Goal: Transaction & Acquisition: Purchase product/service

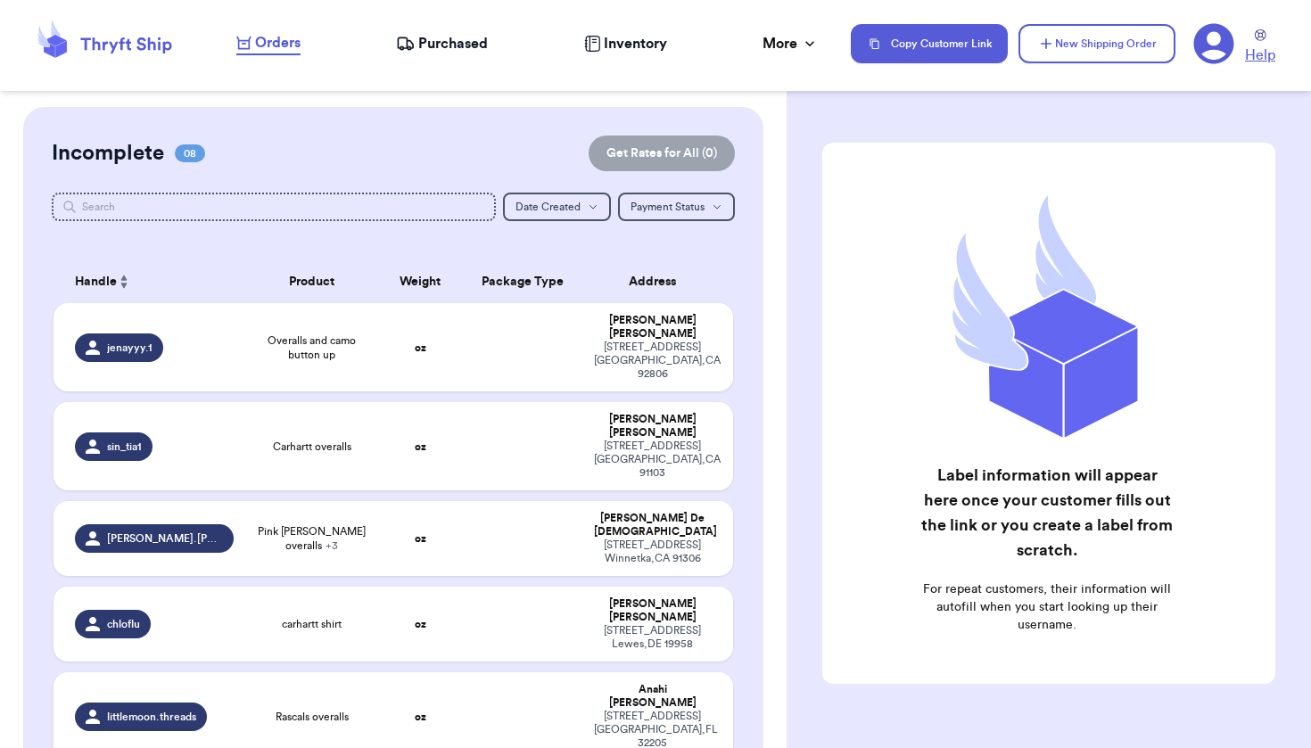
click at [1258, 39] on icon at bounding box center [1261, 35] width 12 height 12
click at [1219, 50] on icon at bounding box center [1214, 44] width 40 height 40
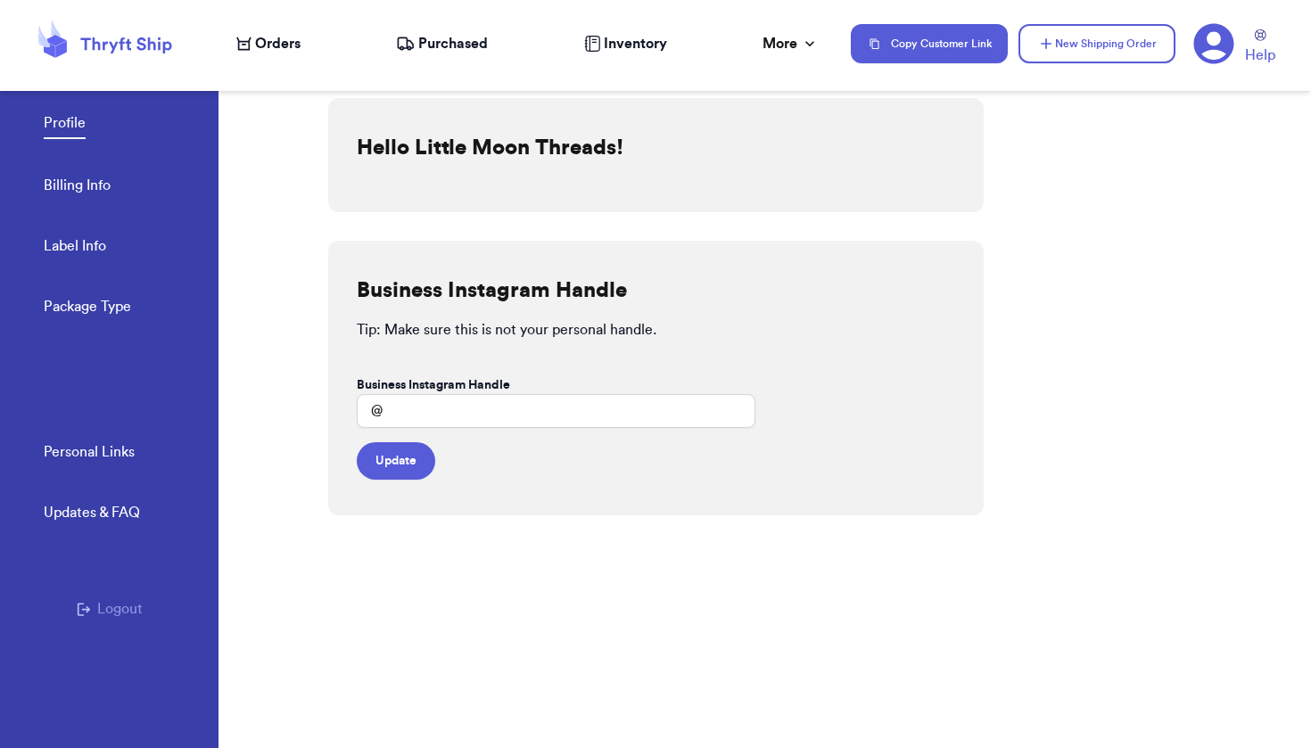
type input "Littlemoon.threads"
click at [89, 606] on icon "button" at bounding box center [83, 609] width 13 height 13
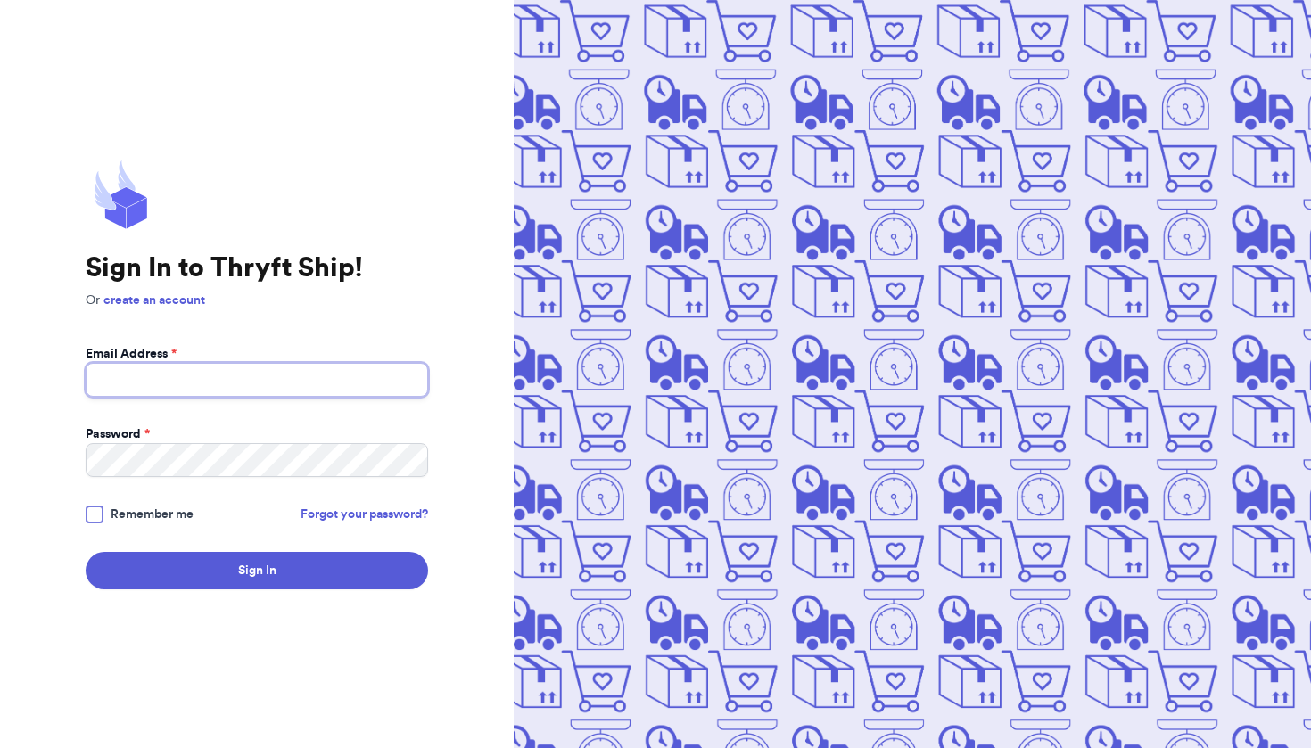
click at [404, 377] on input "Email Address *" at bounding box center [257, 380] width 343 height 34
type input "littlemoon.threads.books@gmail.com"
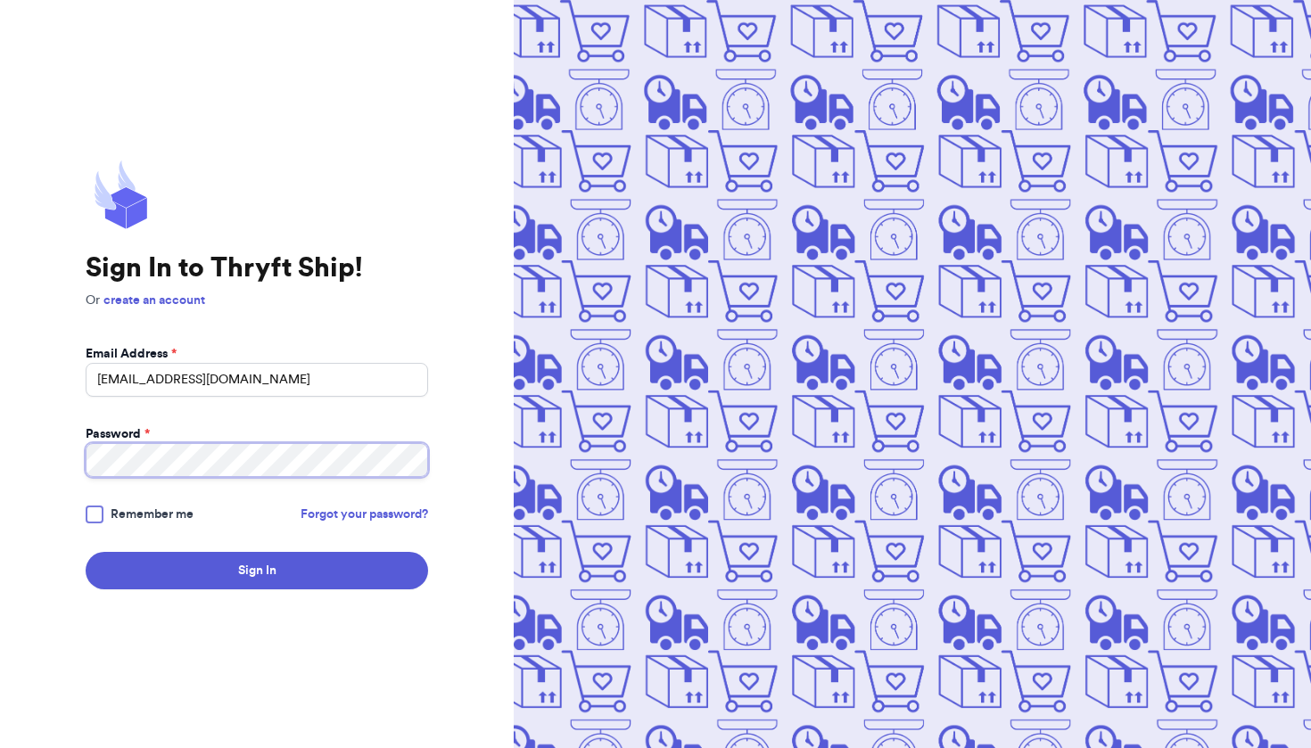
click at [257, 571] on button "Sign In" at bounding box center [257, 570] width 343 height 37
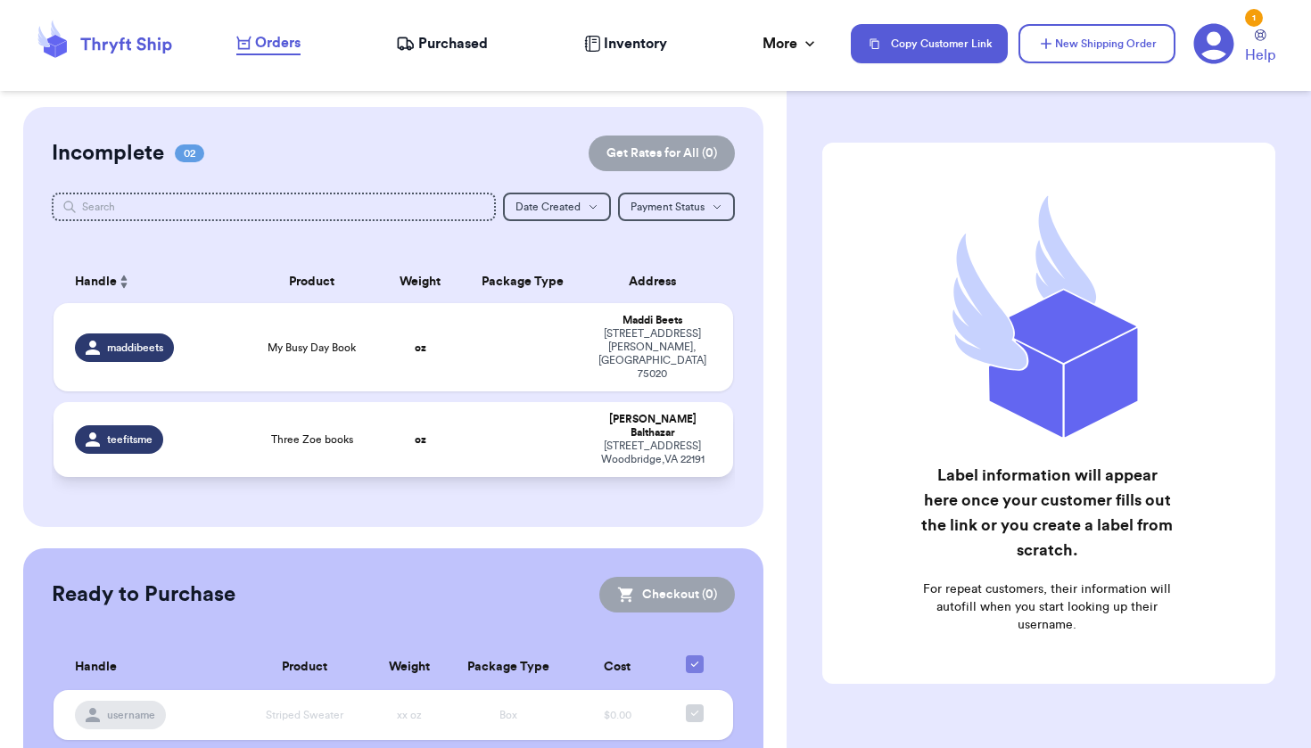
click at [517, 417] on td at bounding box center [522, 439] width 122 height 75
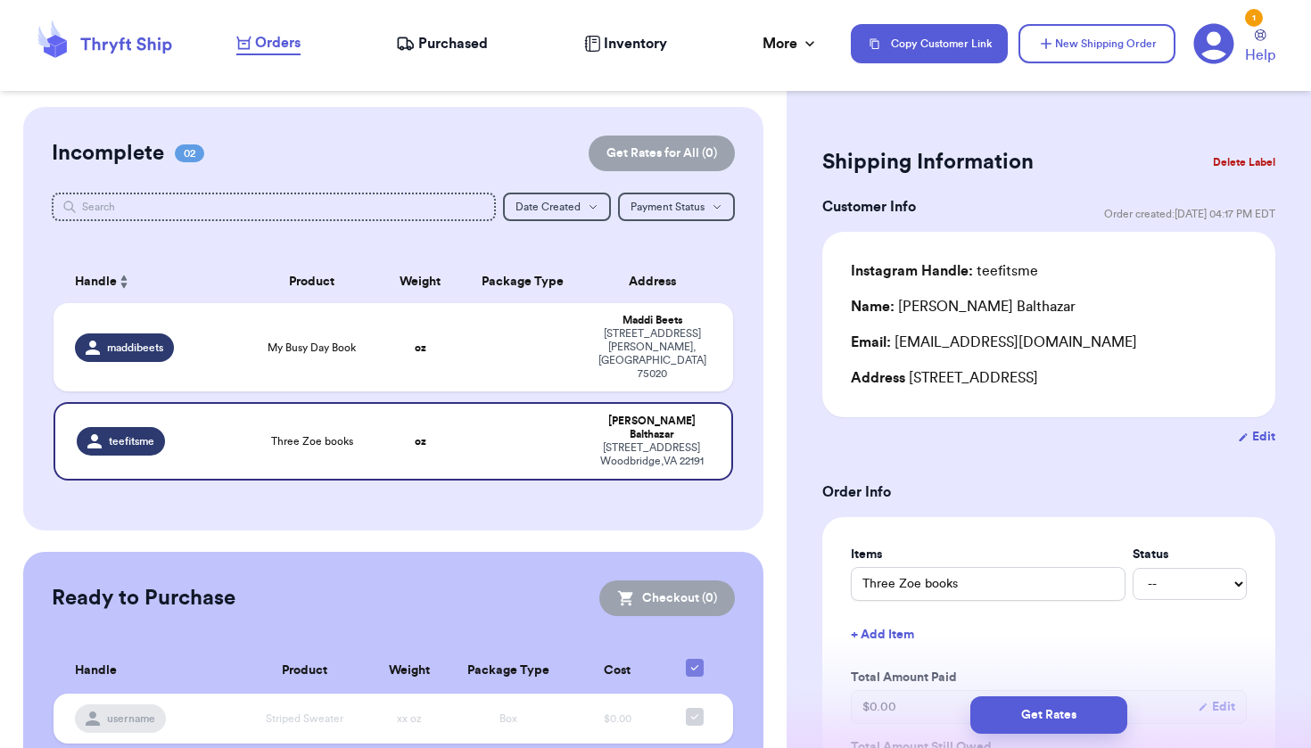
click at [1216, 169] on button "Delete Label" at bounding box center [1244, 162] width 77 height 39
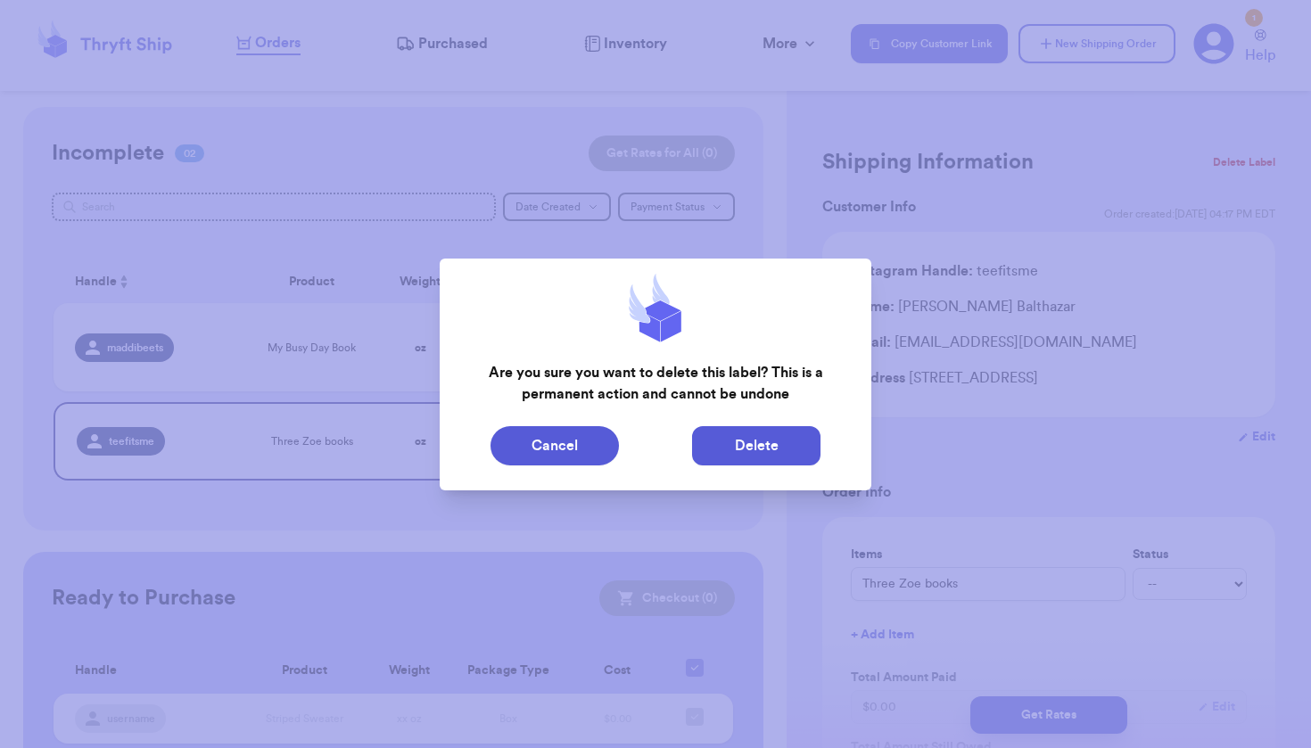
click at [785, 449] on button "Delete" at bounding box center [756, 445] width 128 height 39
type input "My Busy Day Book"
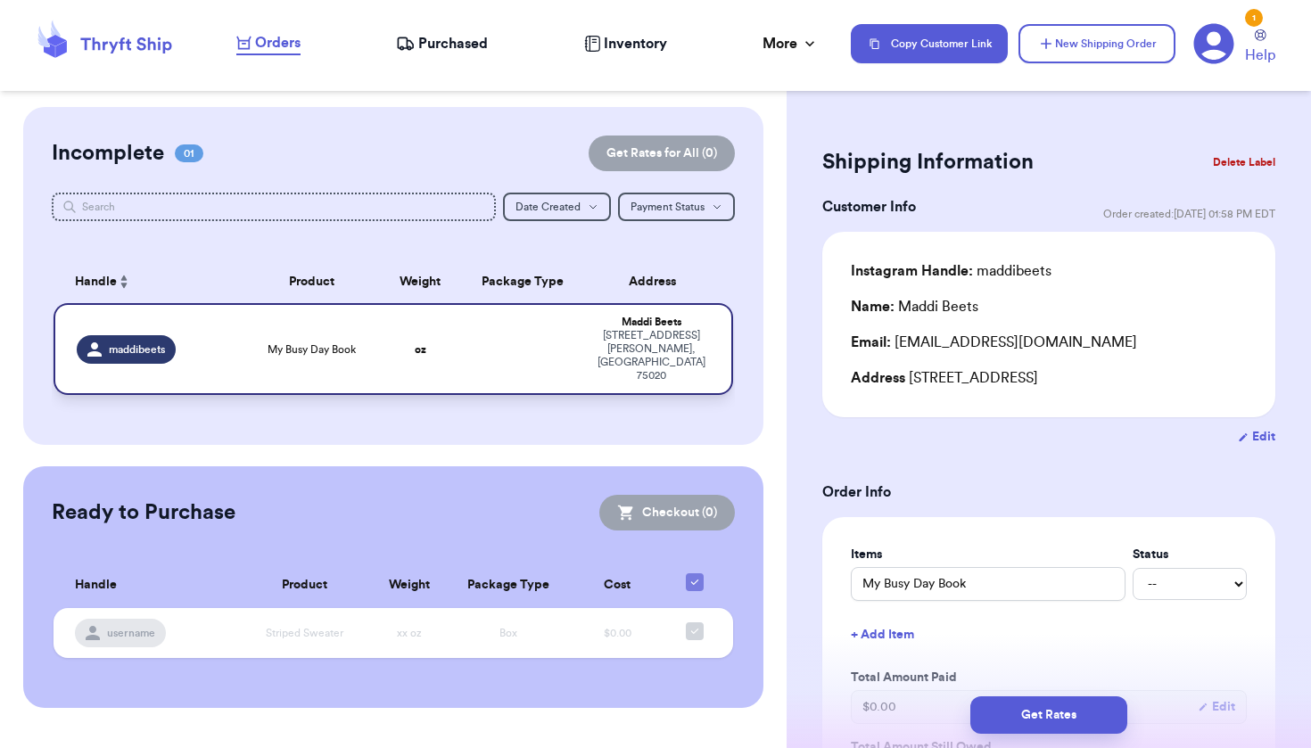
click at [612, 326] on td "Maddi Beets 2806 Hyde Park Circle Denison , TX 75020" at bounding box center [657, 349] width 149 height 92
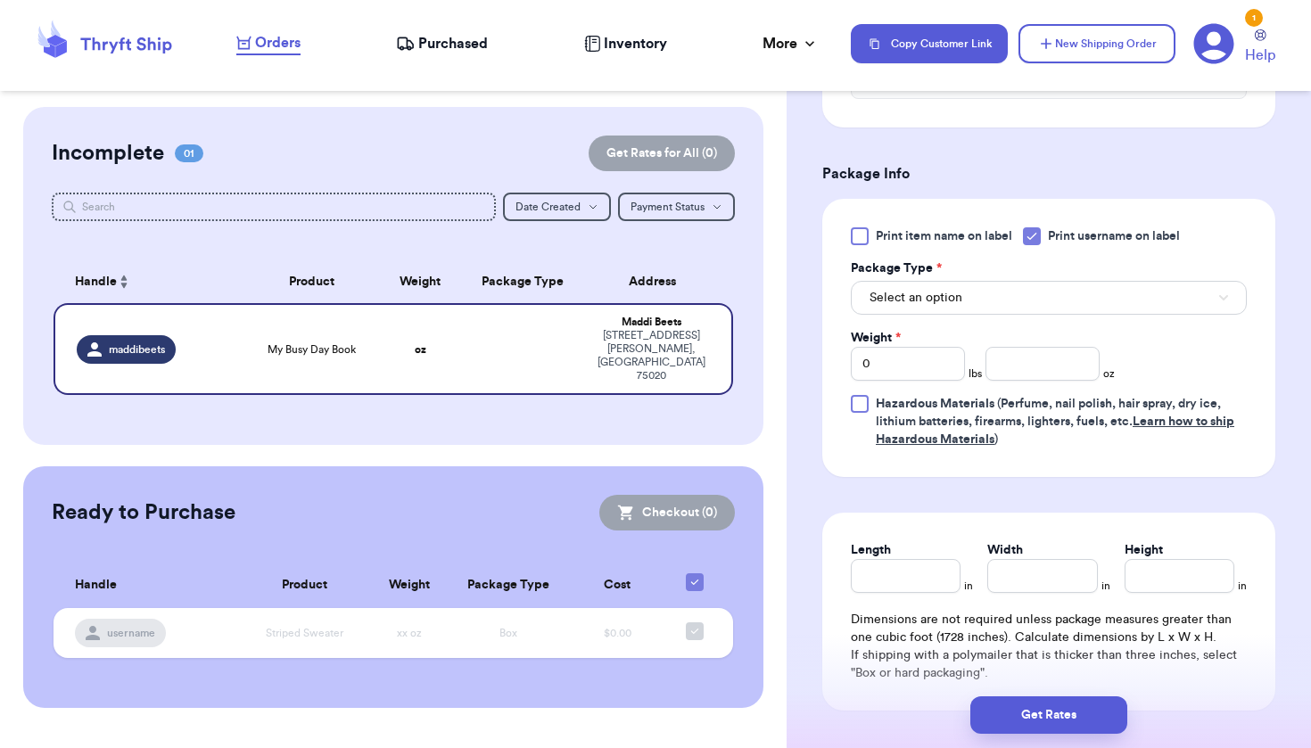
scroll to position [687, 0]
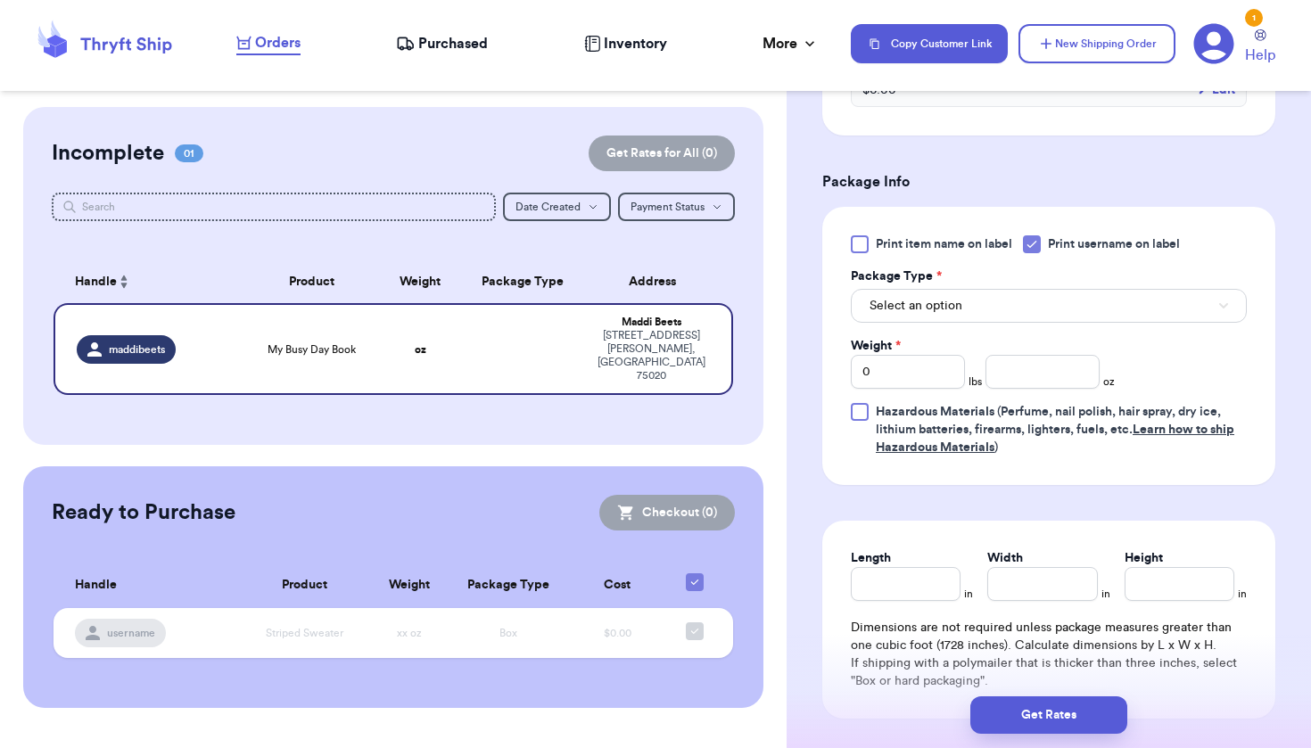
click at [996, 298] on button "Select an option" at bounding box center [1049, 306] width 396 height 34
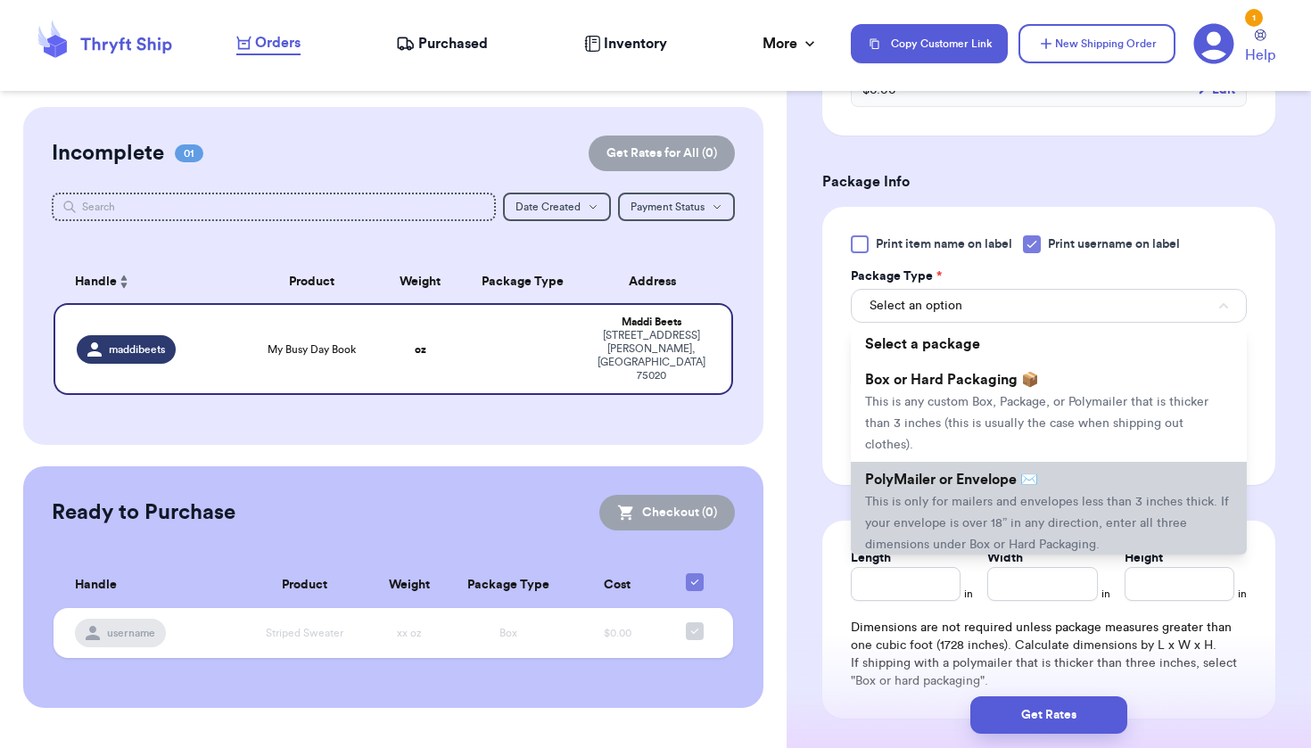
click at [994, 498] on li "PolyMailer or Envelope ✉️ This is only for mailers and envelopes less than 3 in…" at bounding box center [1049, 512] width 396 height 100
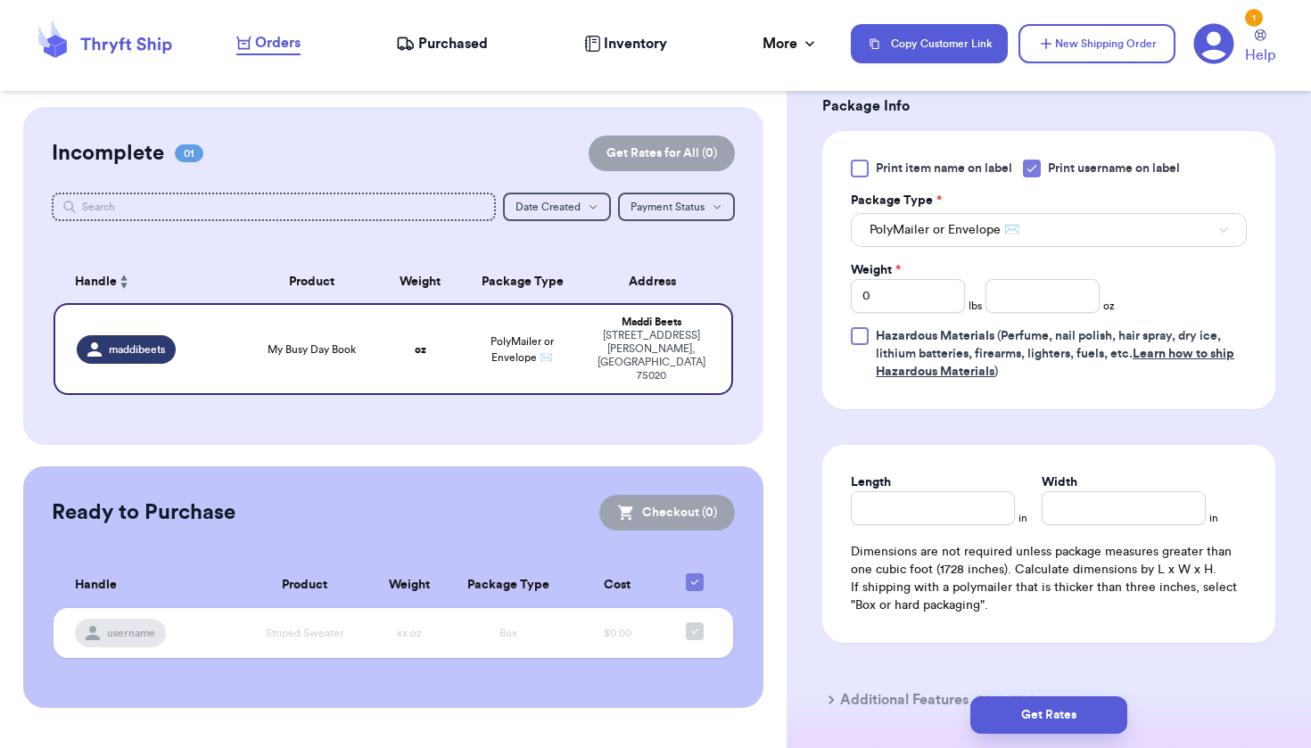
scroll to position [763, 0]
click at [1031, 293] on input "number" at bounding box center [1043, 296] width 114 height 34
type input "6.6"
click at [963, 492] on div "Length" at bounding box center [933, 483] width 164 height 18
click at [962, 498] on input "Length" at bounding box center [933, 509] width 164 height 34
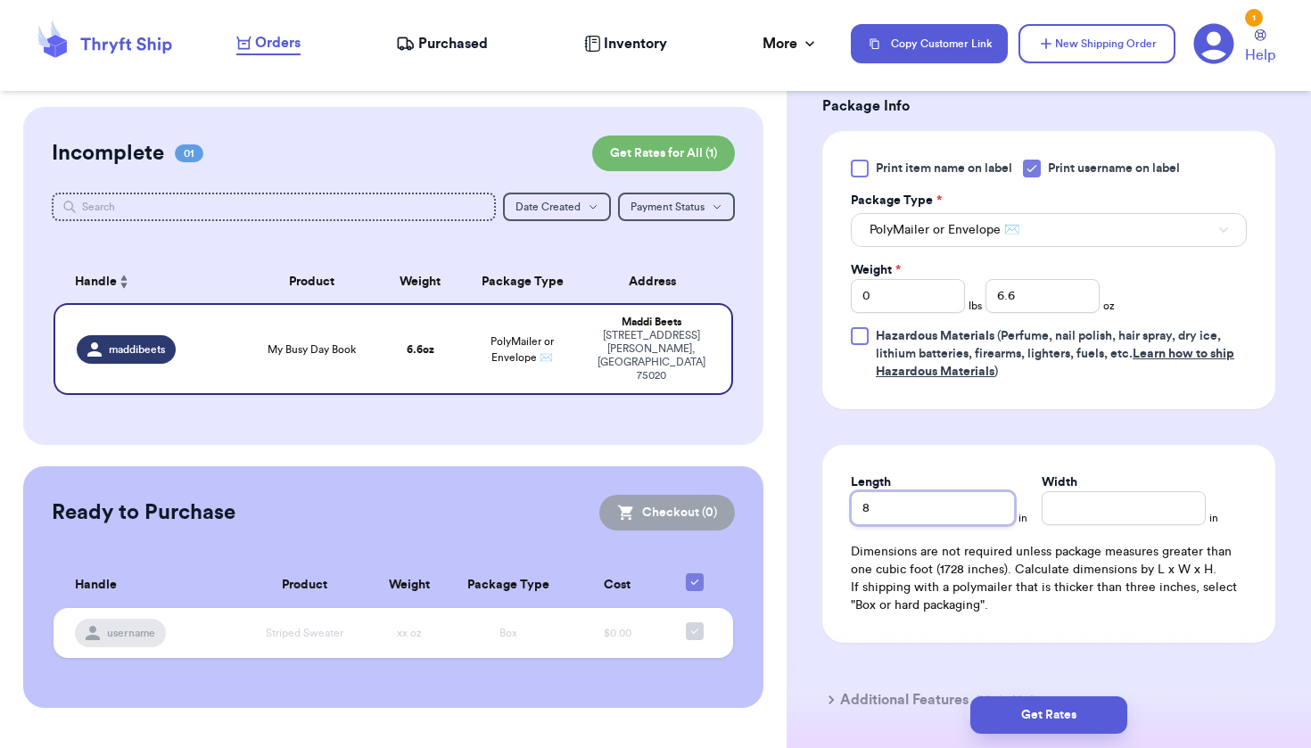
type input "8"
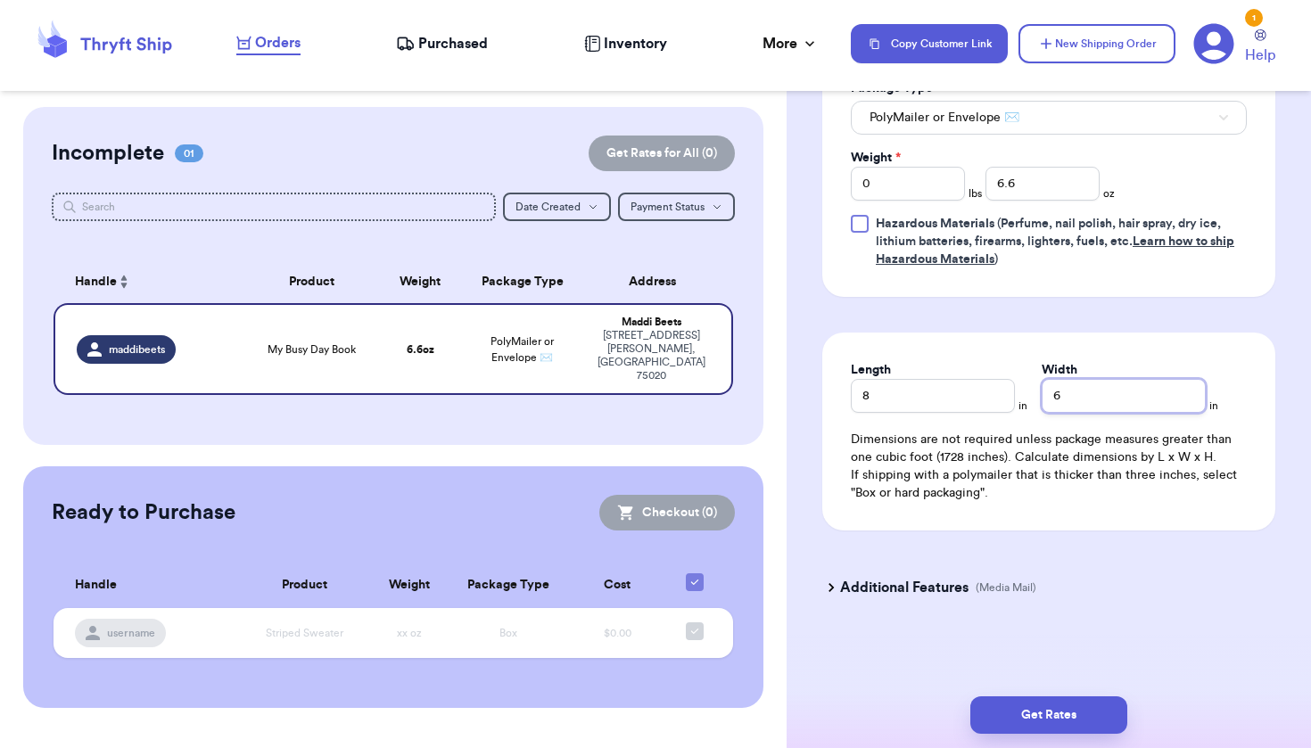
scroll to position [879, 0]
type input "6"
click at [944, 588] on h3 "Additional Features" at bounding box center [904, 587] width 128 height 21
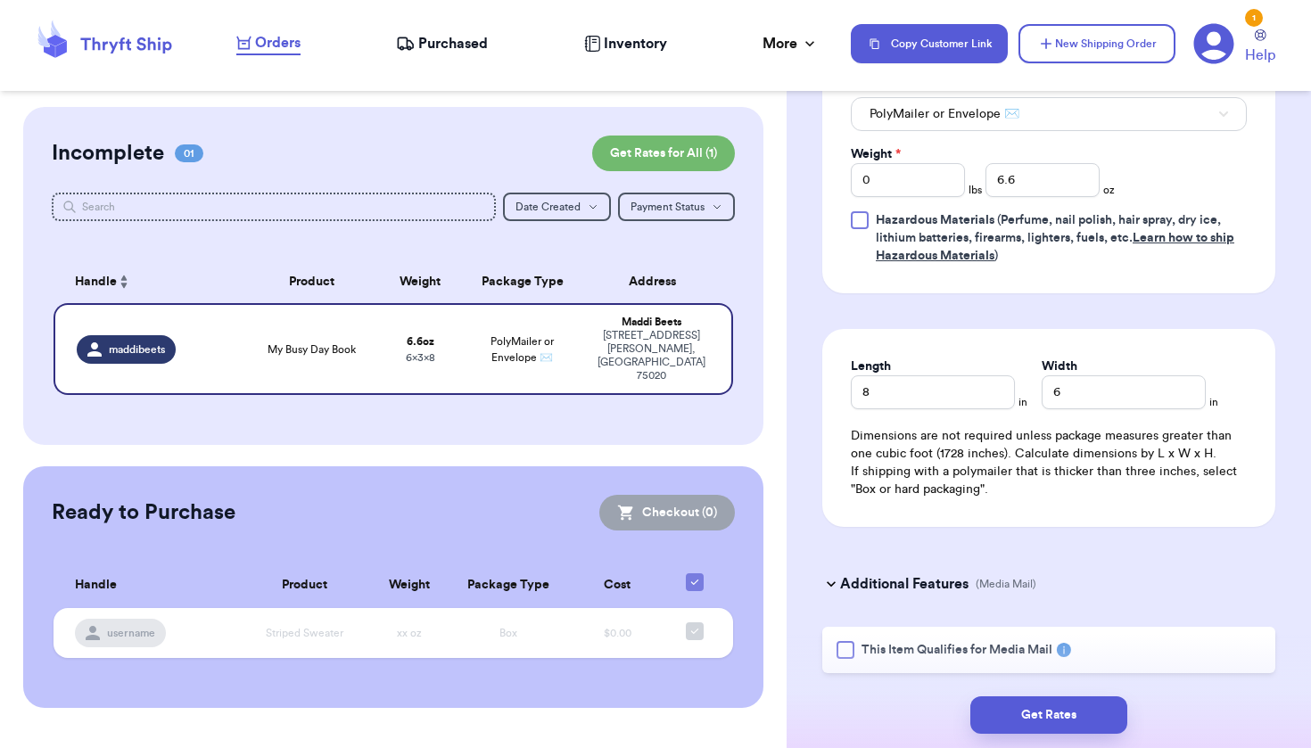
click at [849, 658] on div at bounding box center [846, 650] width 18 height 18
click at [0, 0] on input "This Item Qualifies for Media Mail" at bounding box center [0, 0] width 0 height 0
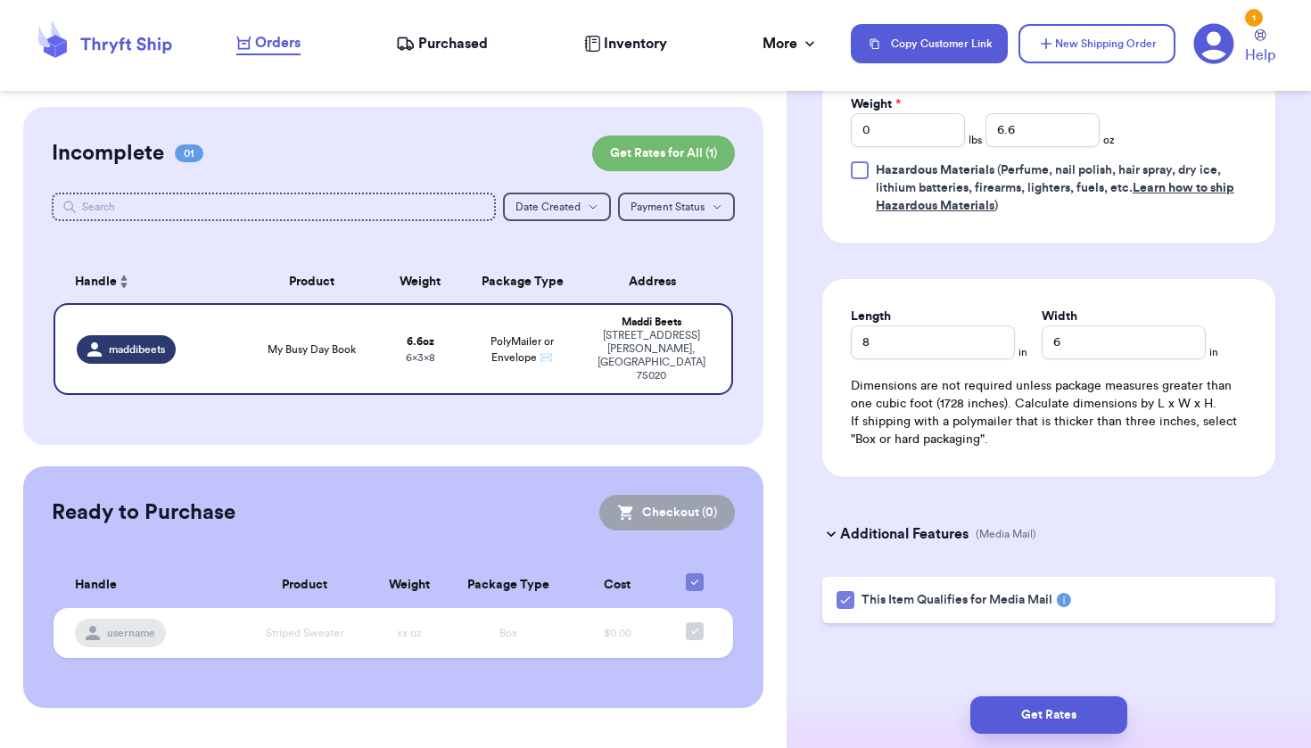
scroll to position [932, 0]
click at [1031, 712] on button "Get Rates" at bounding box center [1049, 715] width 157 height 37
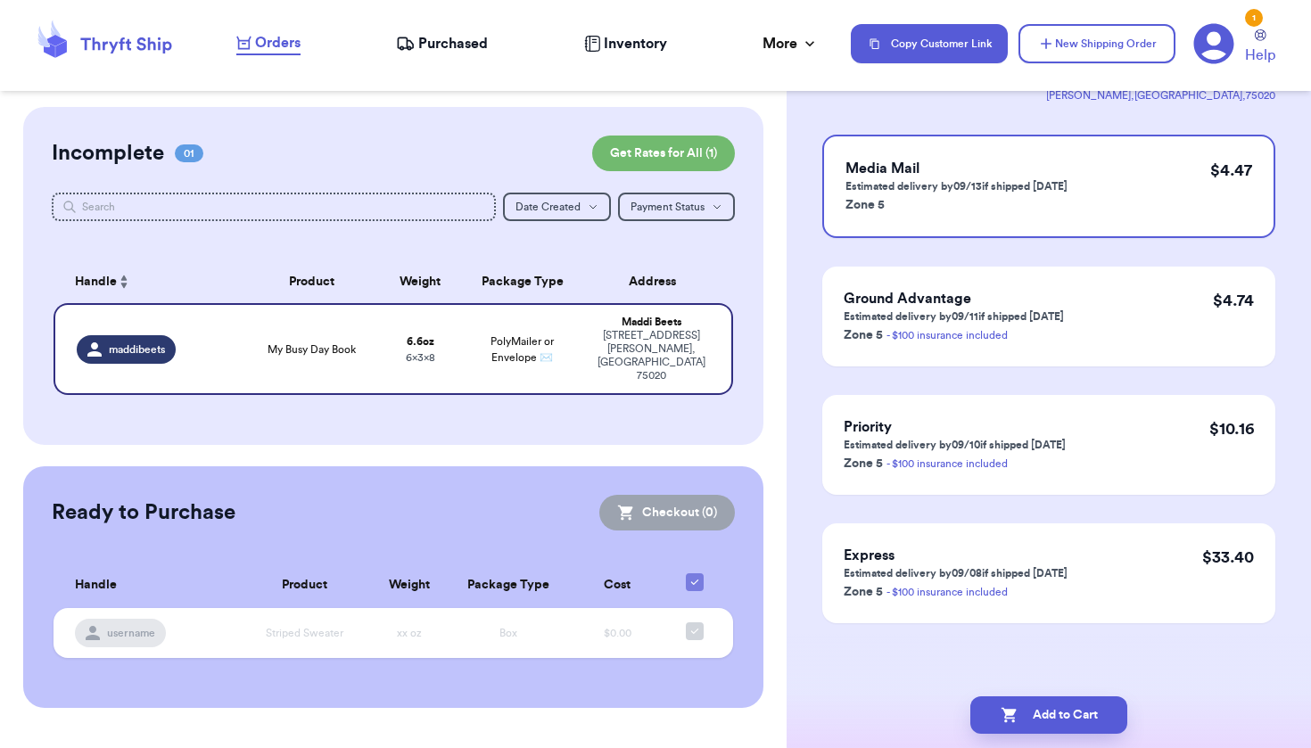
scroll to position [0, 0]
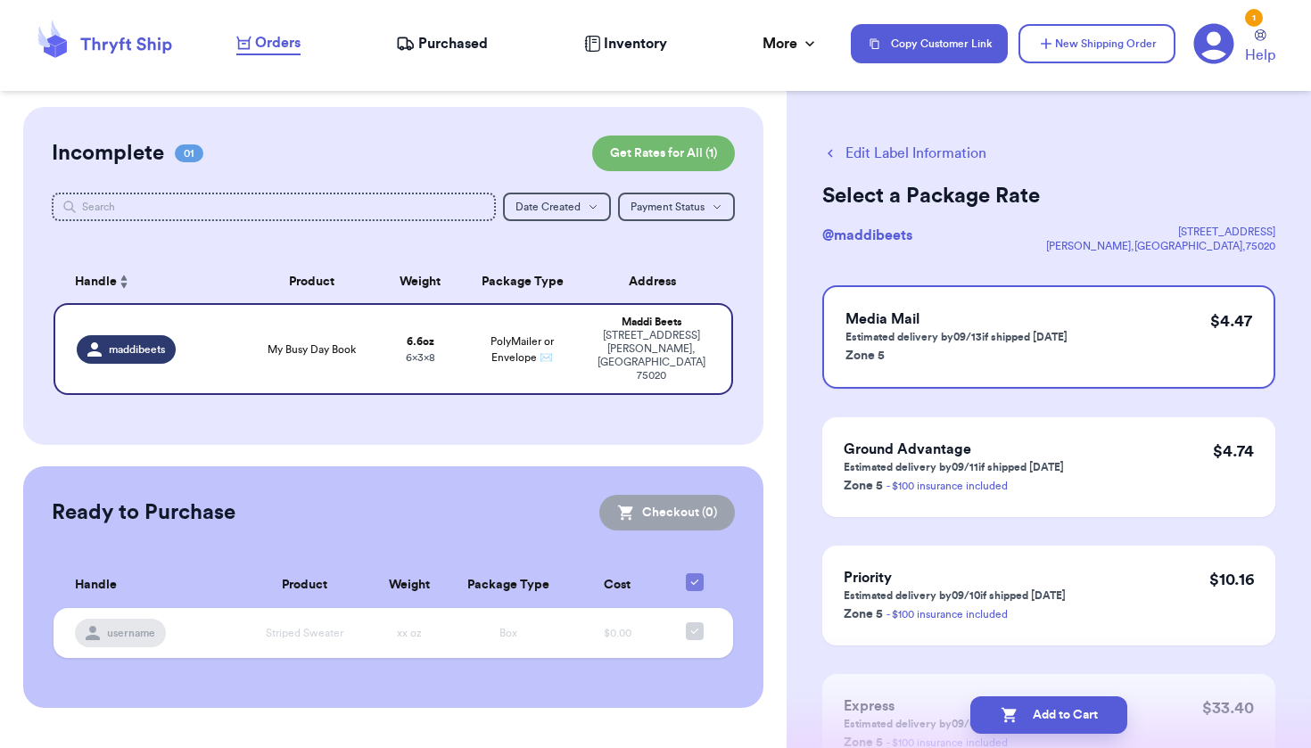
click at [1221, 51] on icon at bounding box center [1214, 44] width 40 height 40
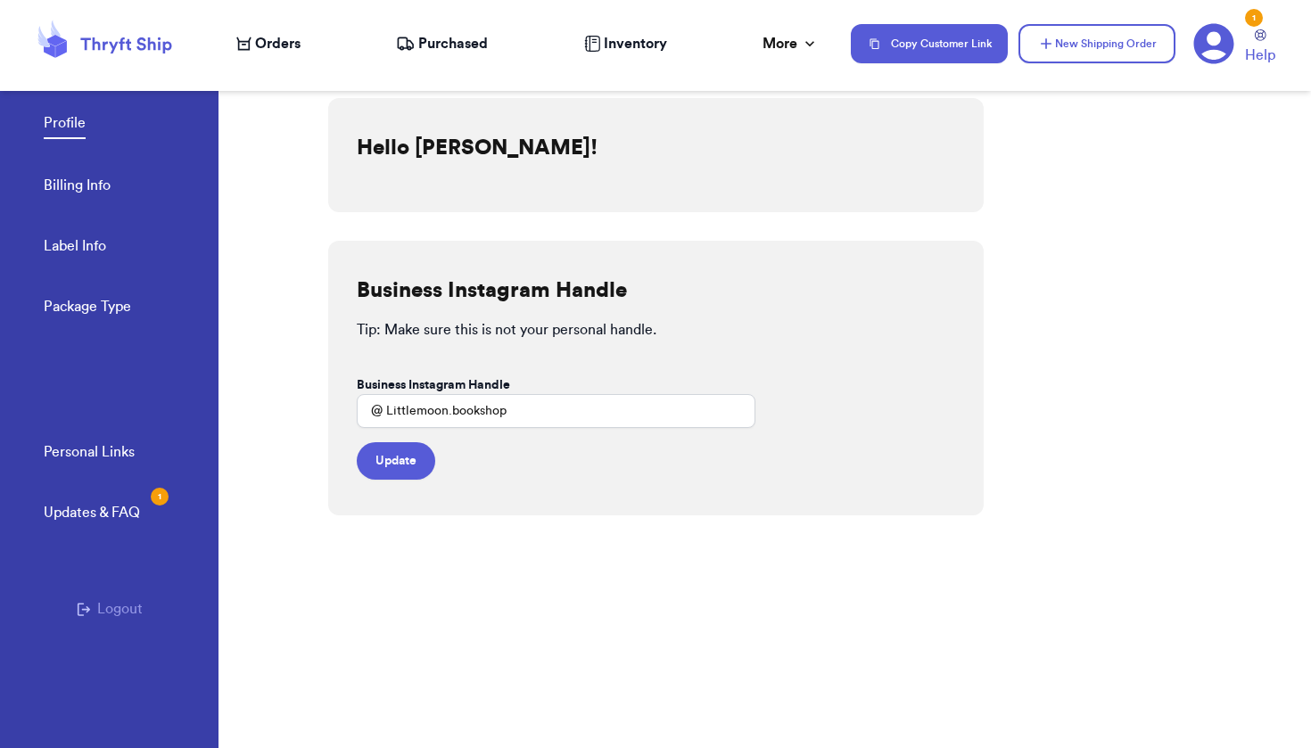
click at [1214, 50] on icon at bounding box center [1214, 43] width 41 height 41
click at [1260, 37] on icon at bounding box center [1261, 35] width 12 height 12
click at [97, 606] on button "Logout" at bounding box center [110, 609] width 66 height 21
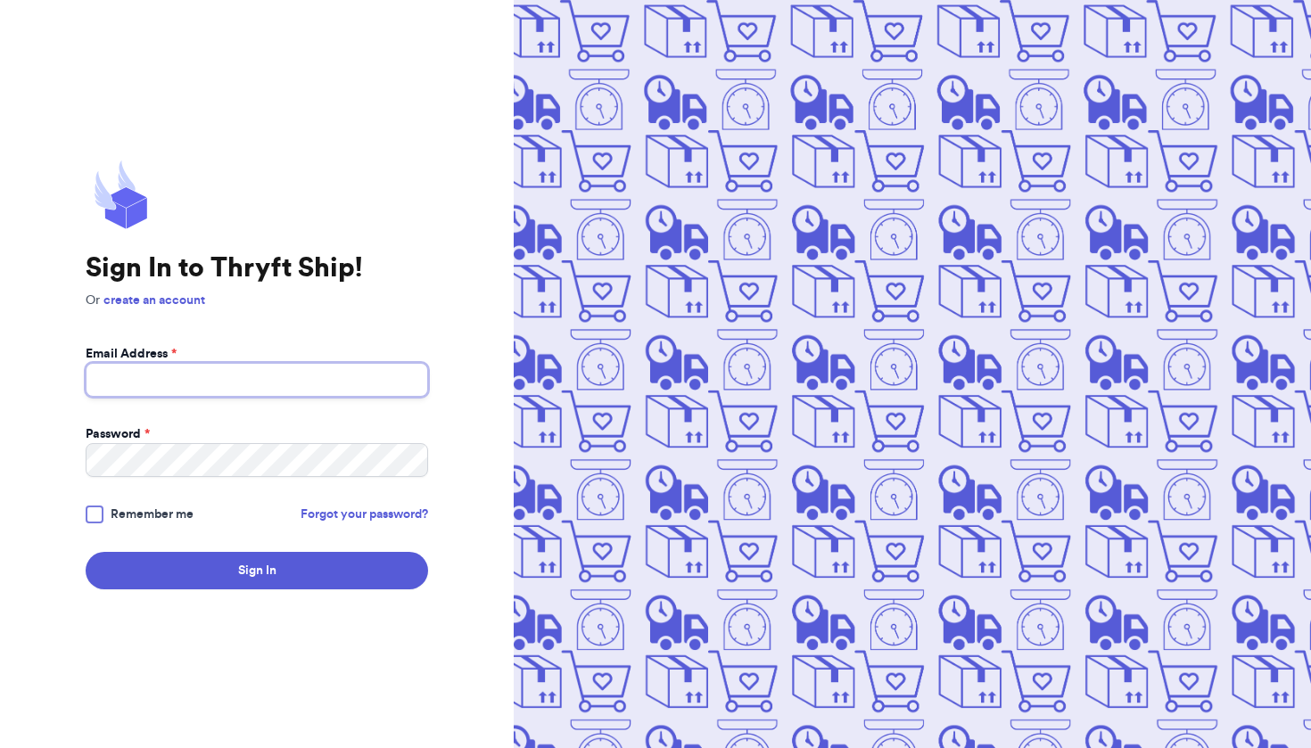
type input "angelafrncsc8@gmail.com"
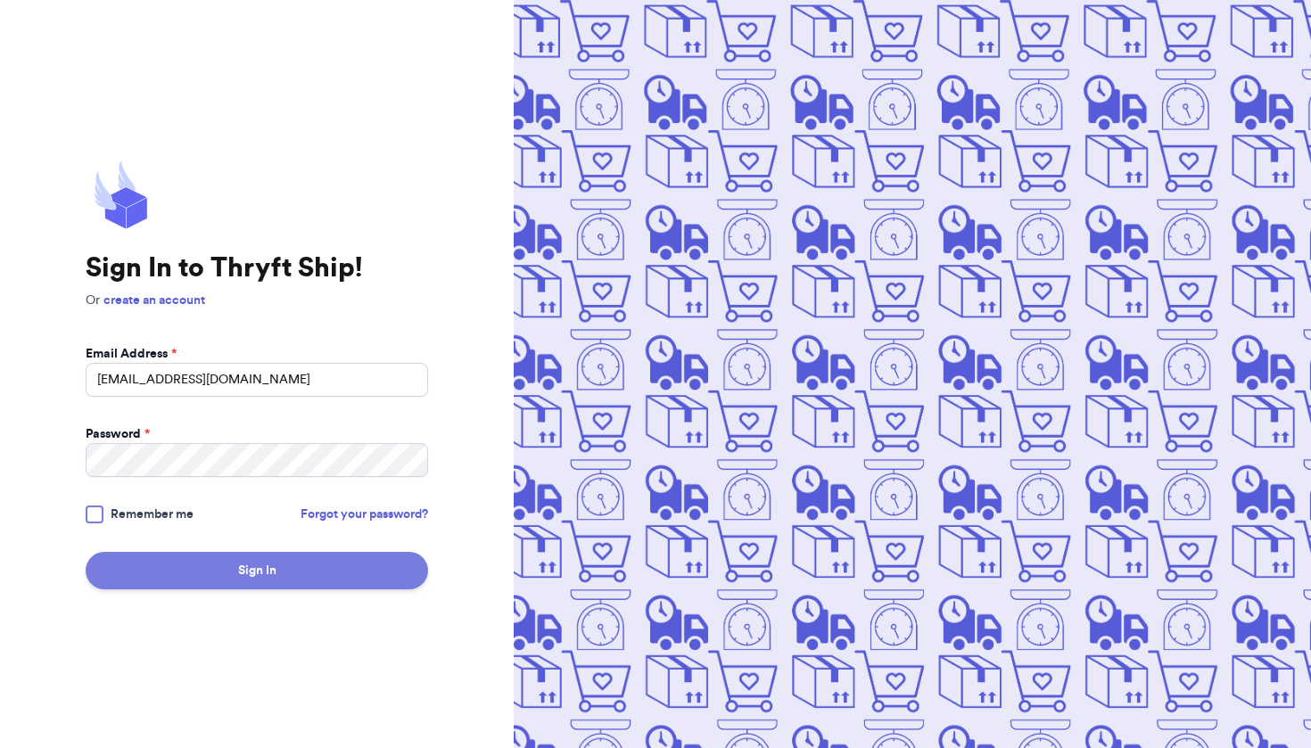
click at [275, 566] on button "Sign In" at bounding box center [257, 570] width 343 height 37
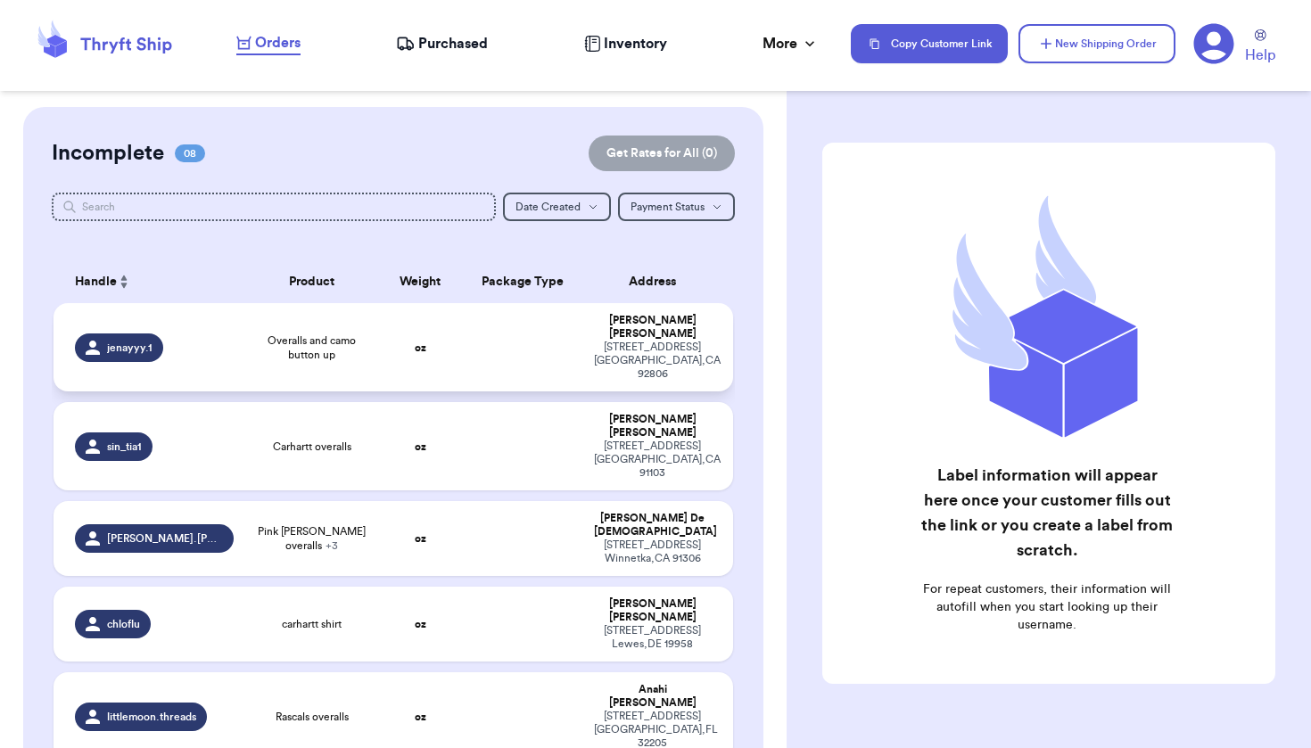
click at [356, 348] on span "Overalls and camo button up" at bounding box center [312, 348] width 114 height 29
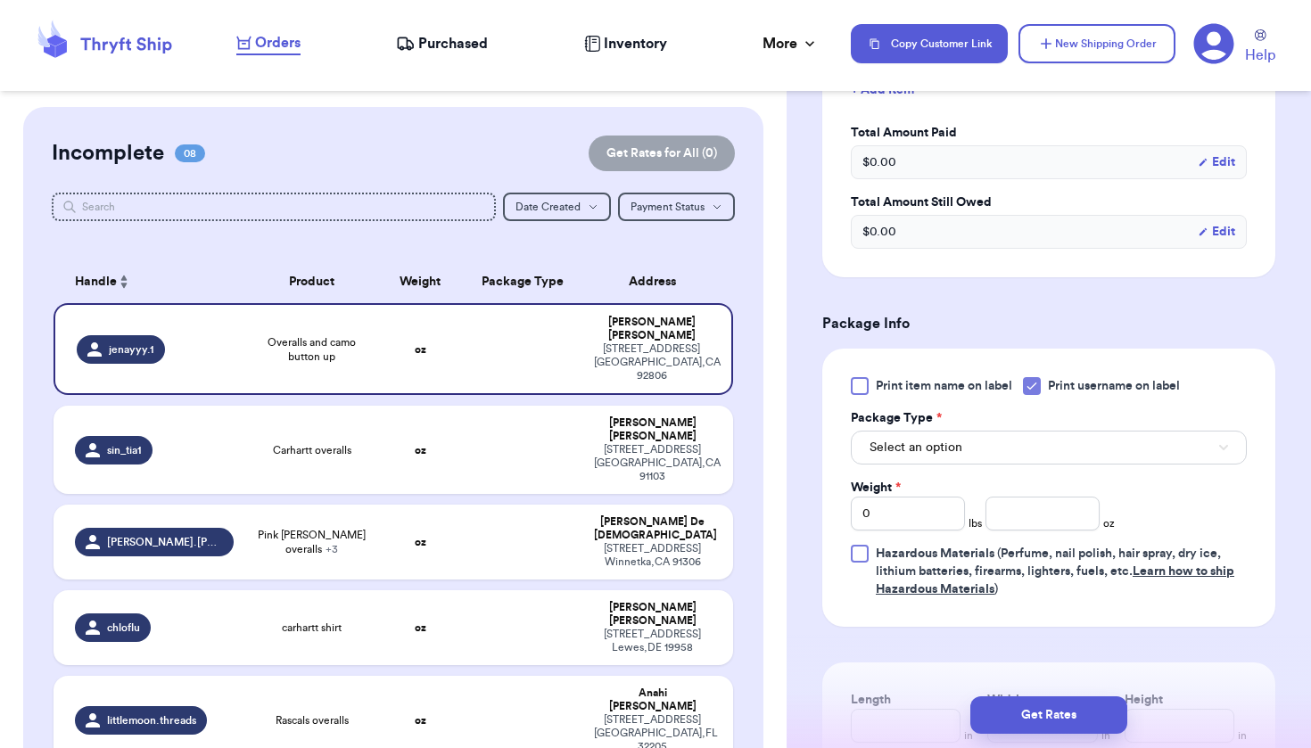
scroll to position [552, 0]
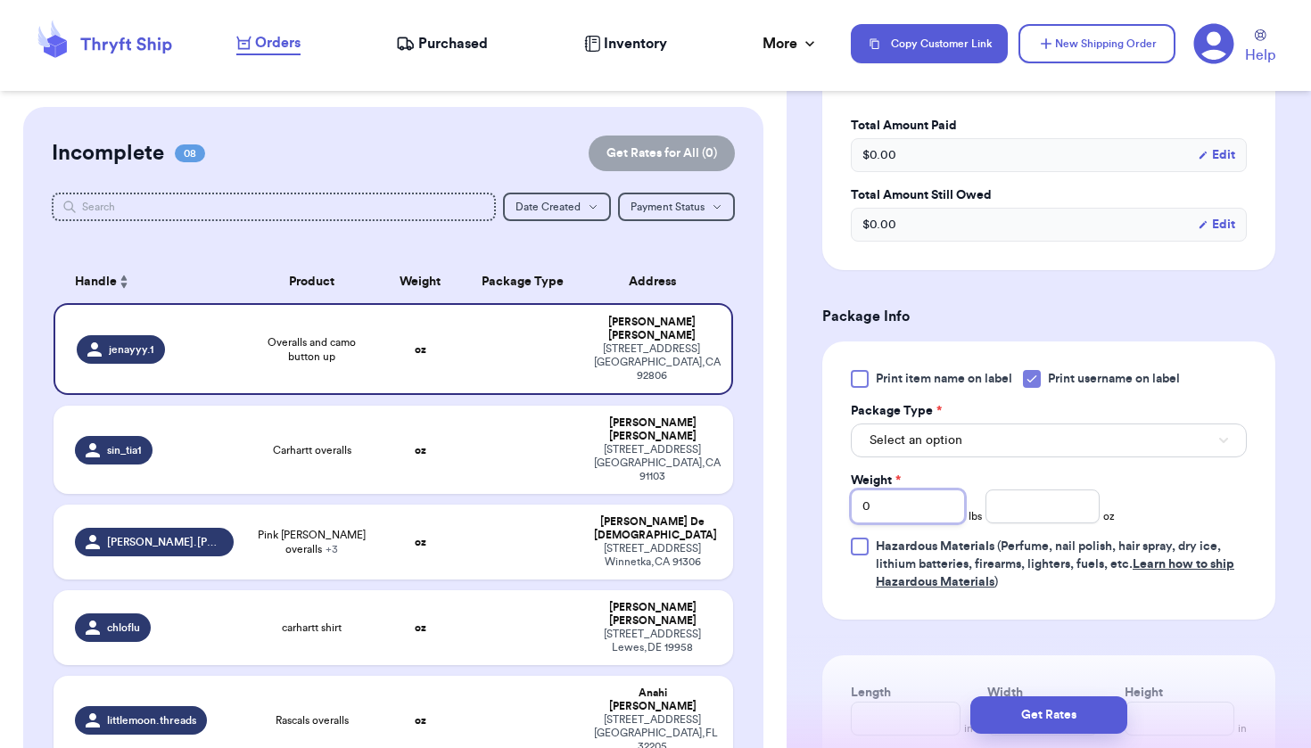
click at [925, 513] on input "0" at bounding box center [908, 507] width 114 height 34
type input "1"
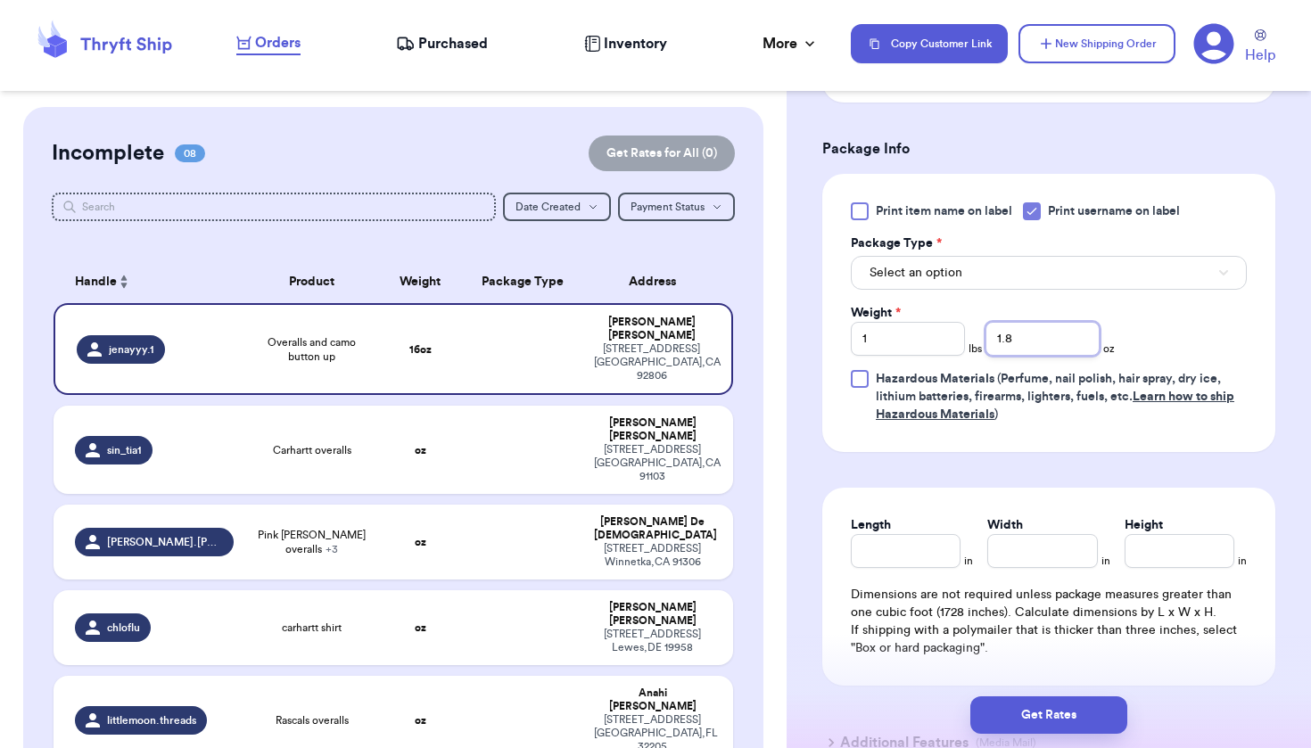
scroll to position [677, 0]
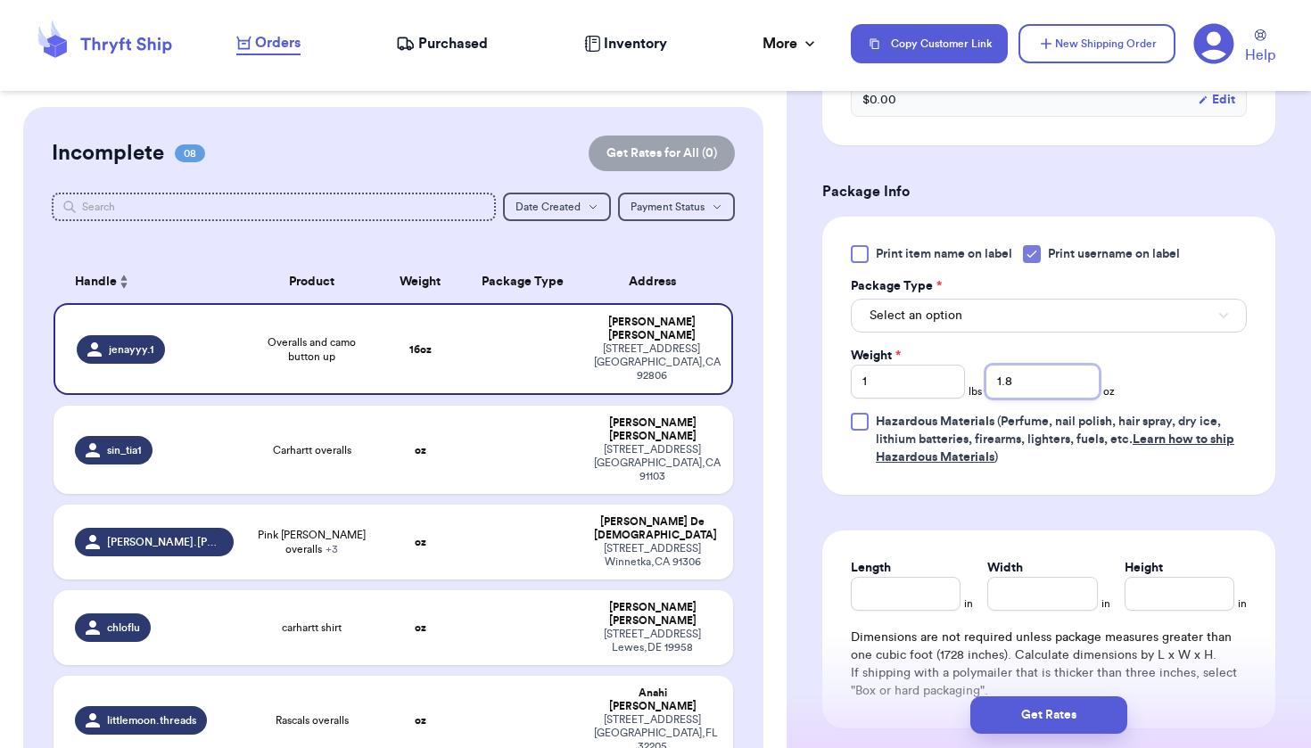
type input "1.8"
click at [1083, 330] on button "Select an option" at bounding box center [1049, 316] width 396 height 34
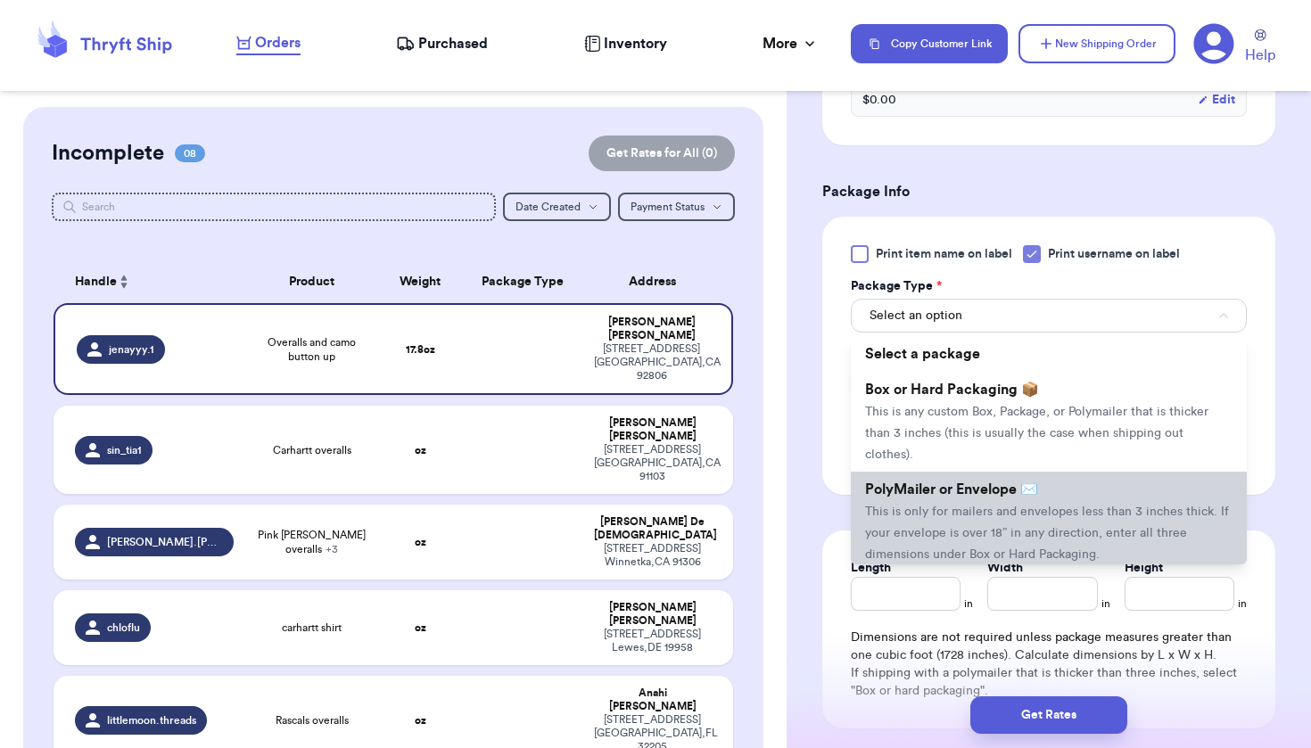
click at [1039, 483] on li "PolyMailer or Envelope ✉️ This is only for mailers and envelopes less than 3 in…" at bounding box center [1049, 522] width 396 height 100
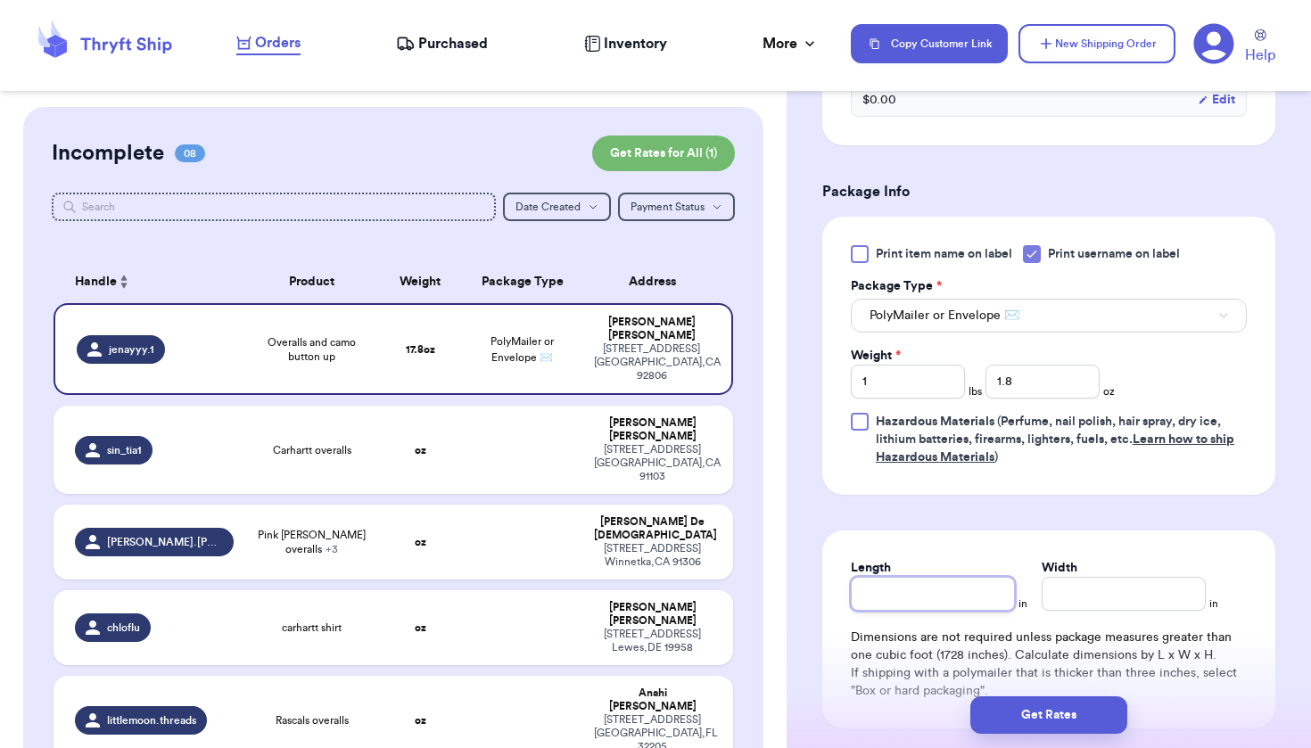
click at [923, 599] on input "Length" at bounding box center [933, 594] width 164 height 34
type input "9"
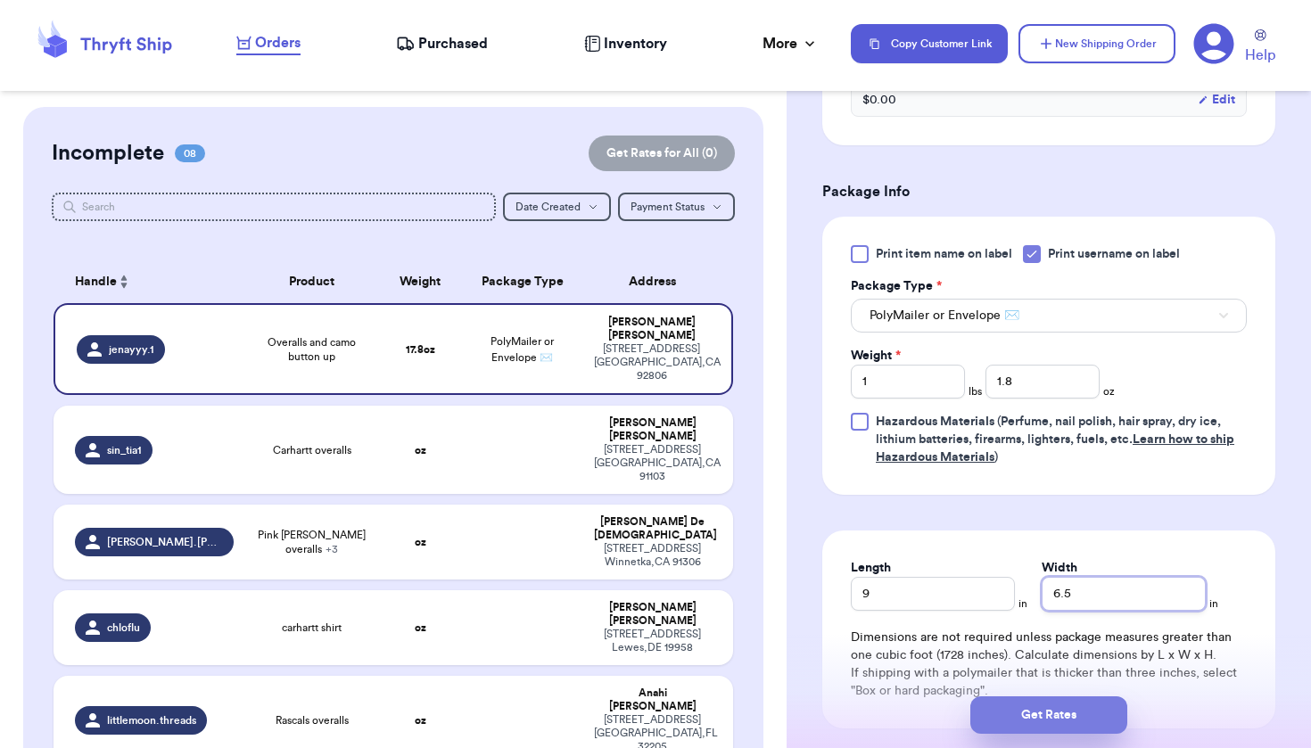
type input "6.5"
click at [1036, 721] on button "Get Rates" at bounding box center [1049, 715] width 157 height 37
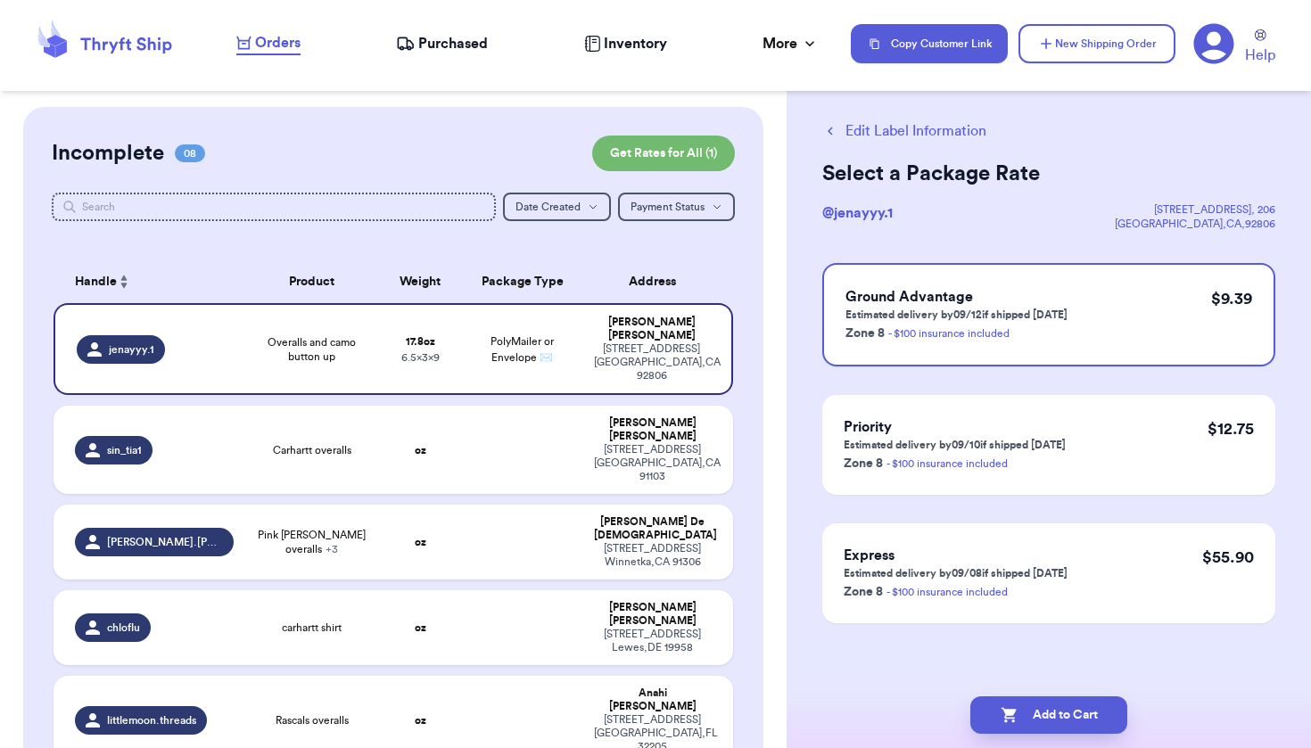
scroll to position [0, 0]
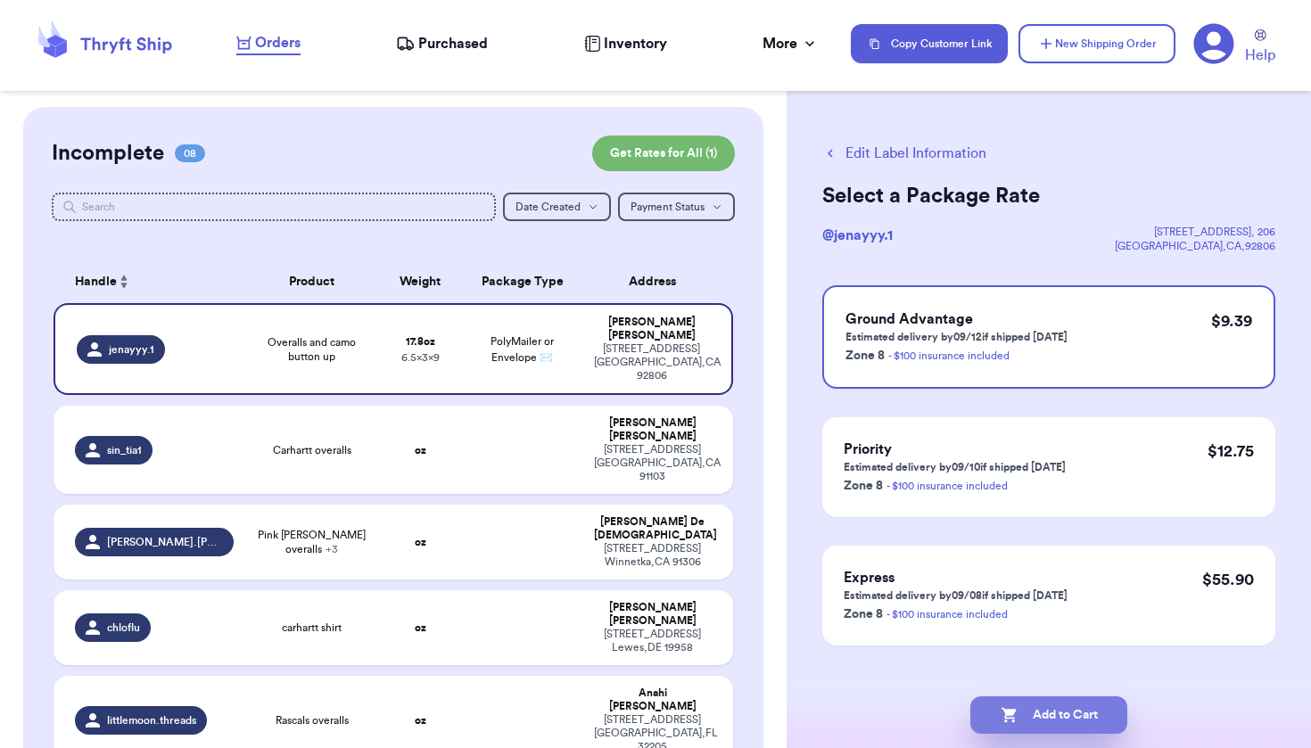
click at [1079, 716] on button "Add to Cart" at bounding box center [1049, 715] width 157 height 37
checkbox input "true"
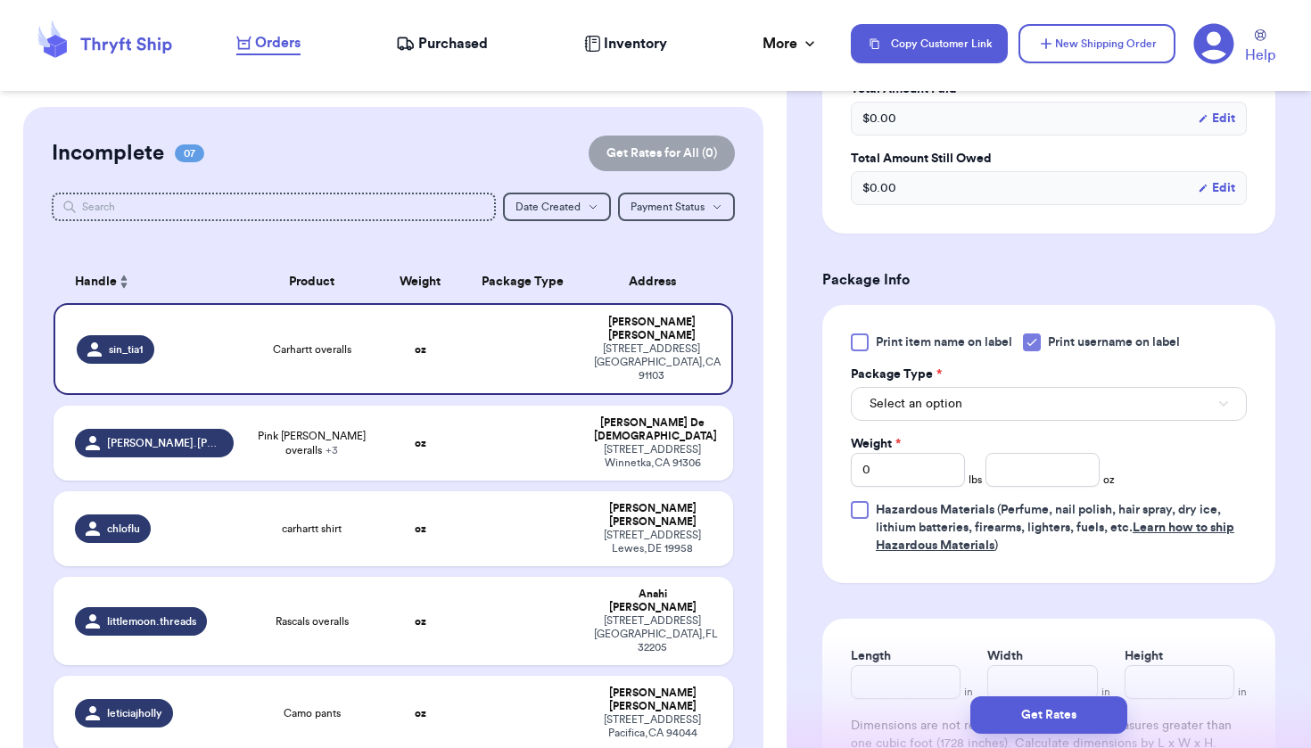
scroll to position [597, 0]
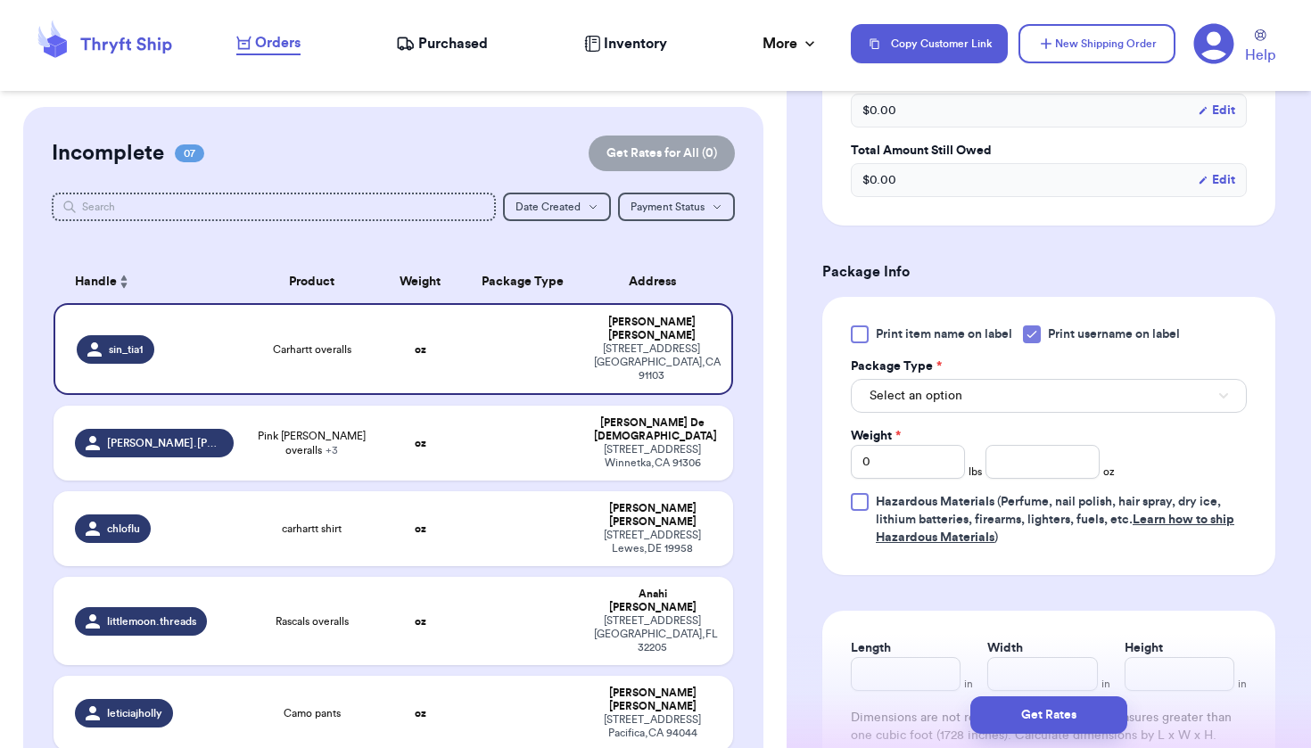
click at [1021, 383] on button "Select an option" at bounding box center [1049, 396] width 396 height 34
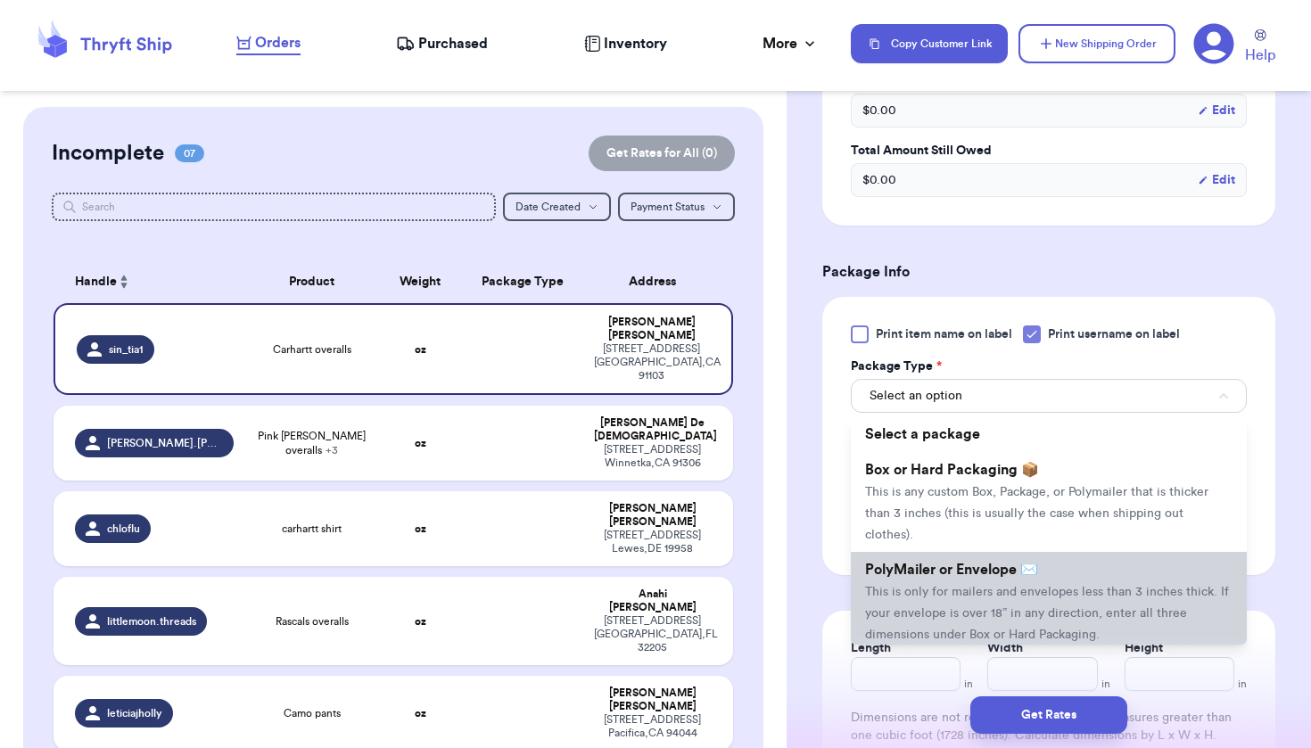
click at [953, 596] on span "This is only for mailers and envelopes less than 3 inches thick. If your envelo…" at bounding box center [1047, 613] width 364 height 55
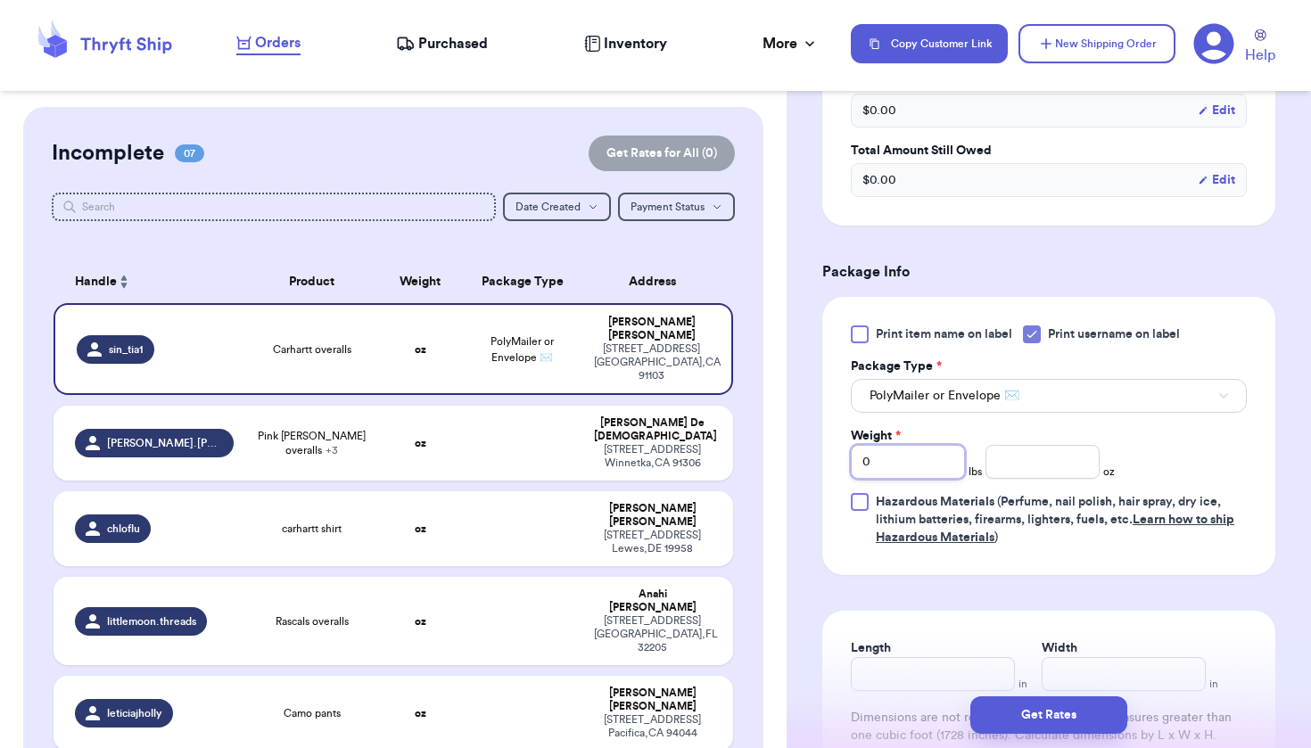
click at [938, 463] on input "0" at bounding box center [908, 462] width 114 height 34
type input "1"
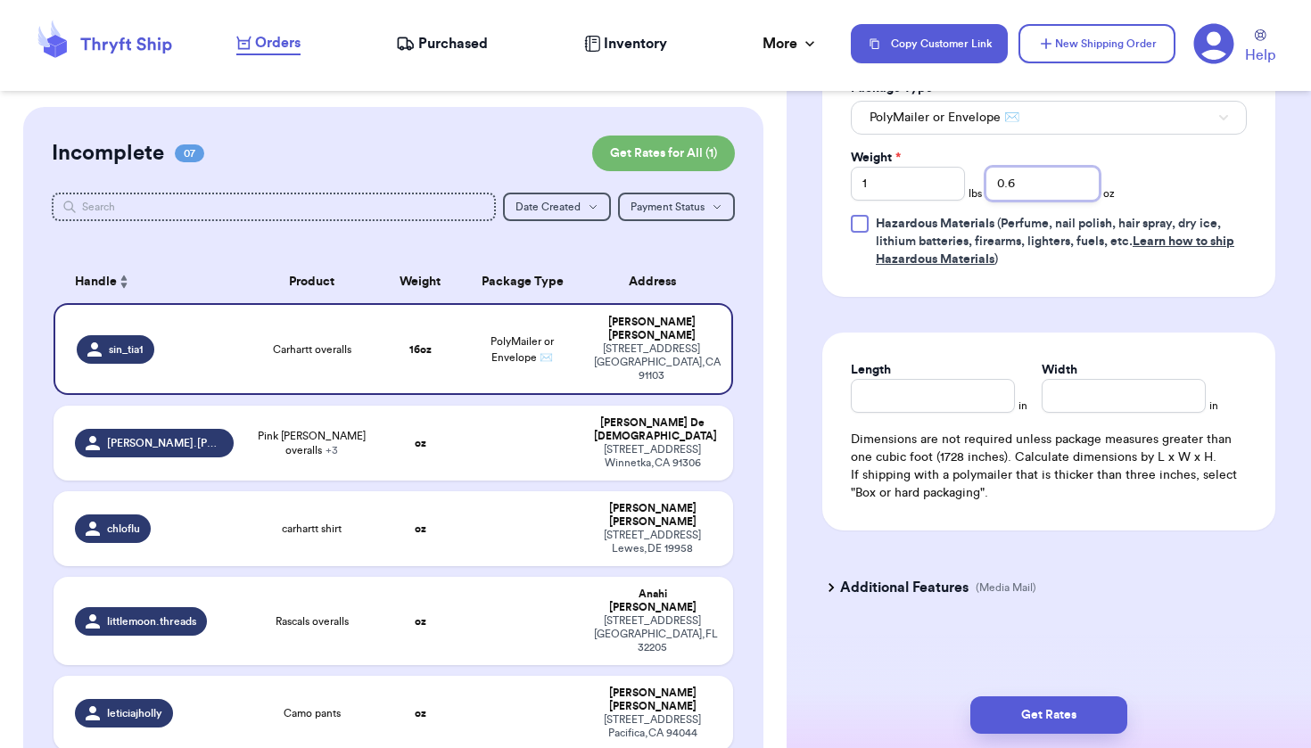
scroll to position [879, 0]
type input "0.6"
click at [950, 401] on input "Length" at bounding box center [933, 396] width 164 height 34
type input "7.5"
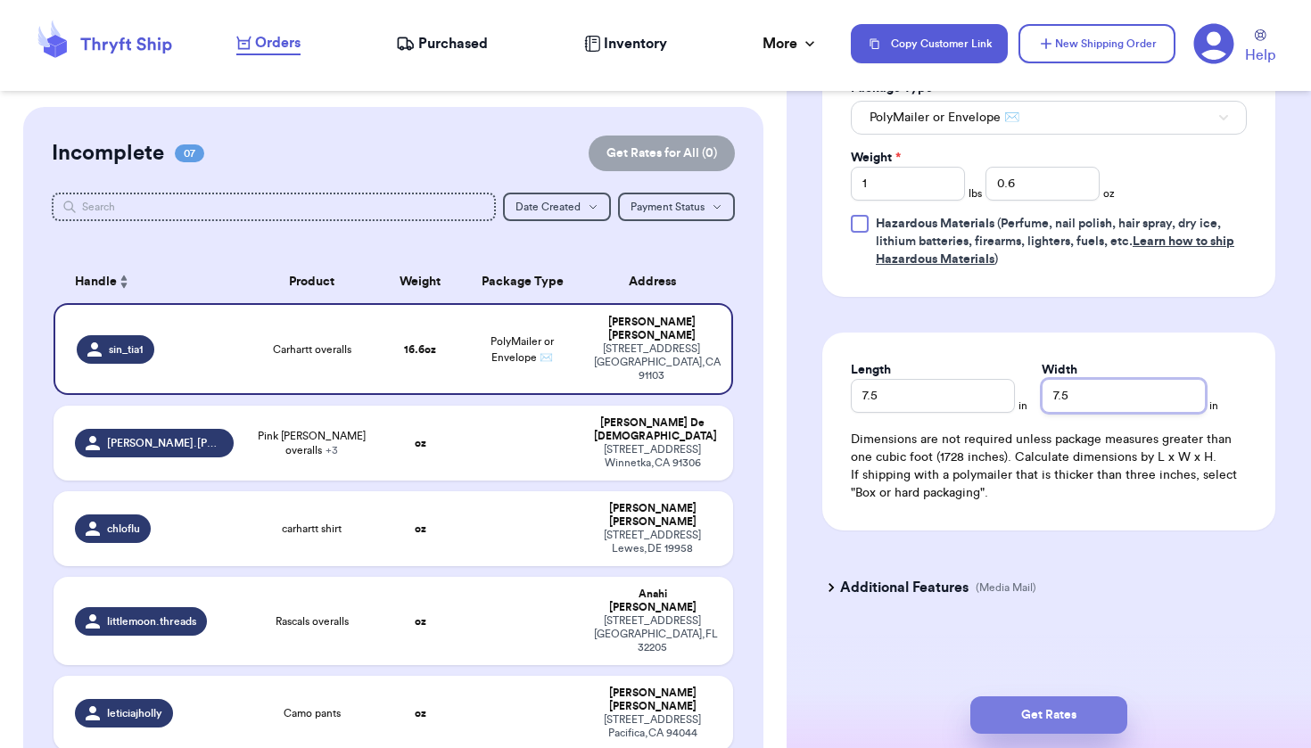
type input "7.5"
click at [1049, 715] on button "Get Rates" at bounding box center [1049, 715] width 157 height 37
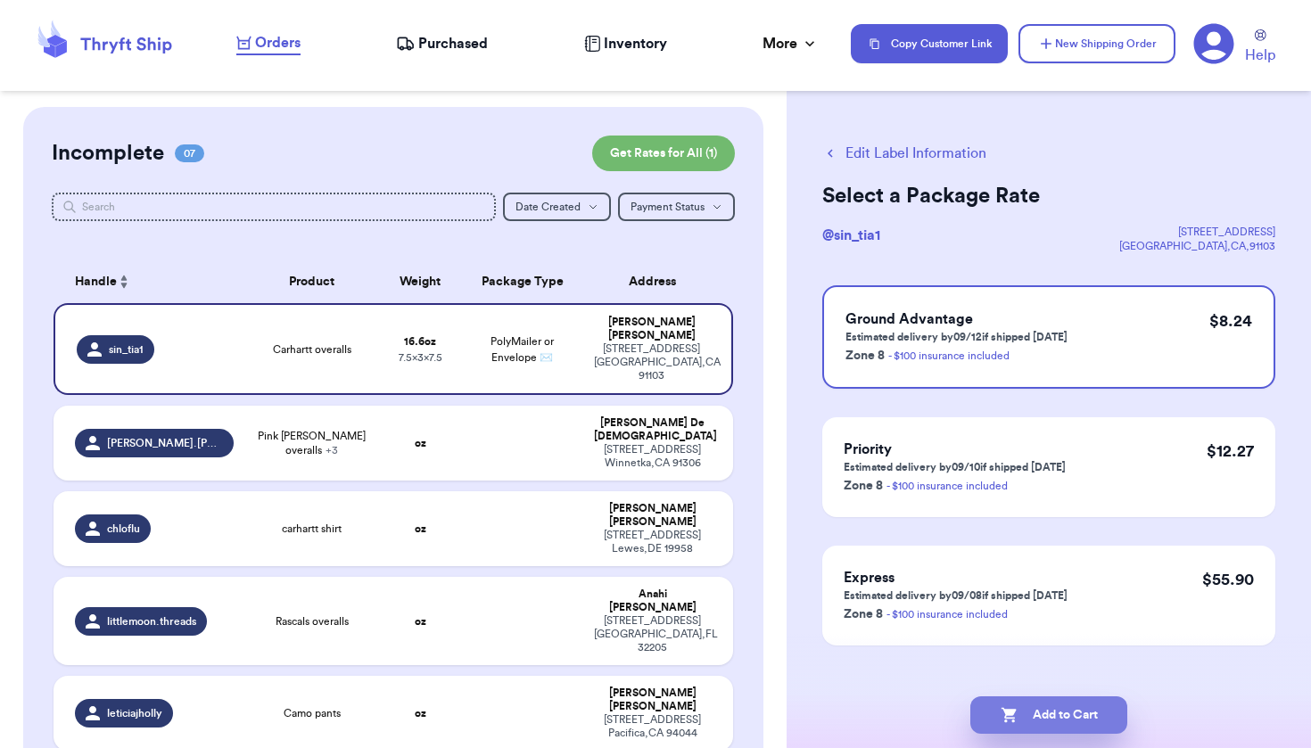
click at [1012, 719] on icon "button" at bounding box center [1008, 715] width 15 height 15
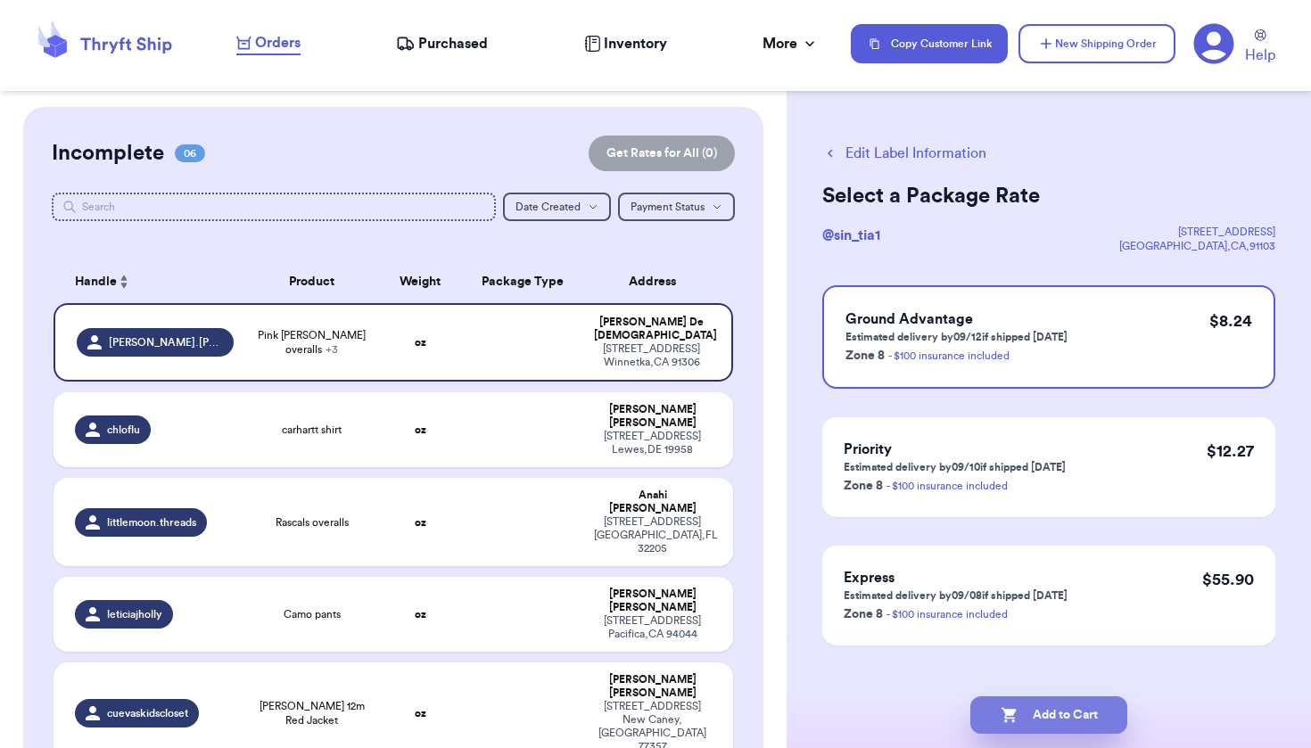
checkbox input "true"
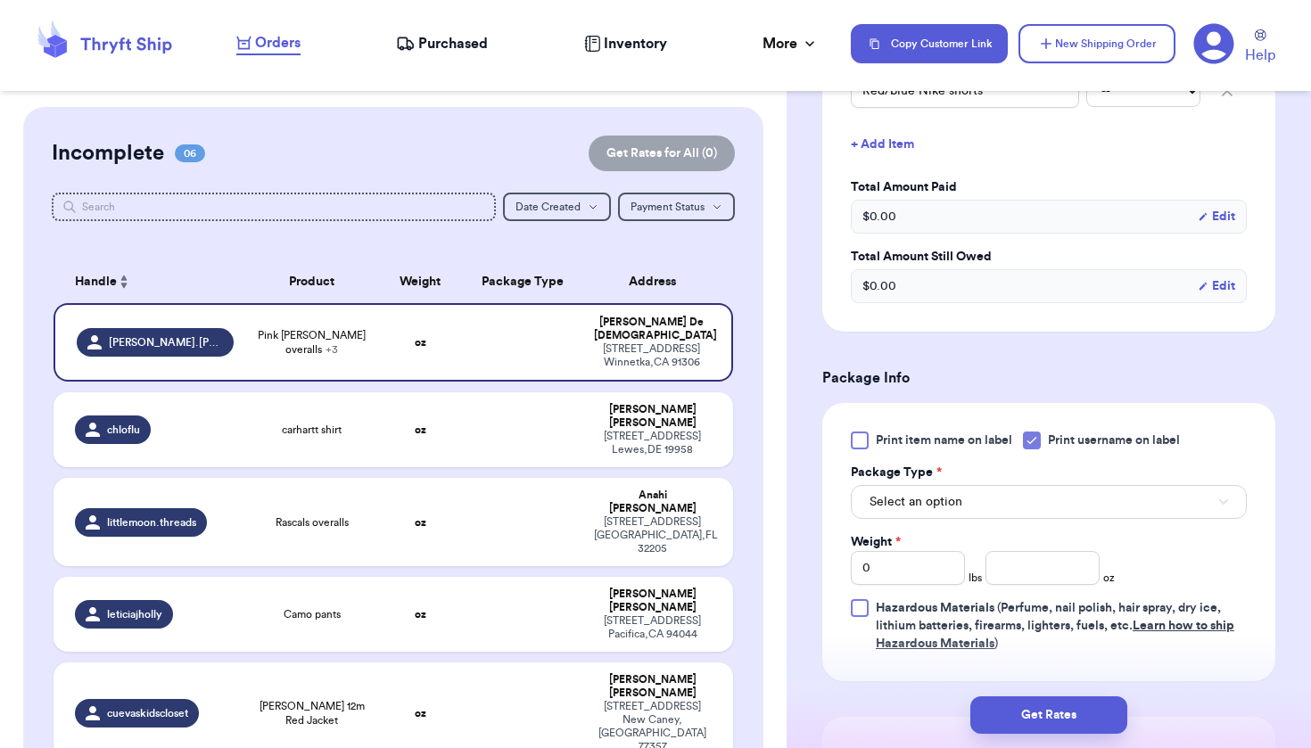
scroll to position [679, 0]
click at [996, 487] on button "Select an option" at bounding box center [1049, 501] width 396 height 34
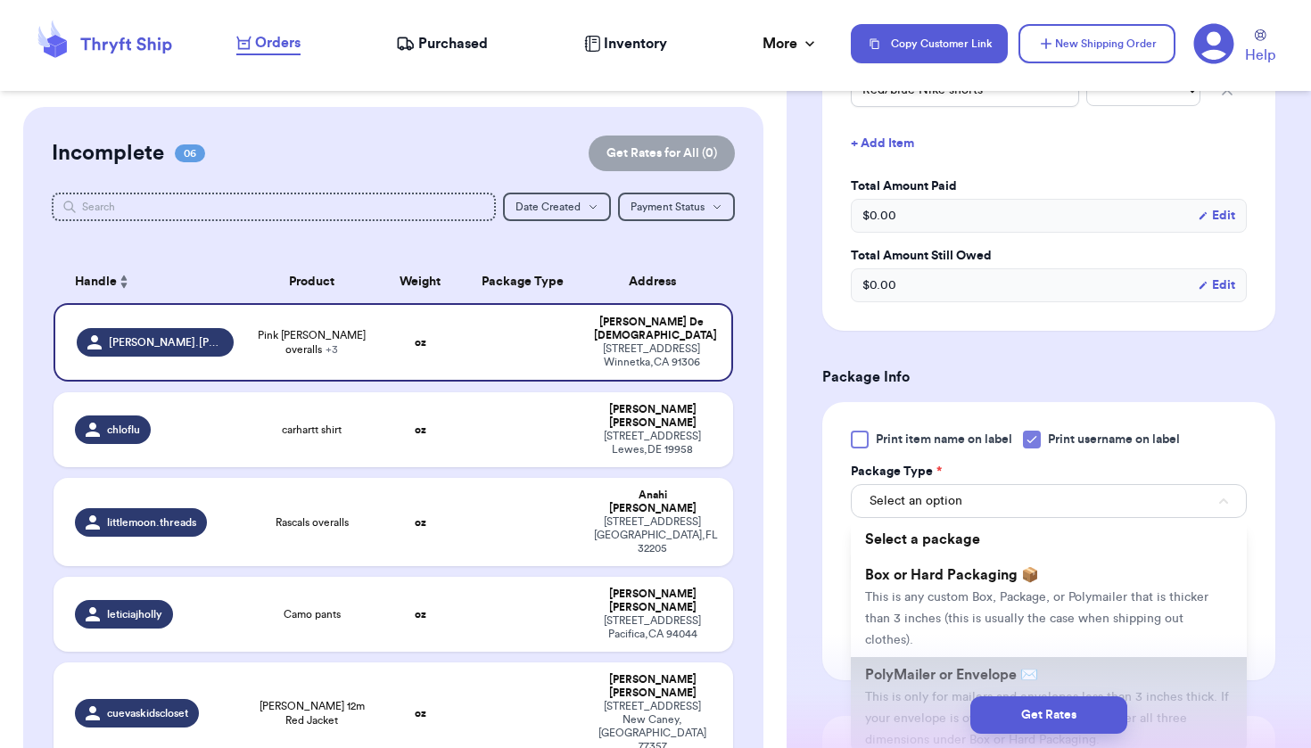
click at [962, 668] on span "PolyMailer or Envelope ✉️" at bounding box center [951, 675] width 173 height 14
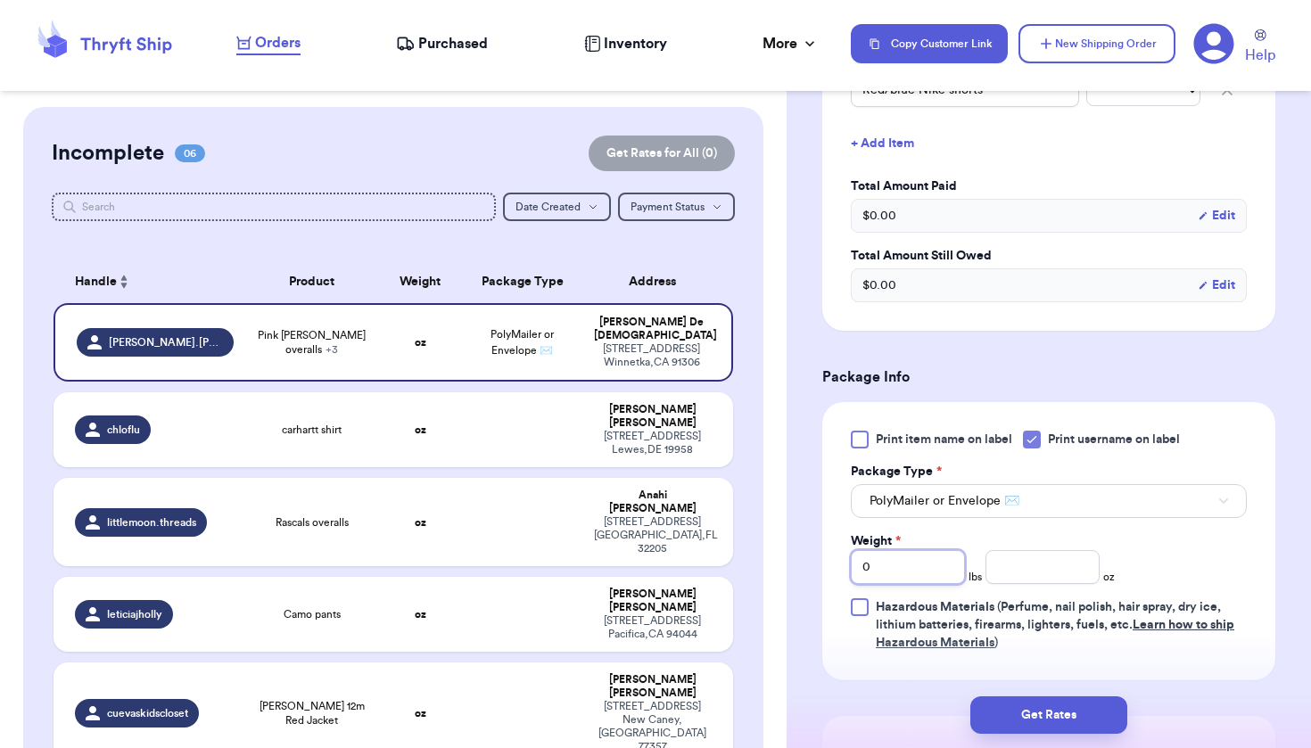
click at [912, 554] on input "0" at bounding box center [908, 567] width 114 height 34
type input "1"
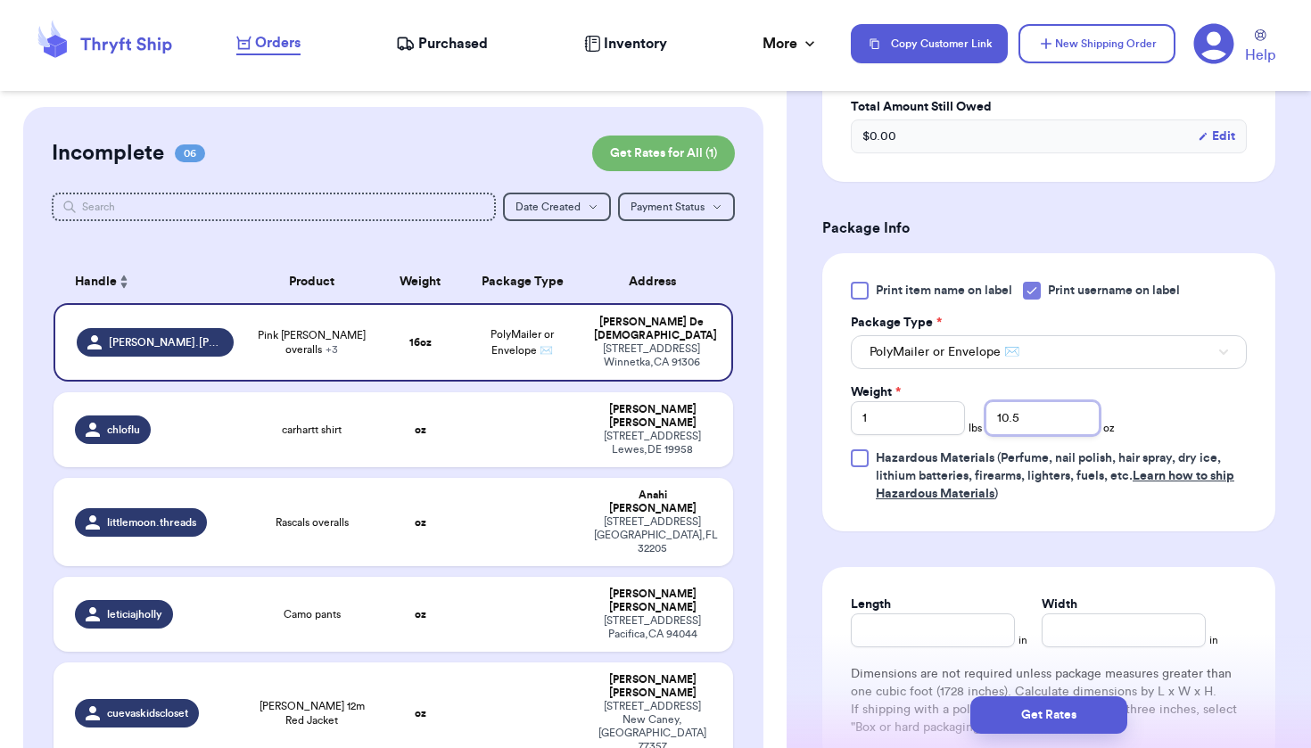
scroll to position [840, 0]
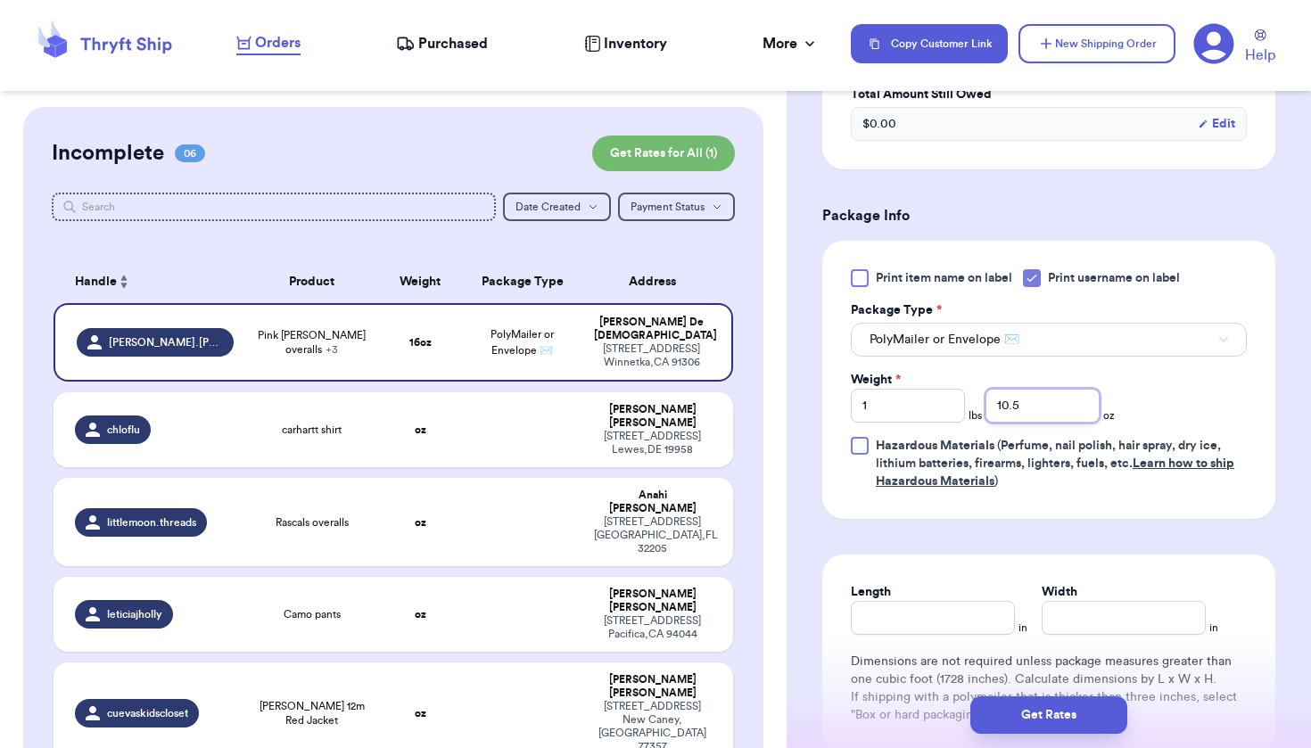
type input "10.5"
click at [969, 609] on input "Length" at bounding box center [933, 618] width 164 height 34
type input "8.5"
type input "7"
click at [1035, 731] on button "Get Rates" at bounding box center [1049, 715] width 157 height 37
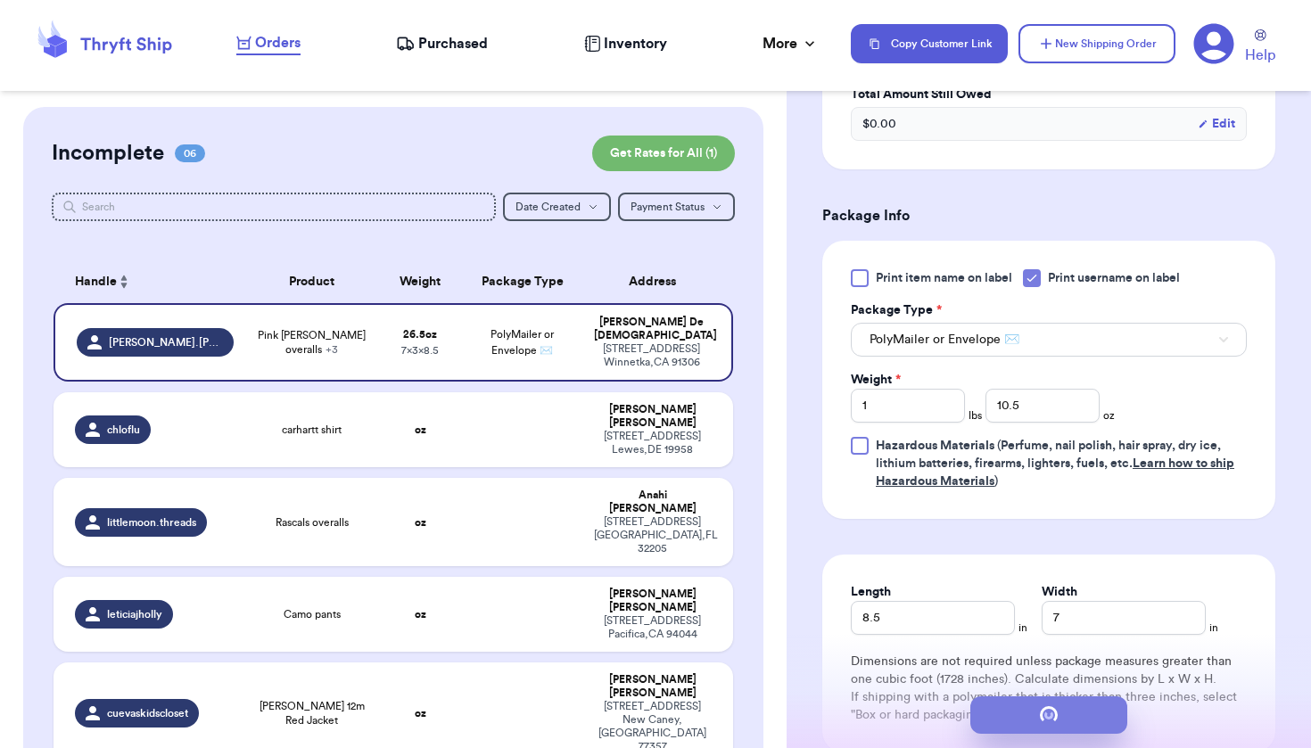
scroll to position [0, 0]
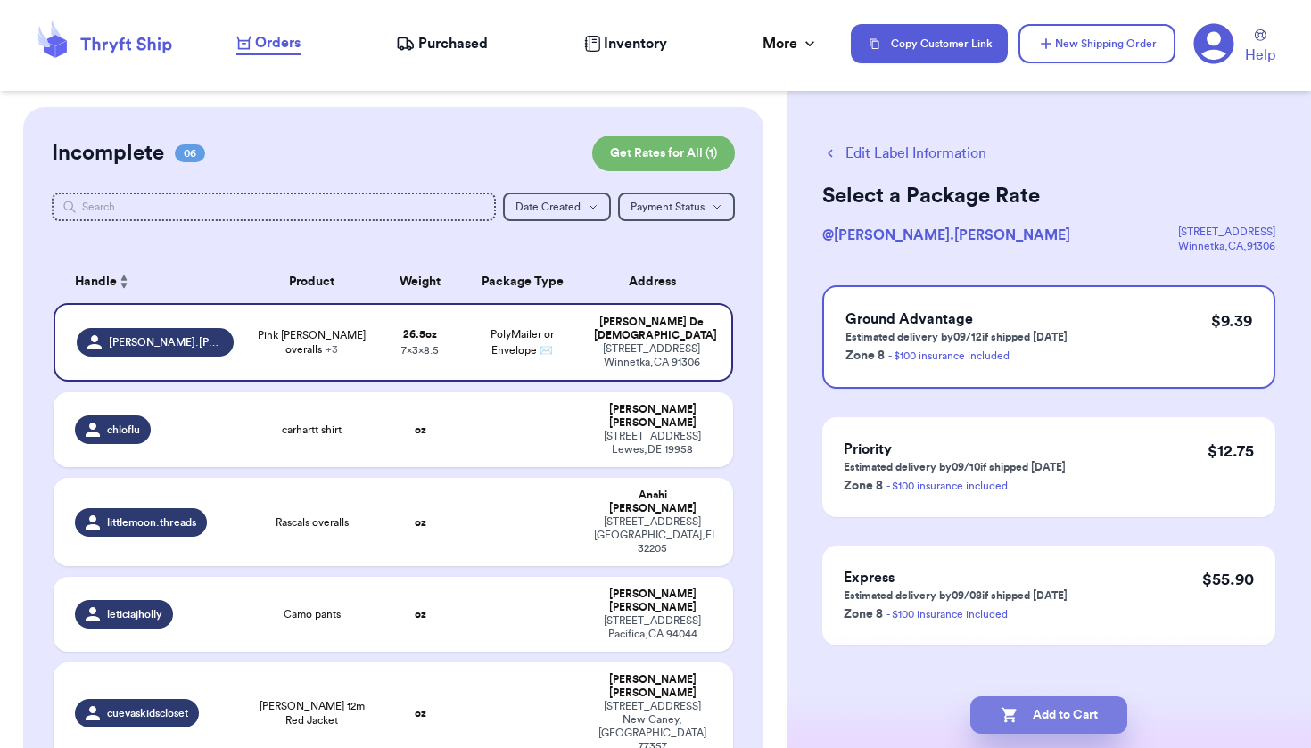
click at [1034, 713] on button "Add to Cart" at bounding box center [1049, 715] width 157 height 37
checkbox input "true"
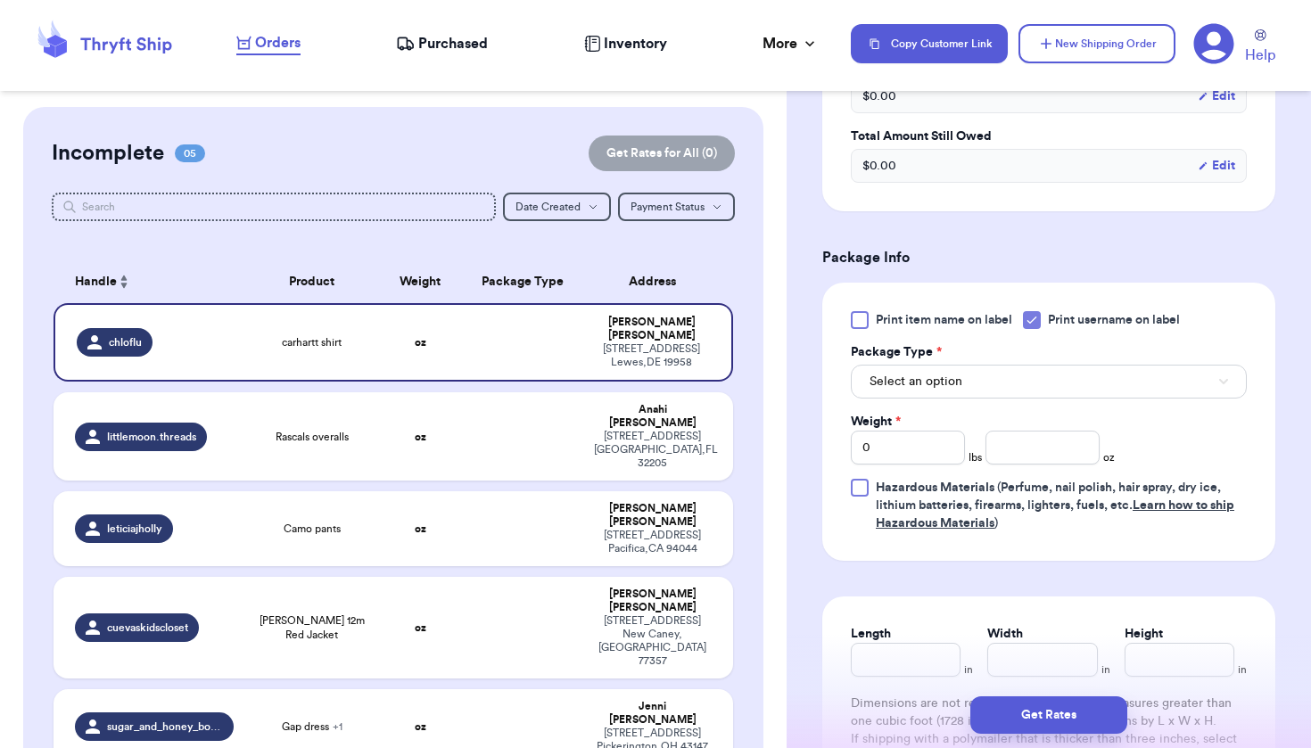
scroll to position [634, 0]
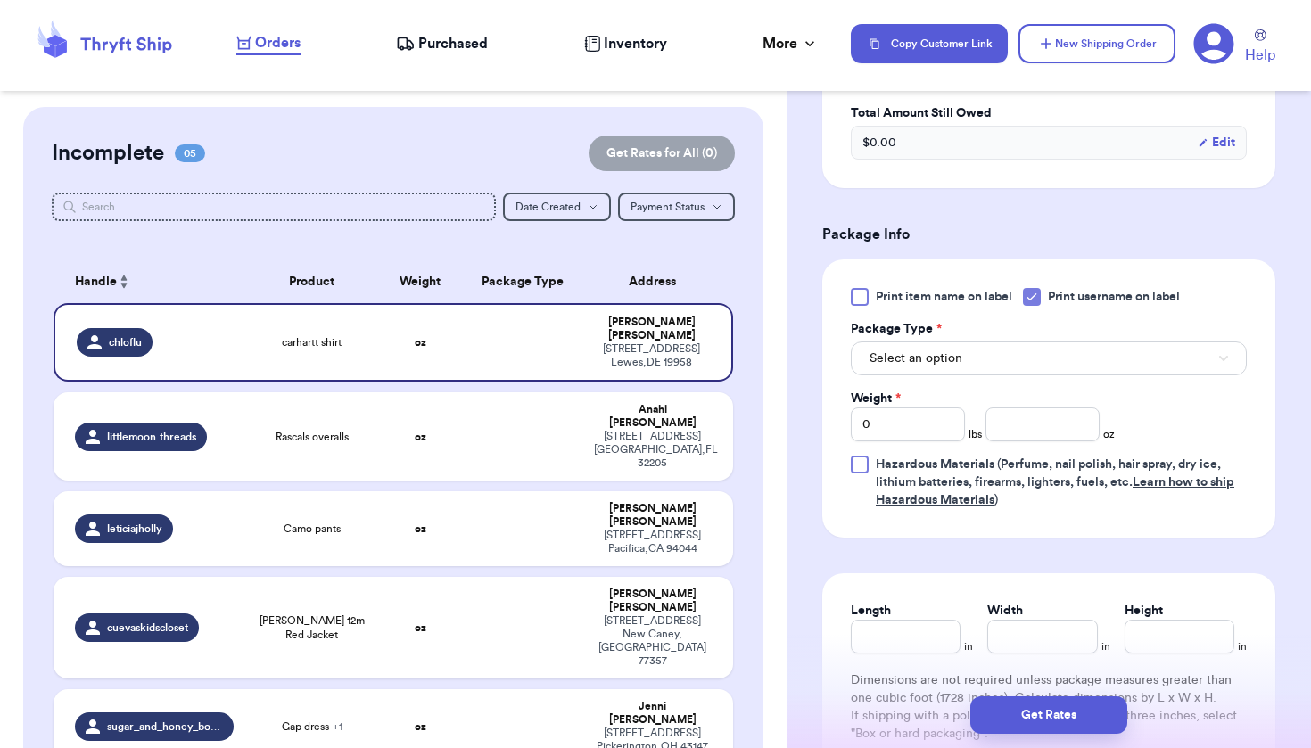
click at [993, 368] on button "Select an option" at bounding box center [1049, 359] width 396 height 34
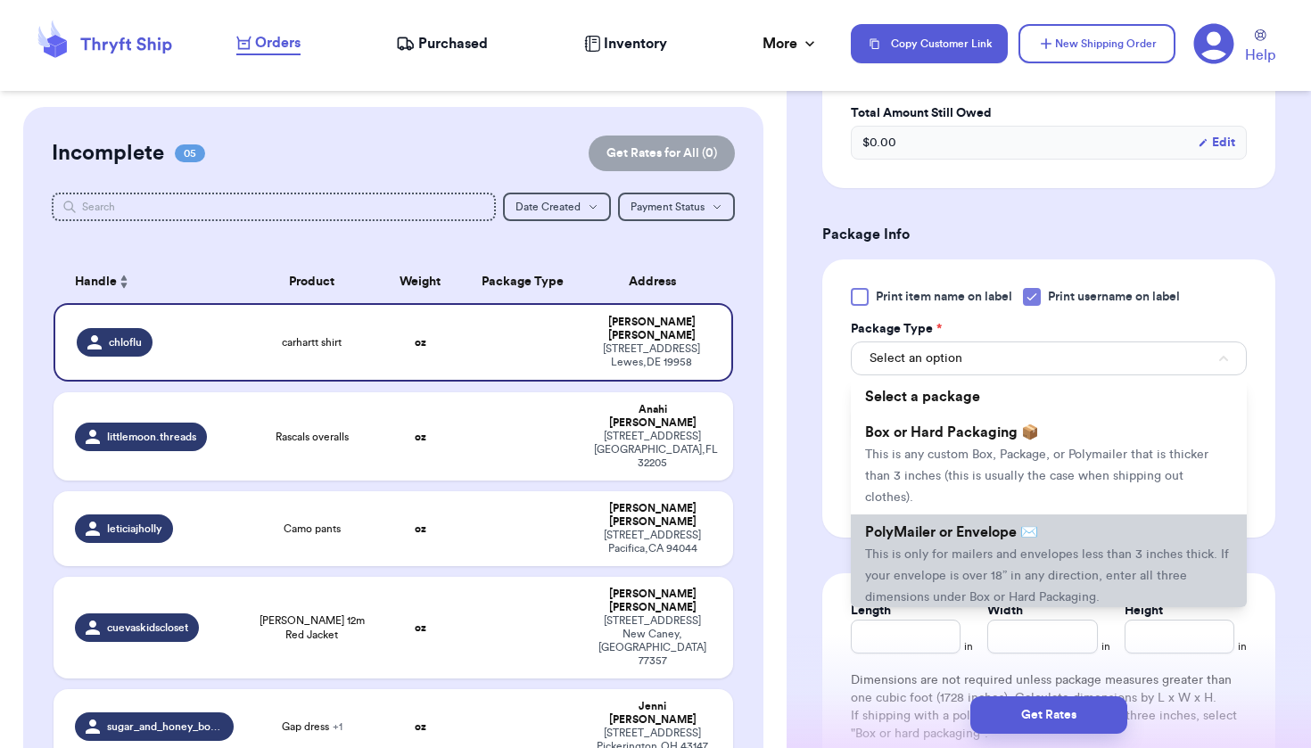
click at [977, 533] on span "PolyMailer or Envelope ✉️" at bounding box center [951, 532] width 173 height 14
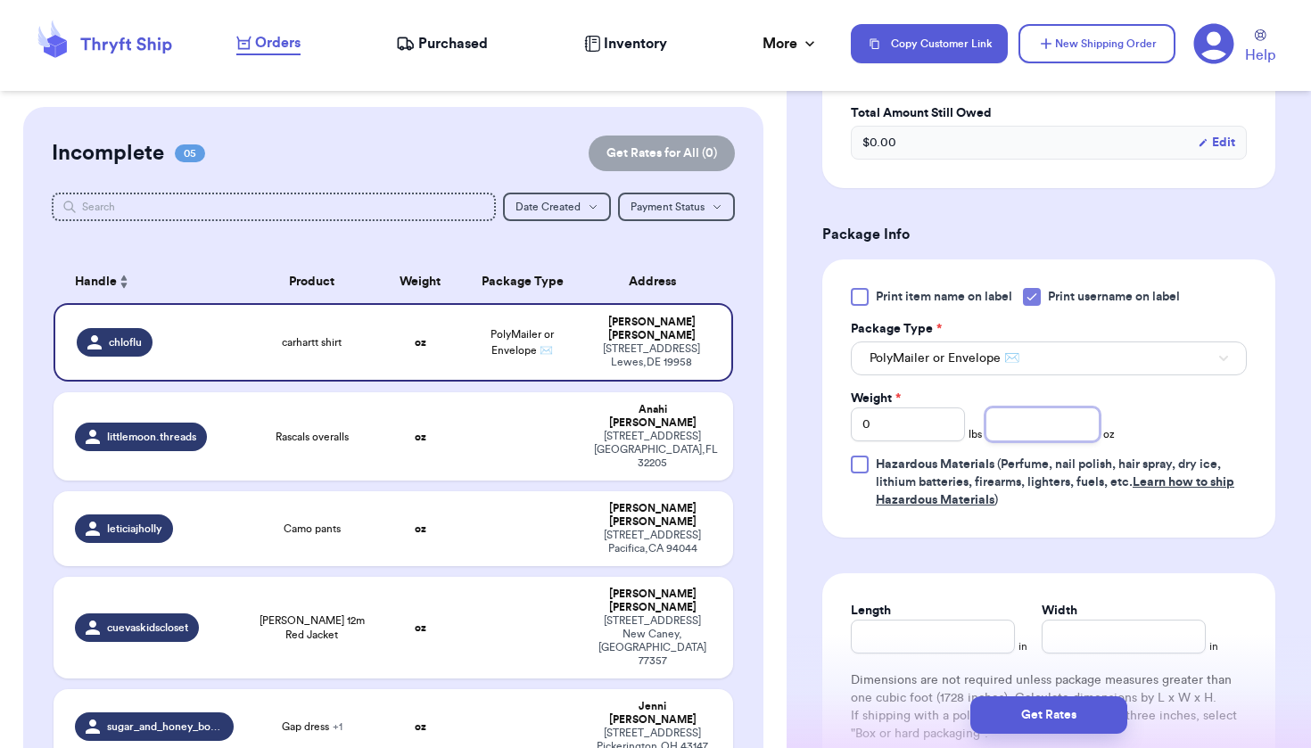
click at [1072, 432] on input "number" at bounding box center [1043, 425] width 114 height 34
type input "3.3"
type input "6"
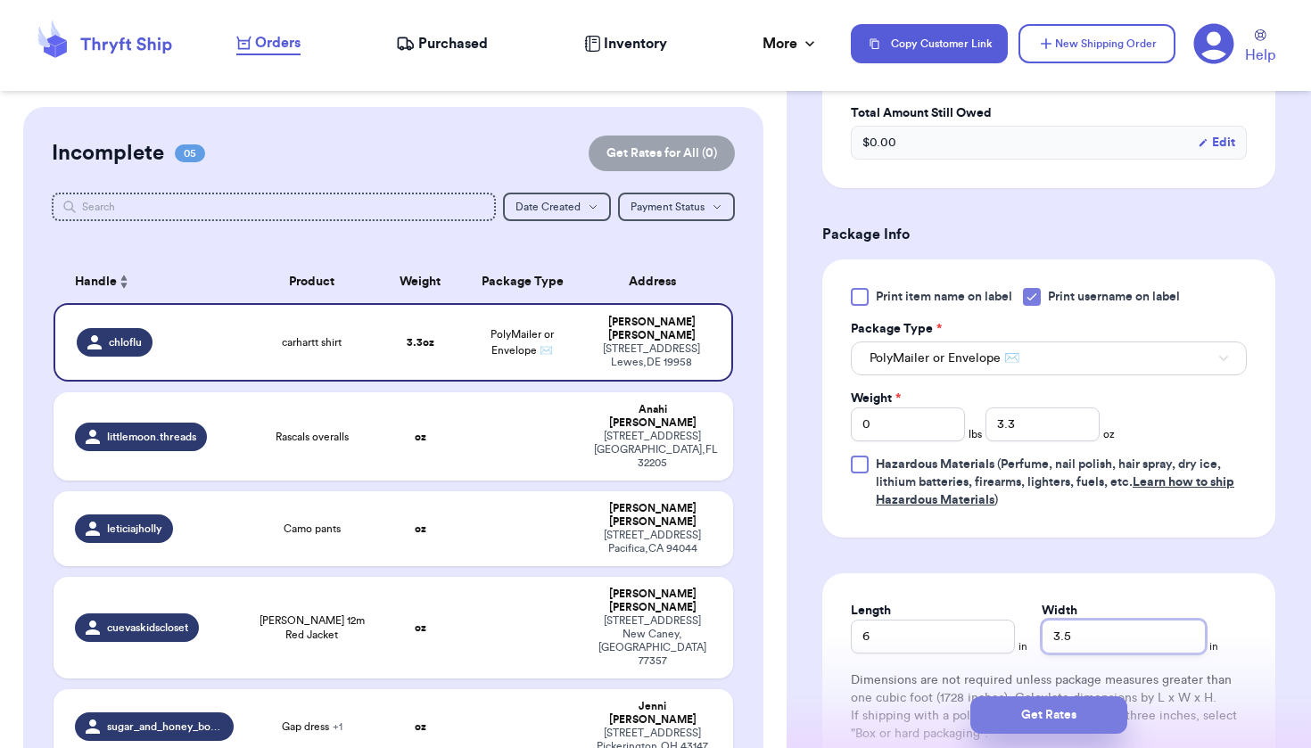
type input "3.5"
click at [1064, 716] on button "Get Rates" at bounding box center [1049, 715] width 157 height 37
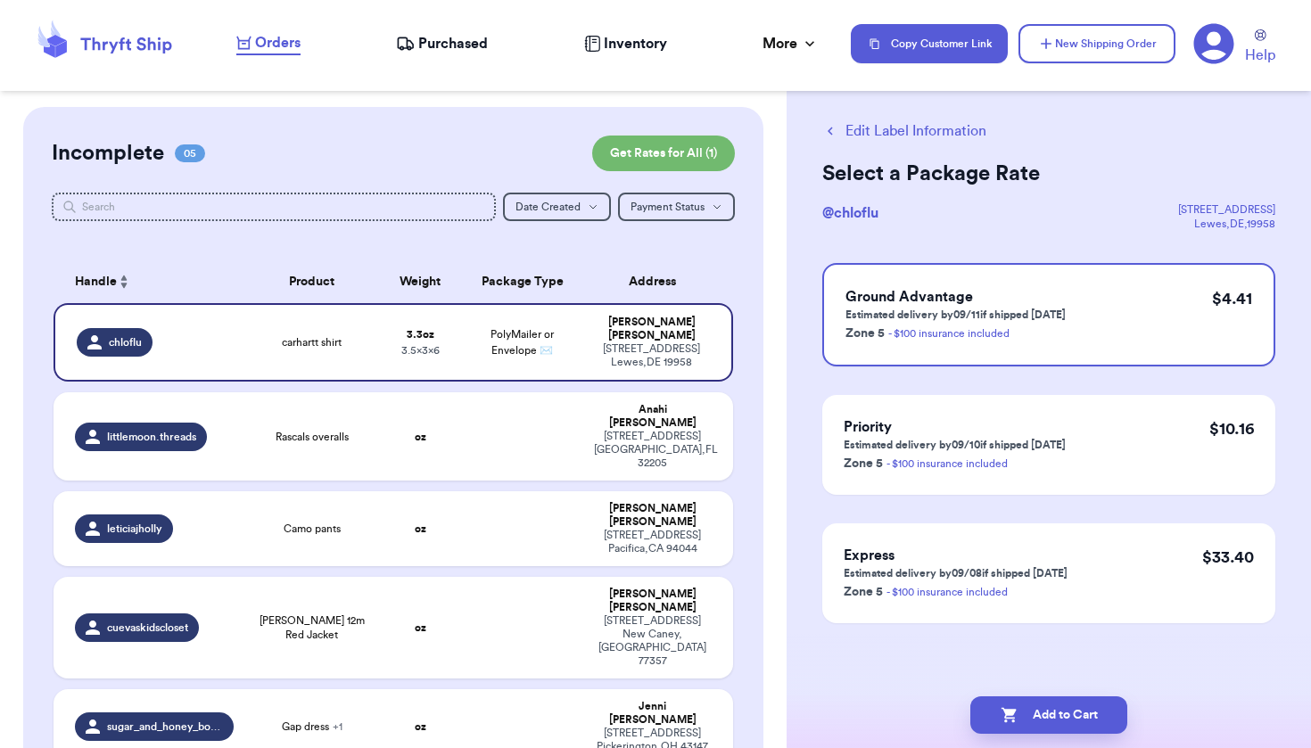
scroll to position [0, 0]
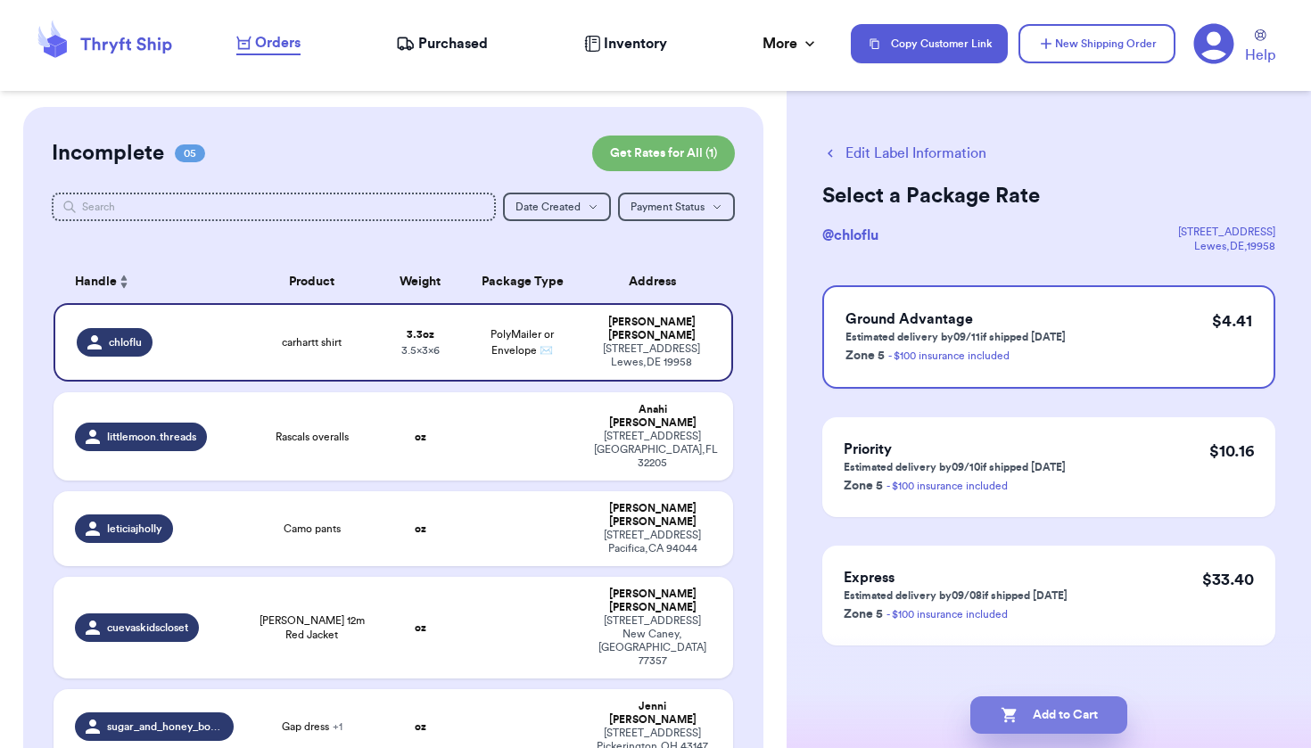
click at [1078, 706] on button "Add to Cart" at bounding box center [1049, 715] width 157 height 37
checkbox input "true"
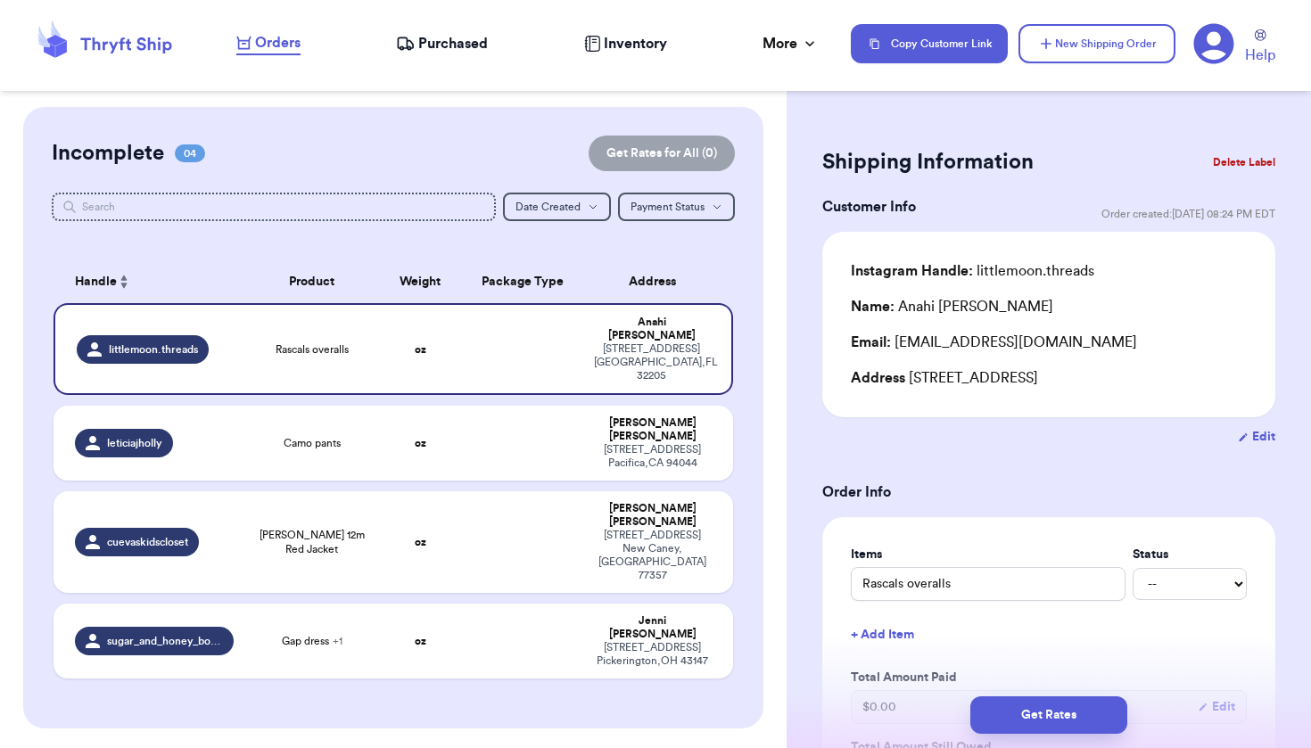
click at [1238, 435] on button "Edit" at bounding box center [1256, 437] width 37 height 18
select select "FL"
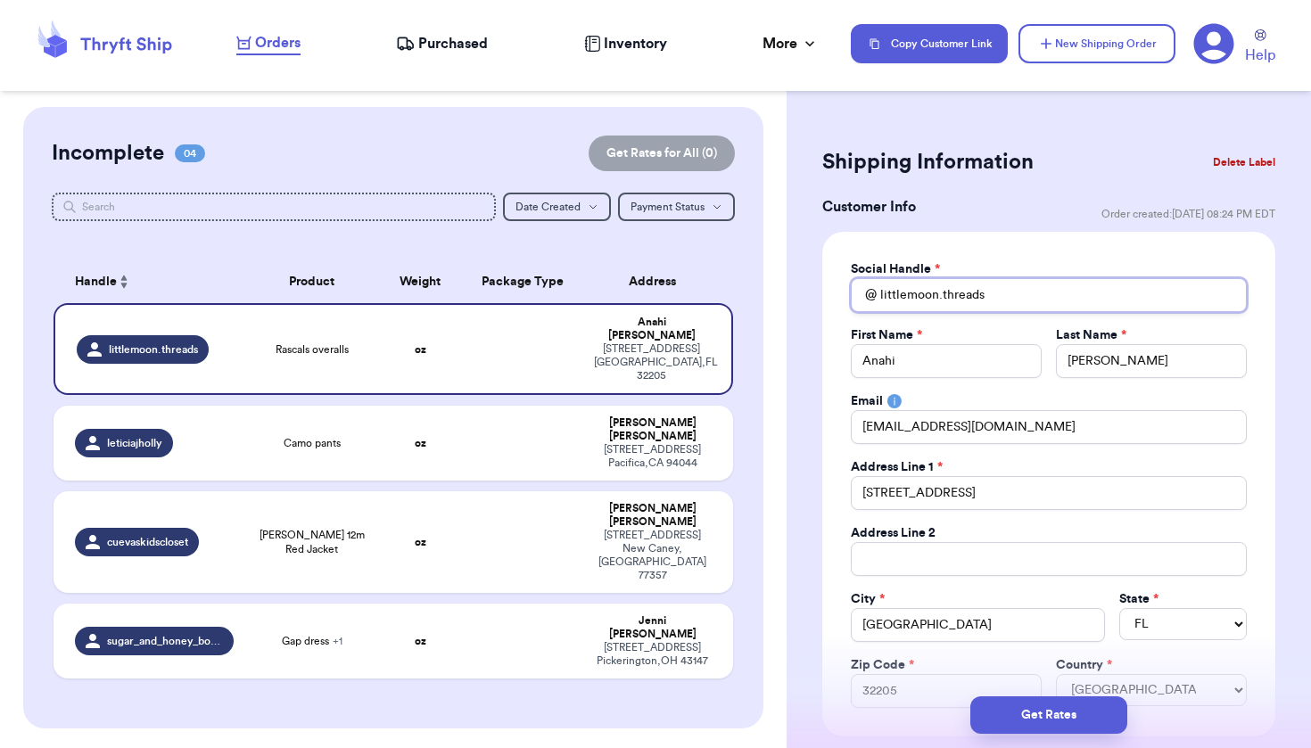
drag, startPoint x: 1045, startPoint y: 297, endPoint x: 808, endPoint y: 295, distance: 237.3
type input "m"
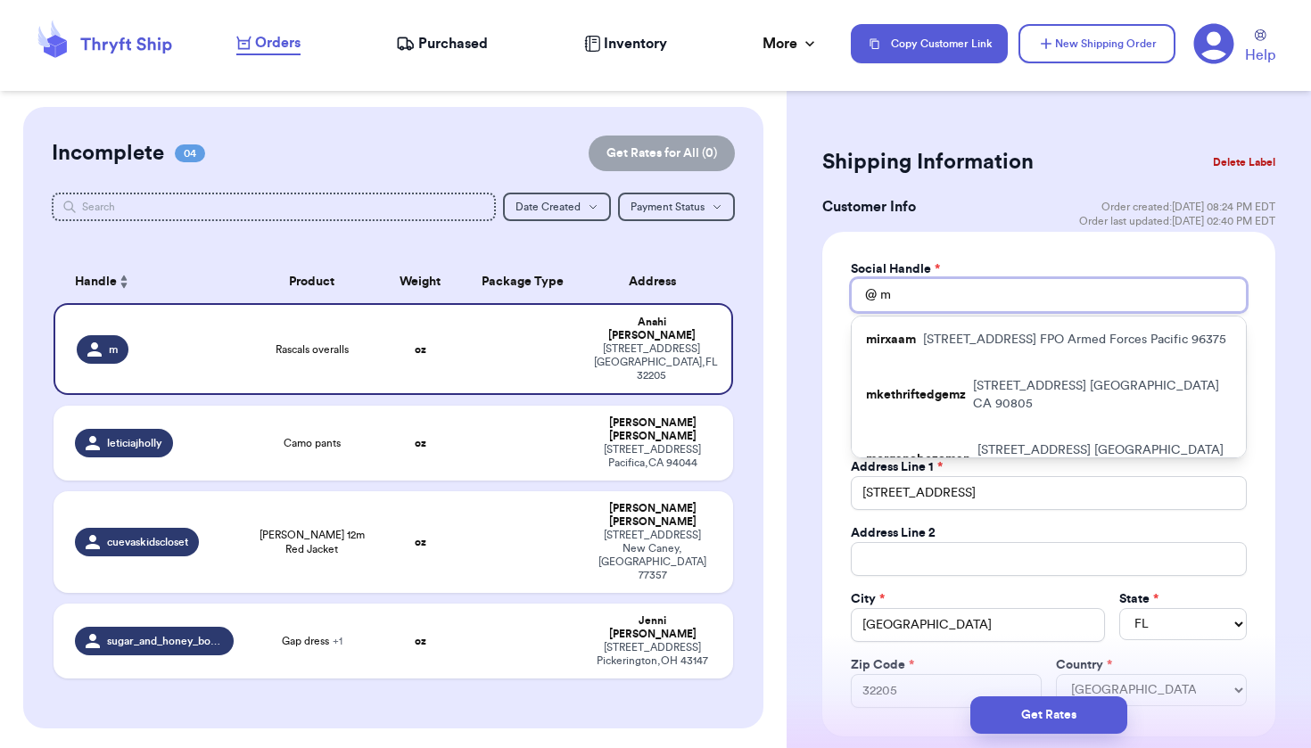
type input "ma"
type input "mar"
type input "mari"
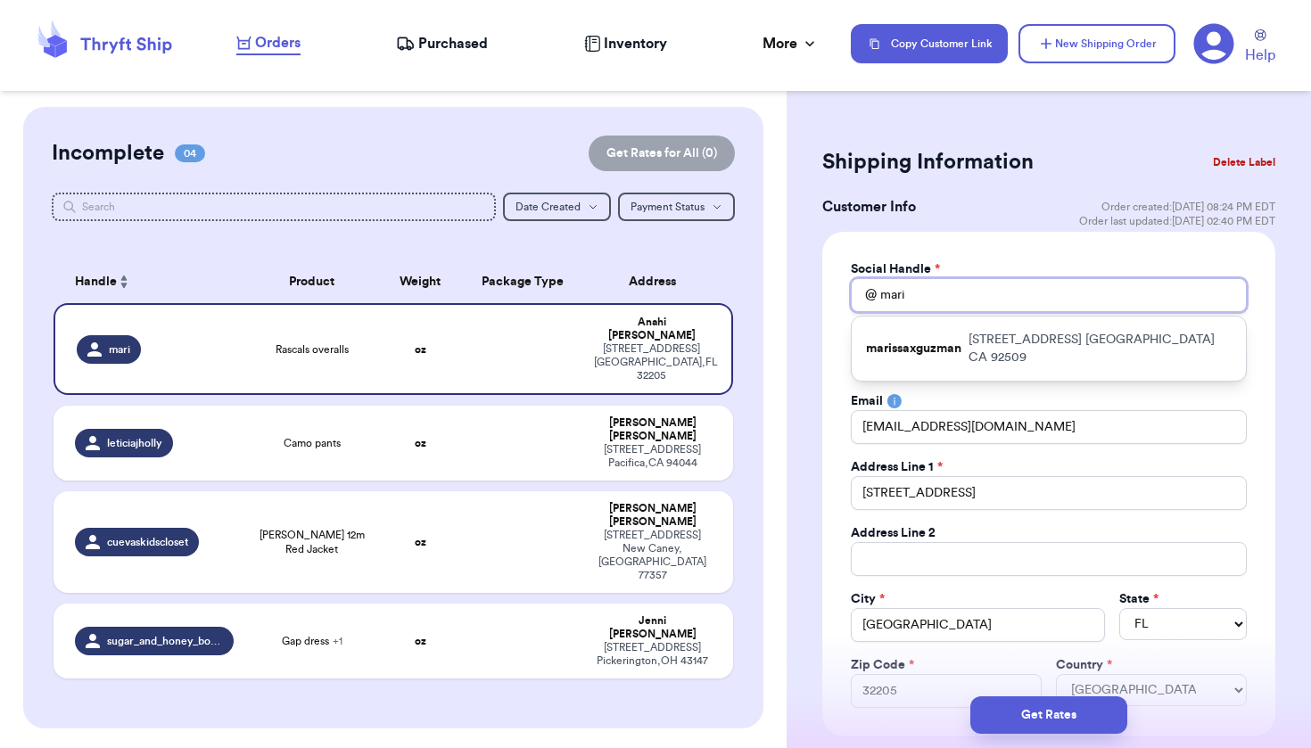
type input "marie"
type input "mariee"
type input "marieee"
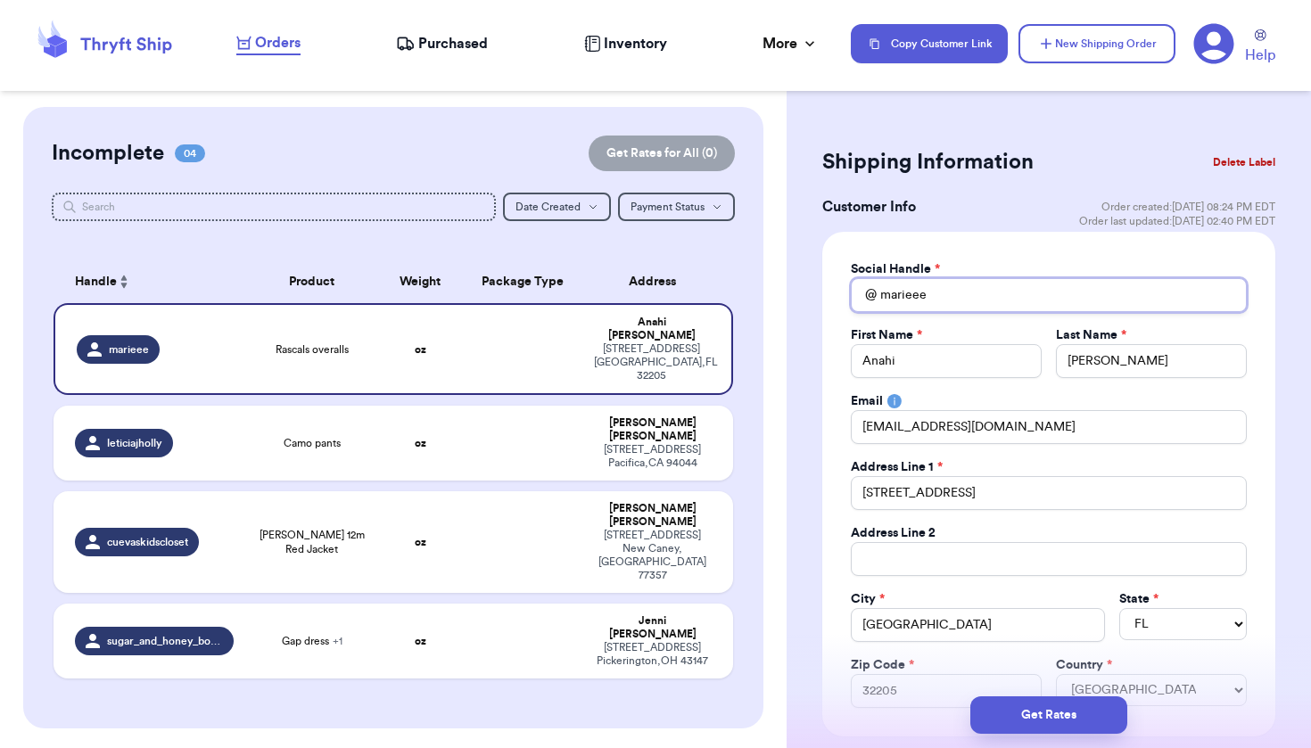
type input "marieee."
type input "marieee.a"
type input "marieee.ax"
click at [1258, 371] on div "Social Handle * @ marieee.ax First Name * Anahi Last Name * Alcala Email alcala…" at bounding box center [1048, 484] width 453 height 505
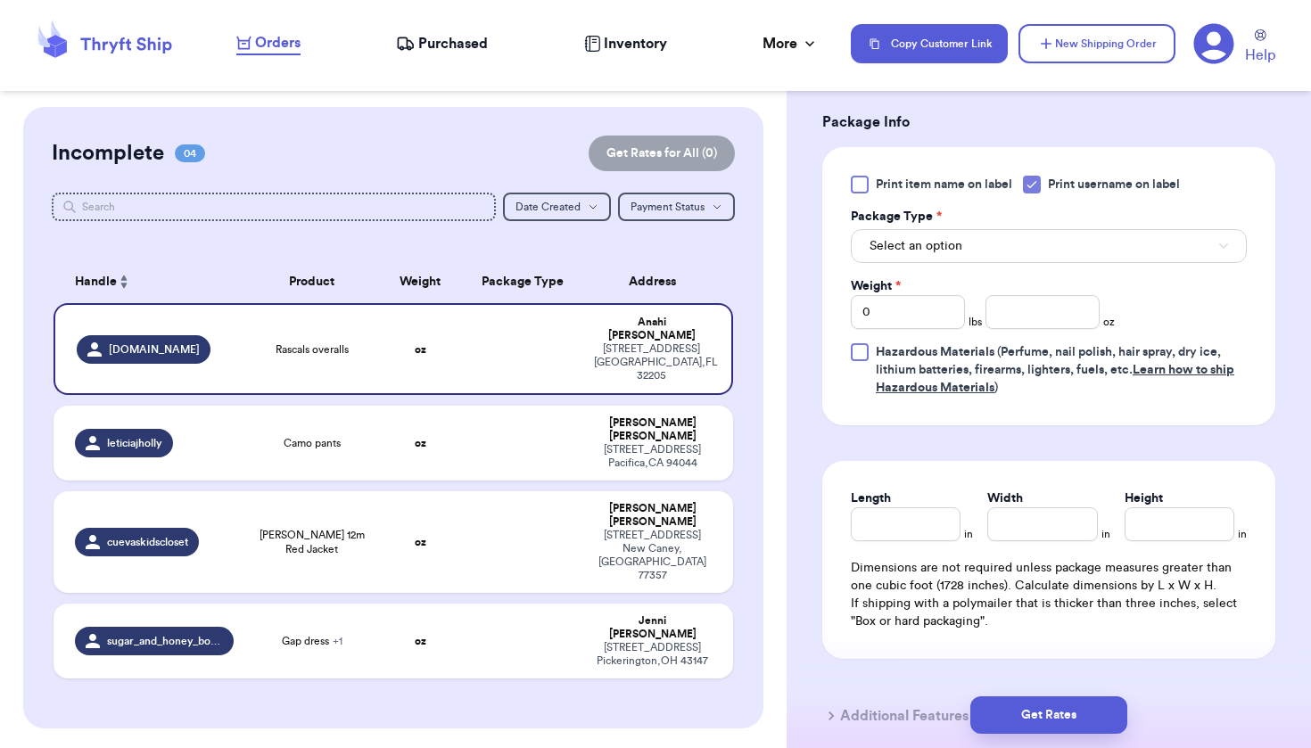
scroll to position [1040, 0]
click at [1043, 228] on button "Select an option" at bounding box center [1049, 244] width 396 height 34
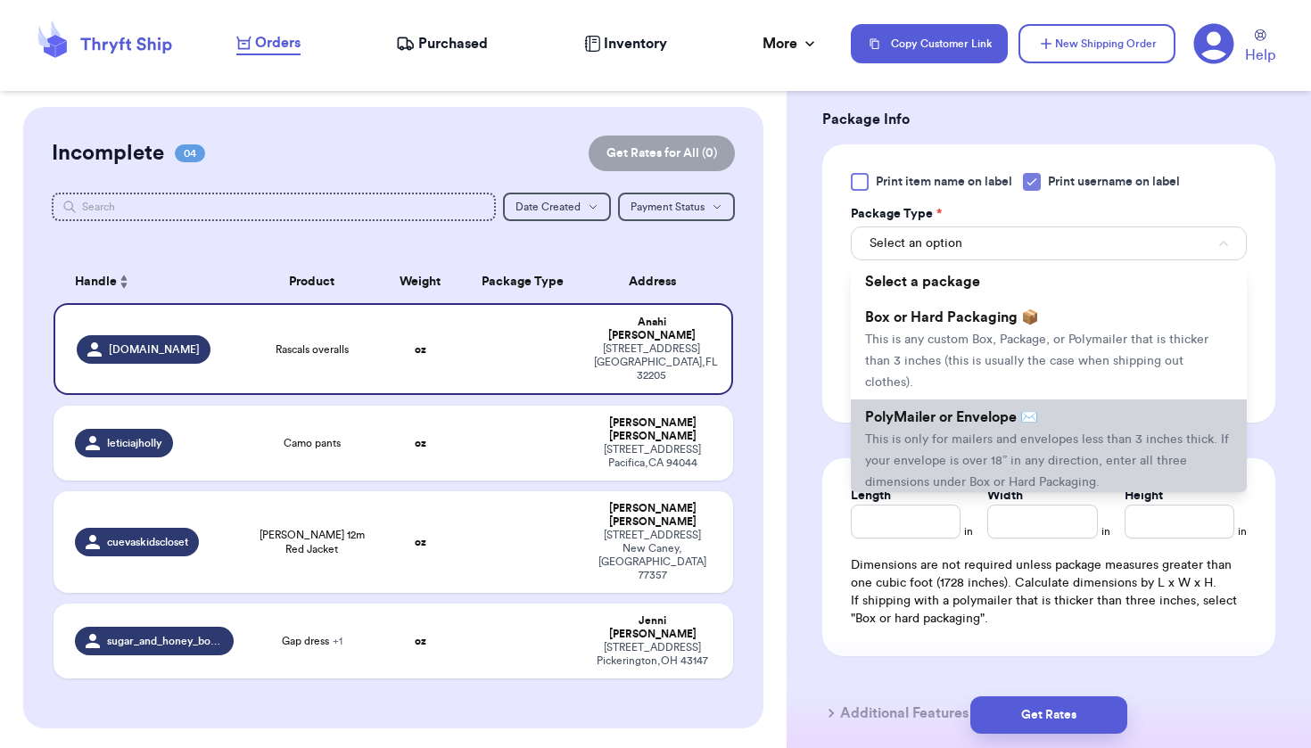
click at [994, 421] on span "PolyMailer or Envelope ✉️" at bounding box center [951, 417] width 173 height 14
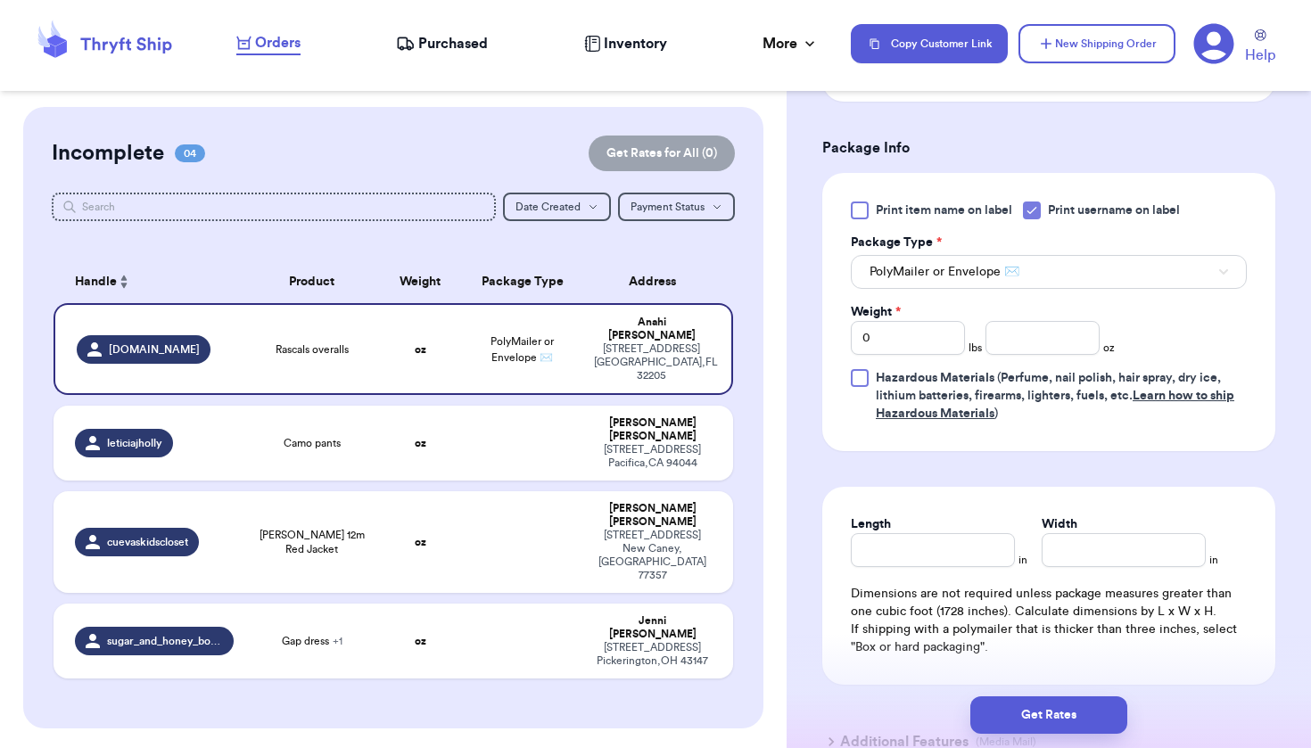
scroll to position [1017, 0]
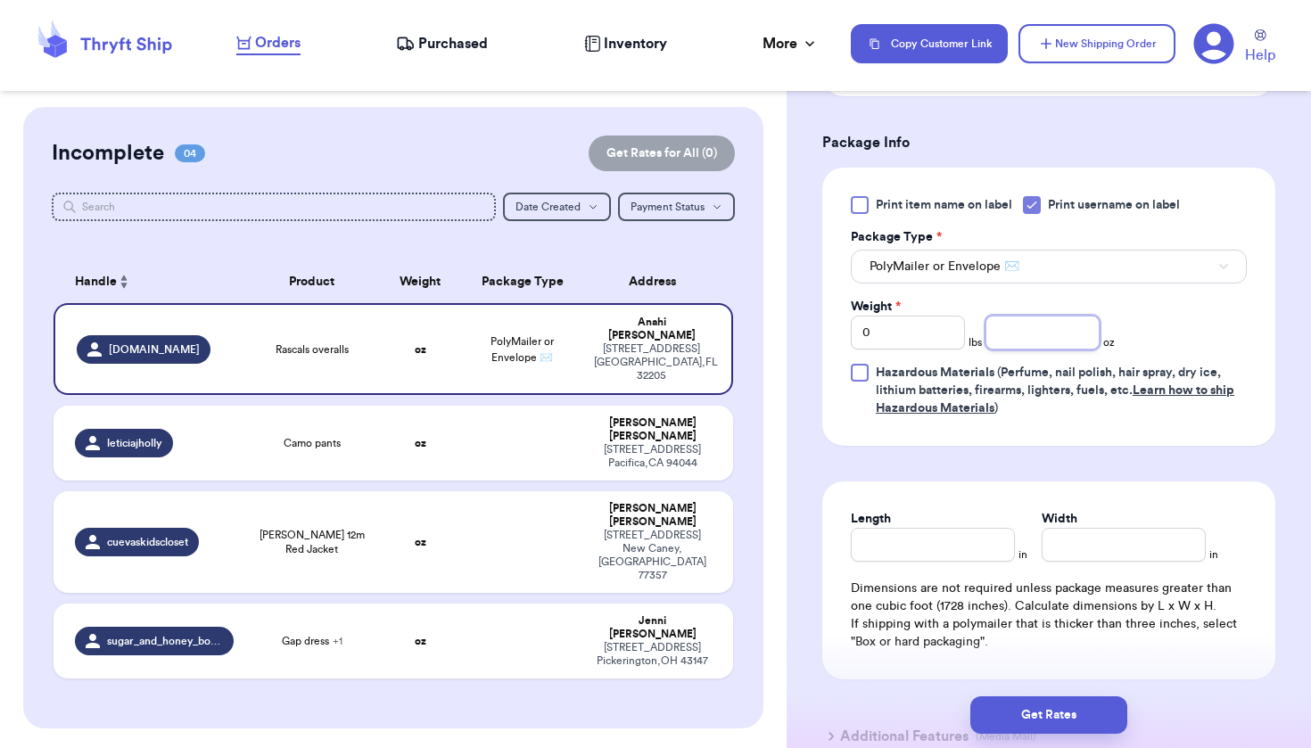
click at [1062, 344] on input "number" at bounding box center [1043, 333] width 114 height 34
type input "10.4"
type input "7"
type input "6.5"
click at [1053, 715] on button "Get Rates" at bounding box center [1049, 715] width 157 height 37
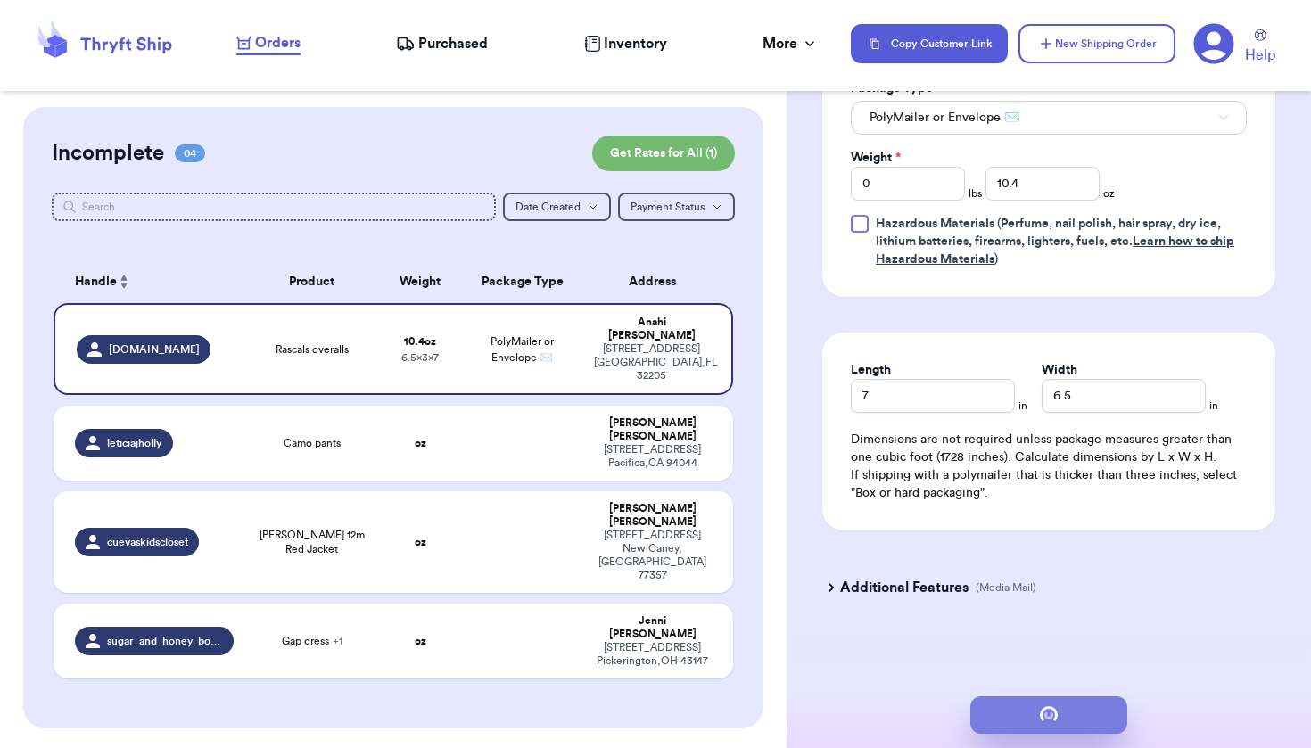
scroll to position [0, 0]
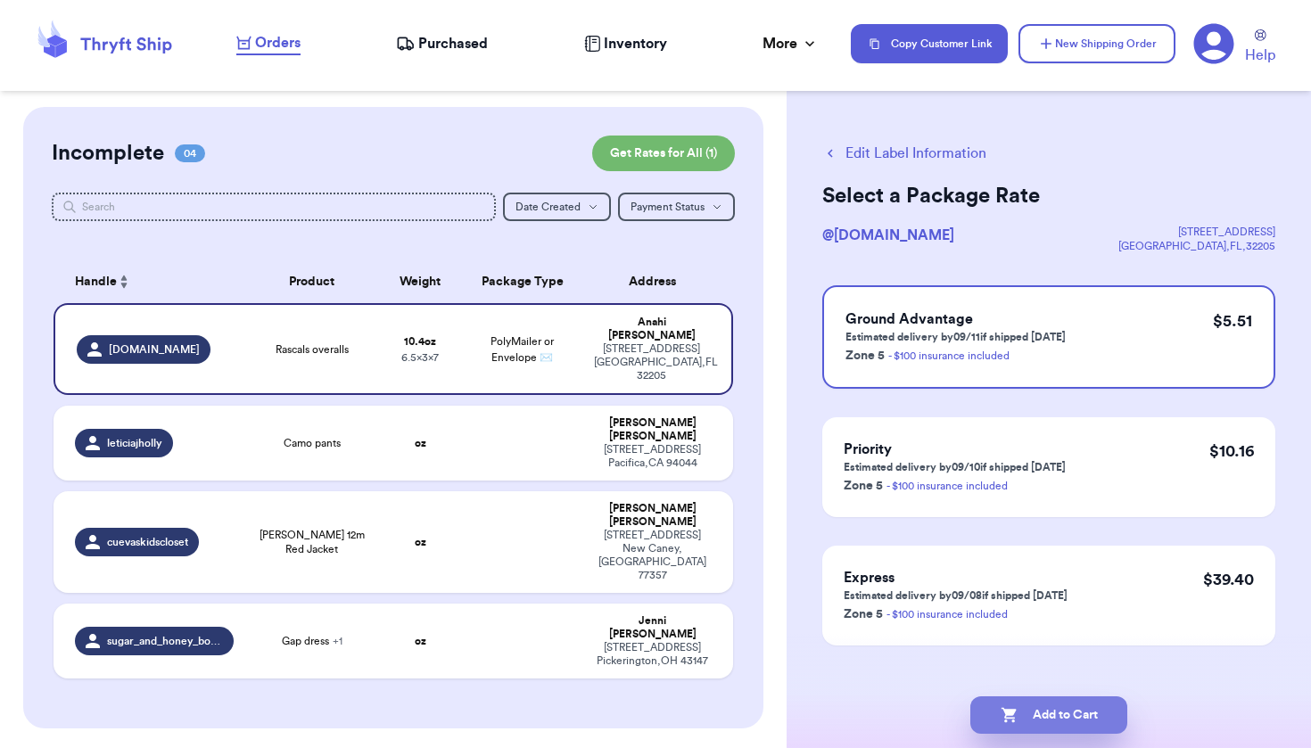
click at [1103, 715] on button "Add to Cart" at bounding box center [1049, 715] width 157 height 37
checkbox input "true"
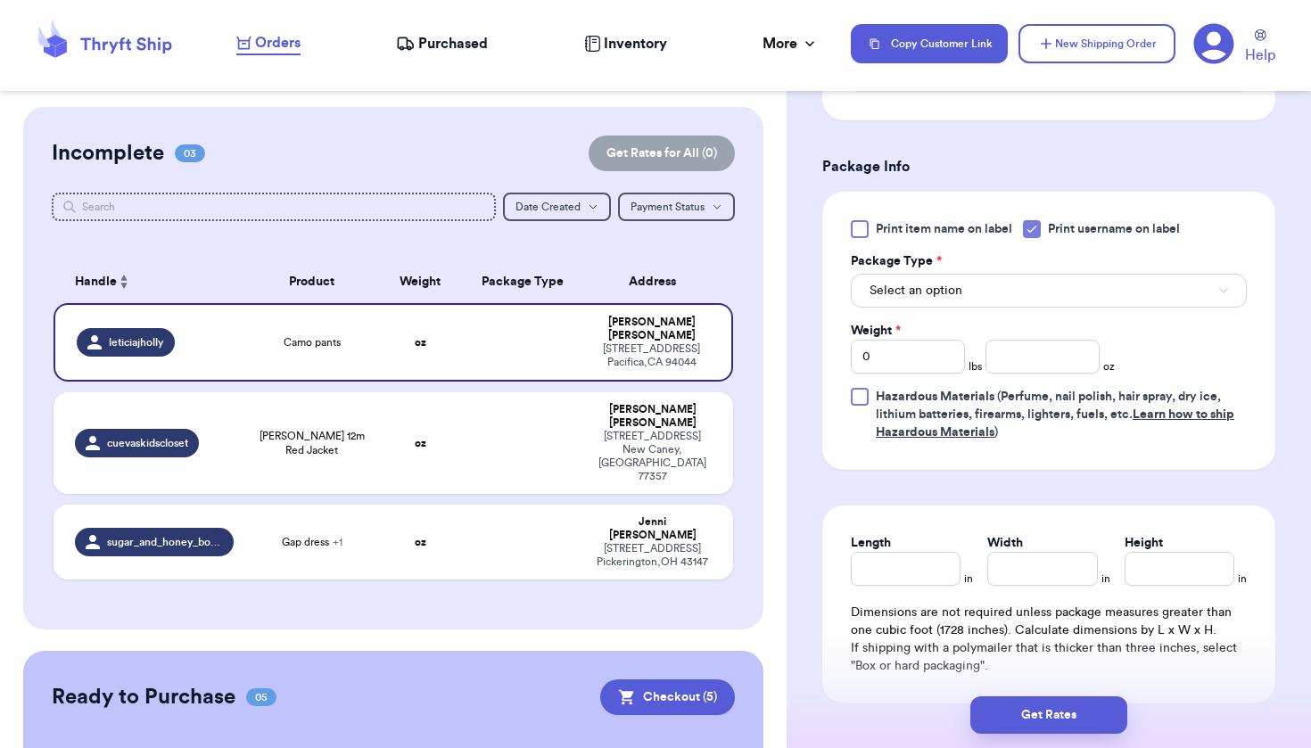
scroll to position [703, 0]
click at [1070, 287] on button "Select an option" at bounding box center [1049, 290] width 396 height 34
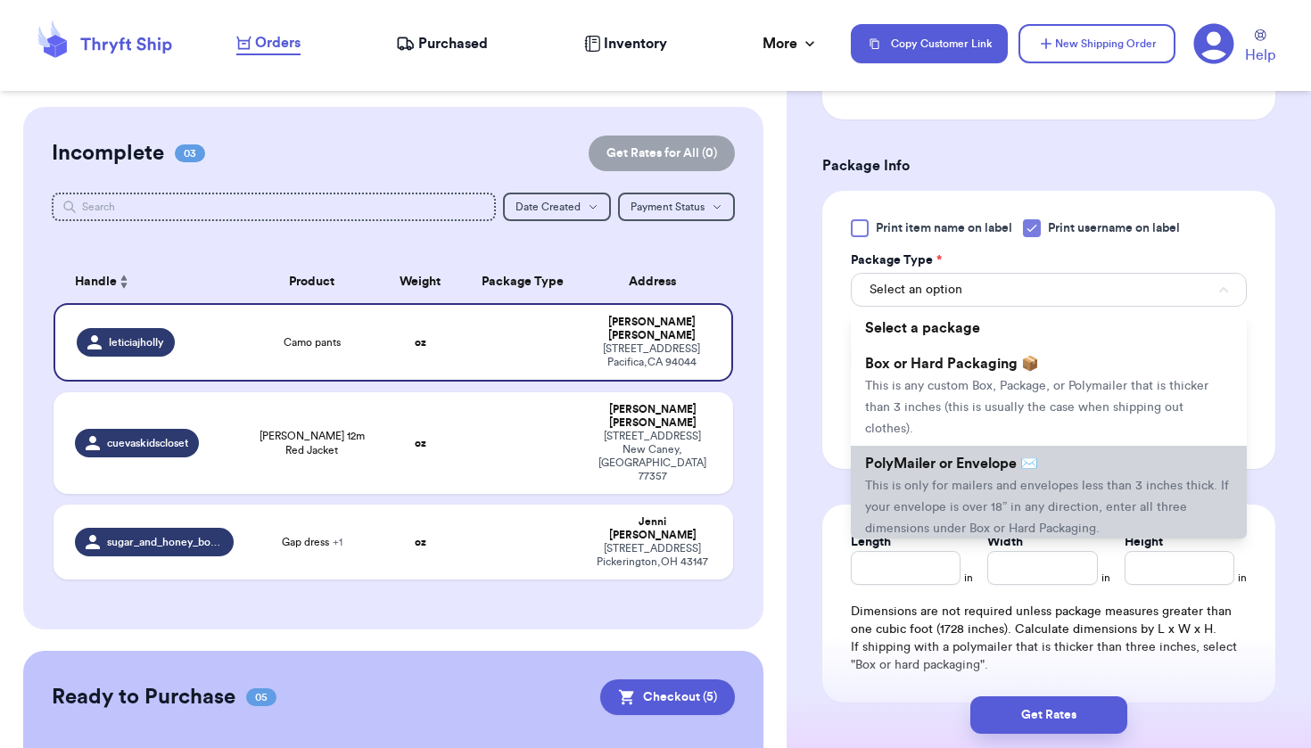
click at [1005, 492] on span "This is only for mailers and envelopes less than 3 inches thick. If your envelo…" at bounding box center [1047, 507] width 364 height 55
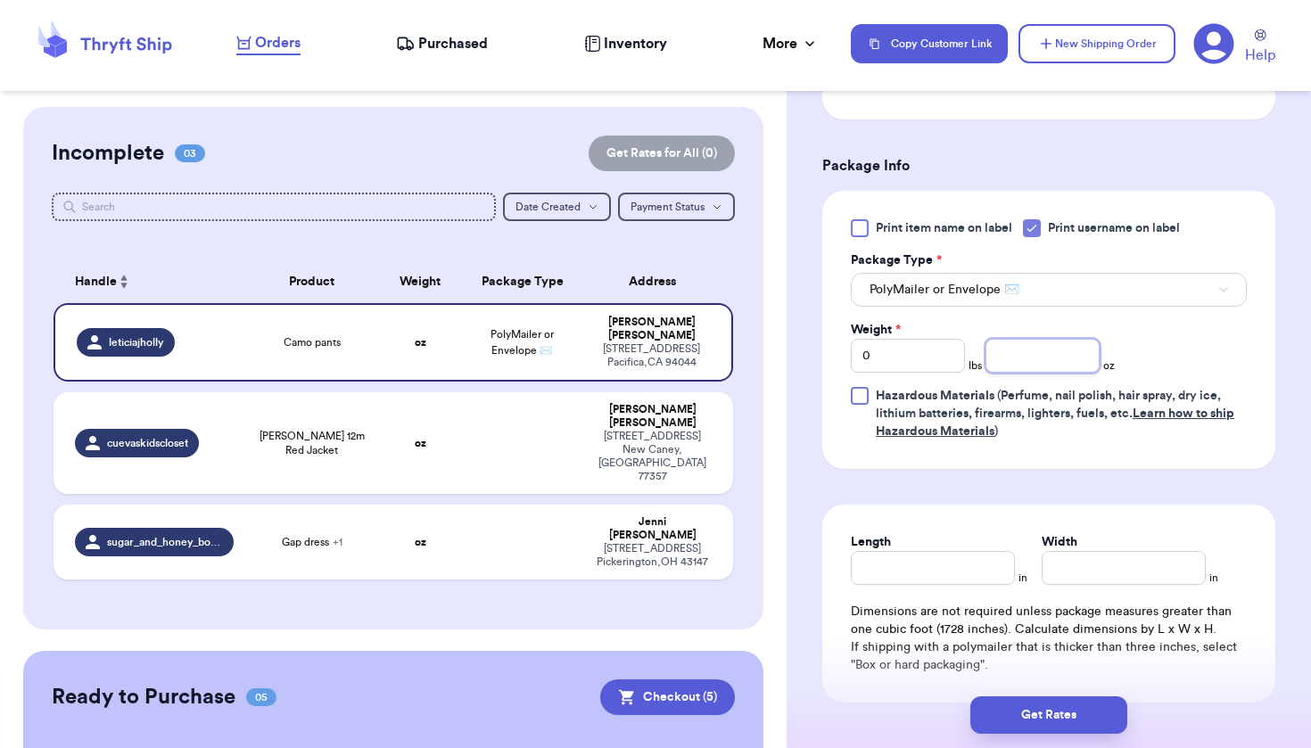
click at [1021, 352] on input "number" at bounding box center [1043, 356] width 114 height 34
type input "7.6"
click at [978, 572] on input "Length" at bounding box center [933, 568] width 164 height 34
type input "6"
type input "4"
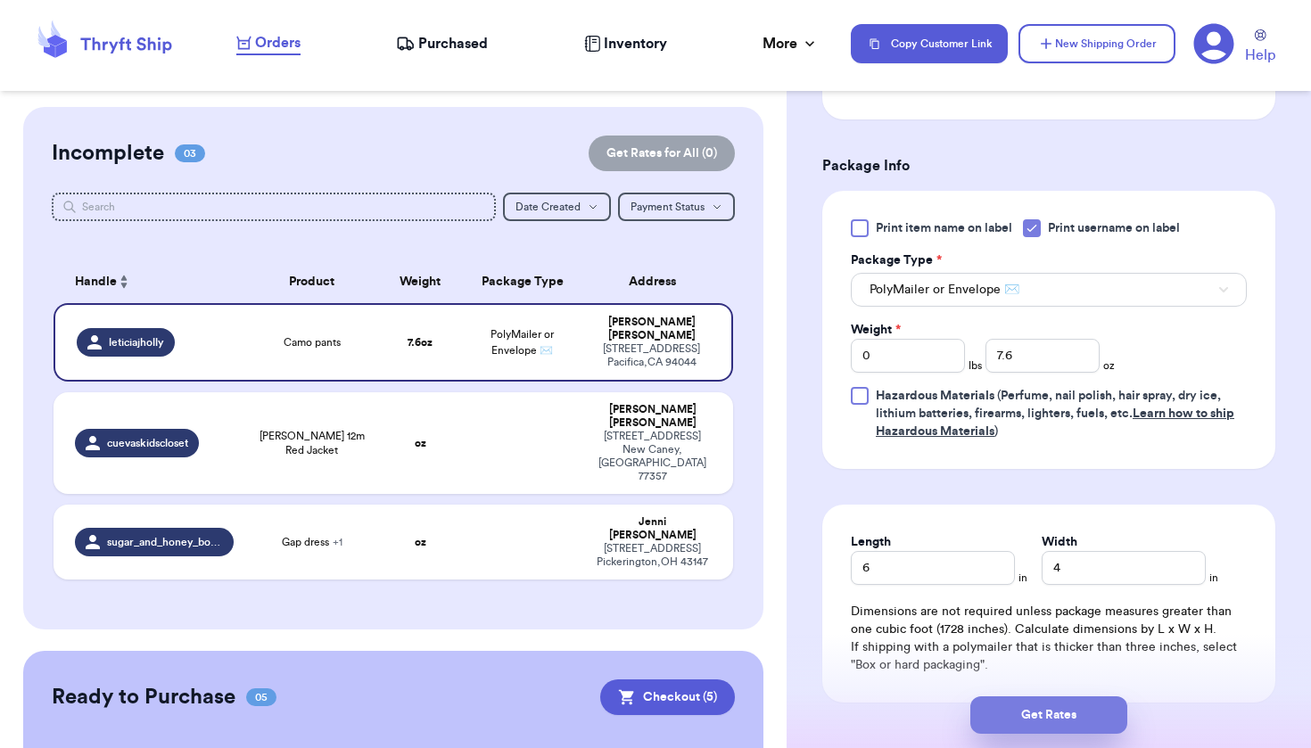
click at [1073, 713] on button "Get Rates" at bounding box center [1049, 715] width 157 height 37
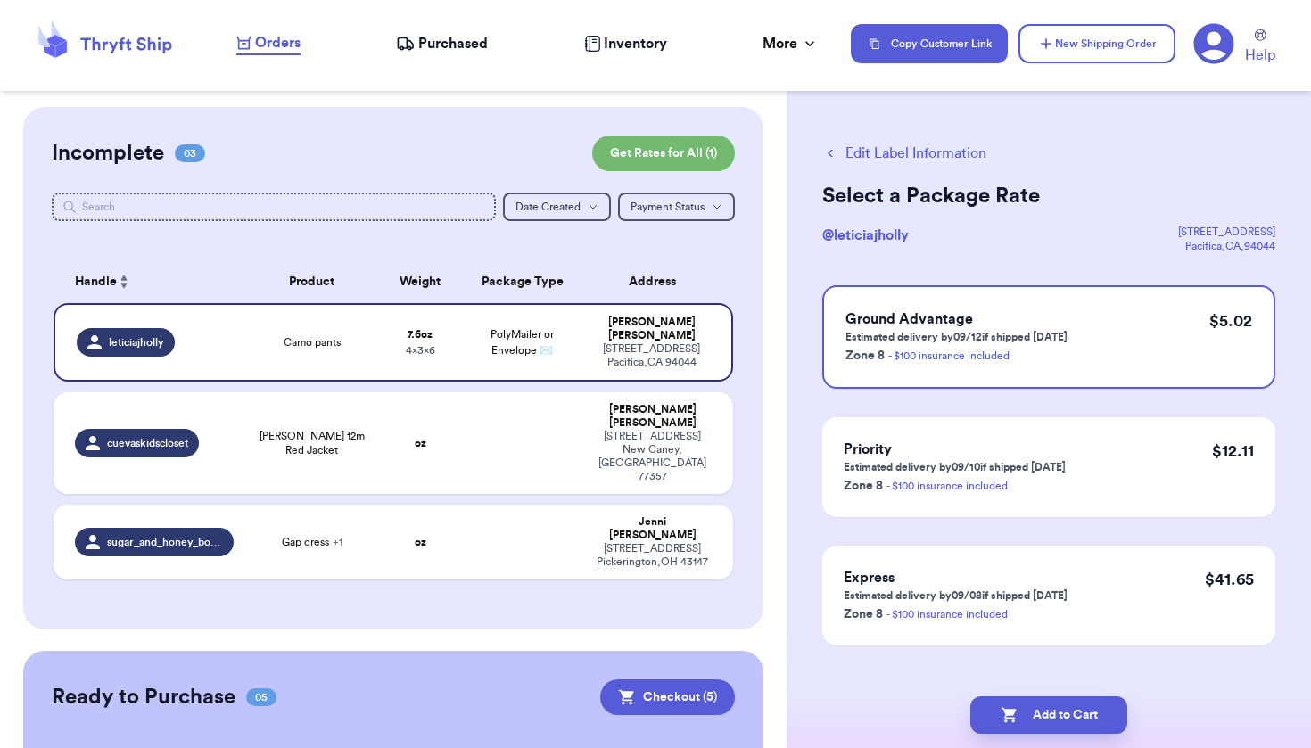
click at [1073, 713] on button "Add to Cart" at bounding box center [1049, 715] width 157 height 37
checkbox input "true"
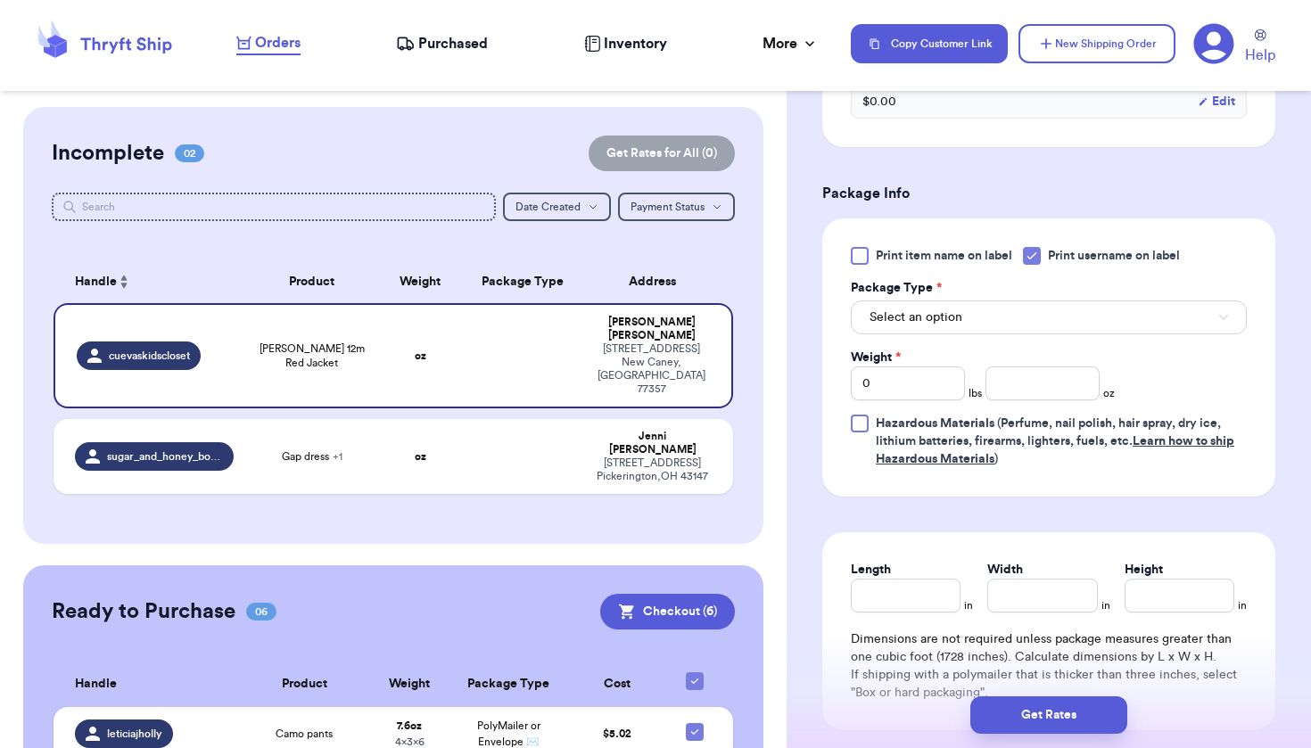
scroll to position [664, 0]
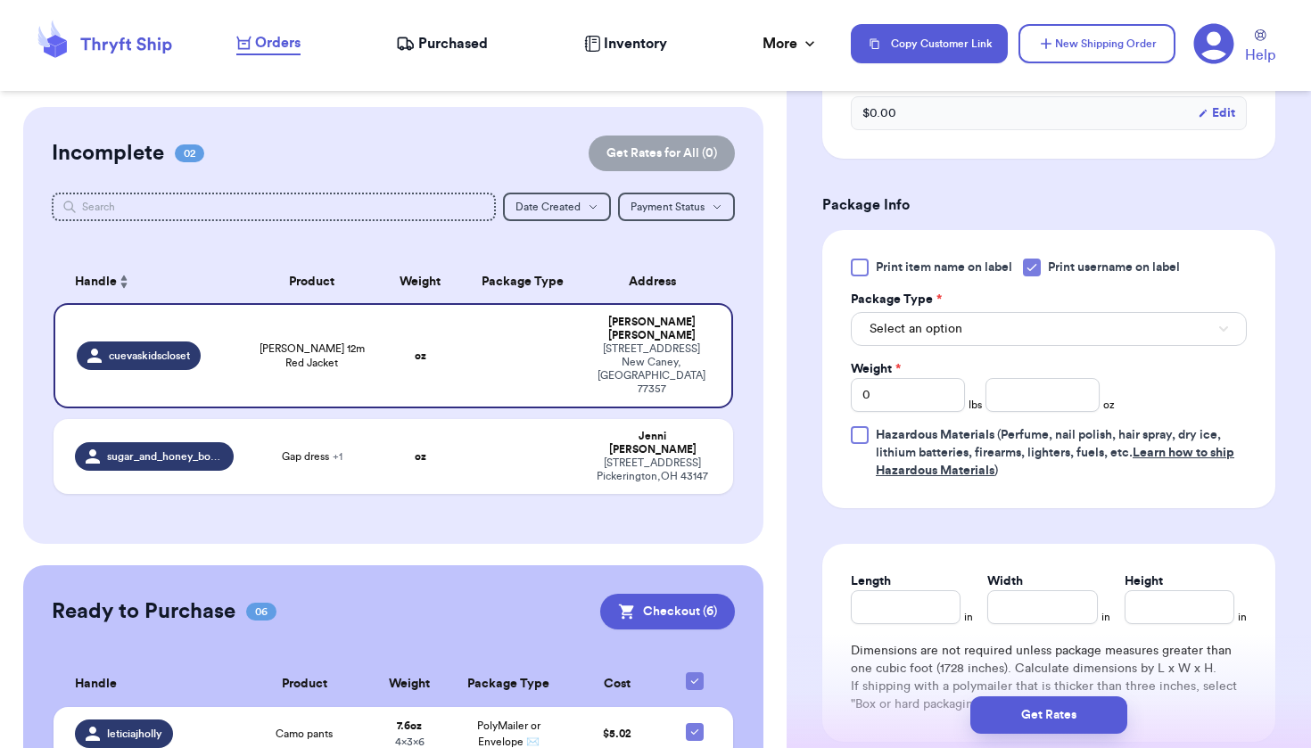
click at [940, 330] on span "Select an option" at bounding box center [916, 329] width 93 height 18
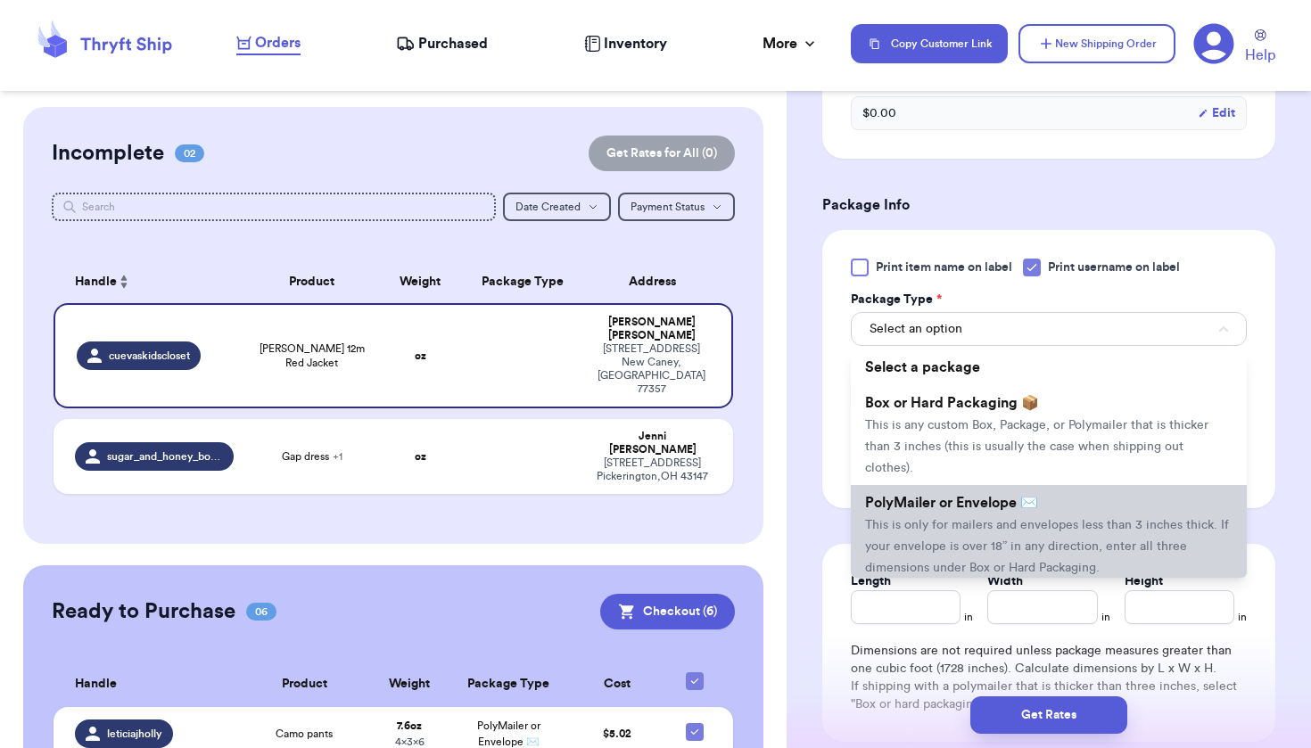
click at [962, 509] on span "PolyMailer or Envelope ✉️" at bounding box center [951, 503] width 173 height 14
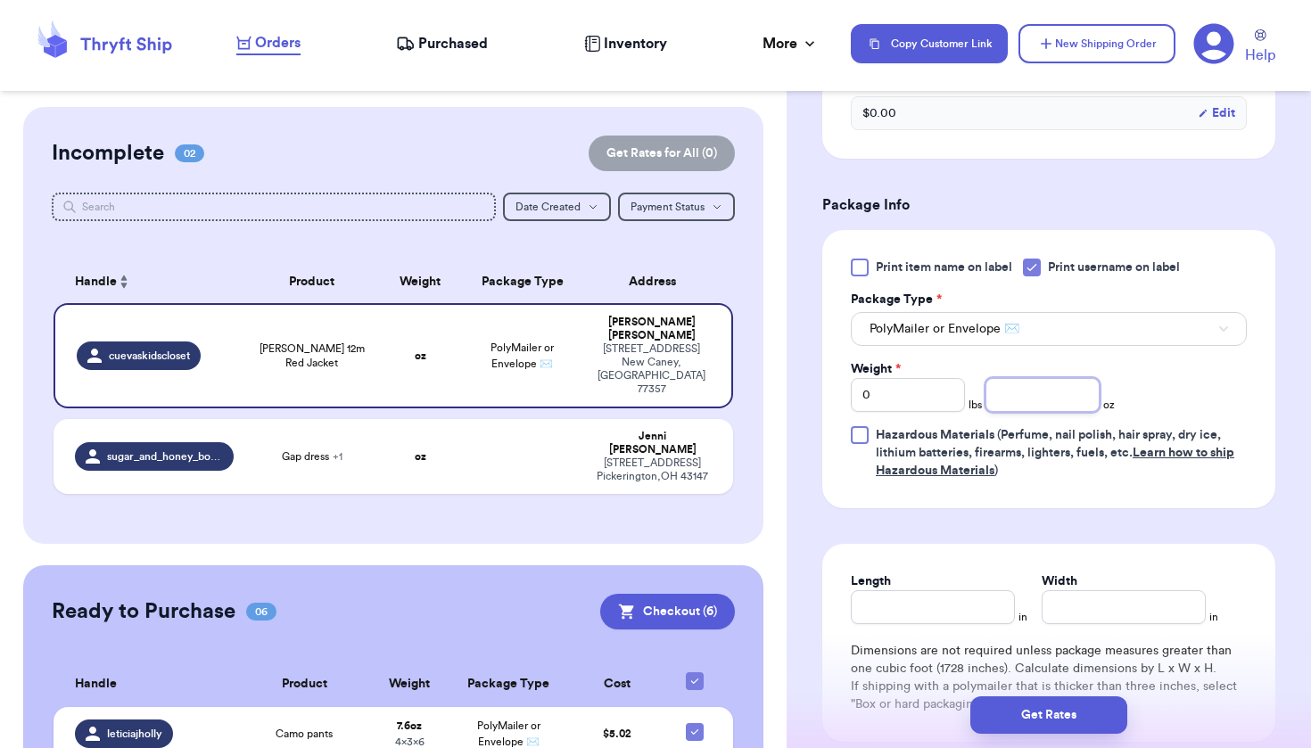
click at [1045, 404] on input "number" at bounding box center [1043, 395] width 114 height 34
type input "7.0"
type input "7"
type input "6"
click at [1064, 710] on button "Get Rates" at bounding box center [1049, 715] width 157 height 37
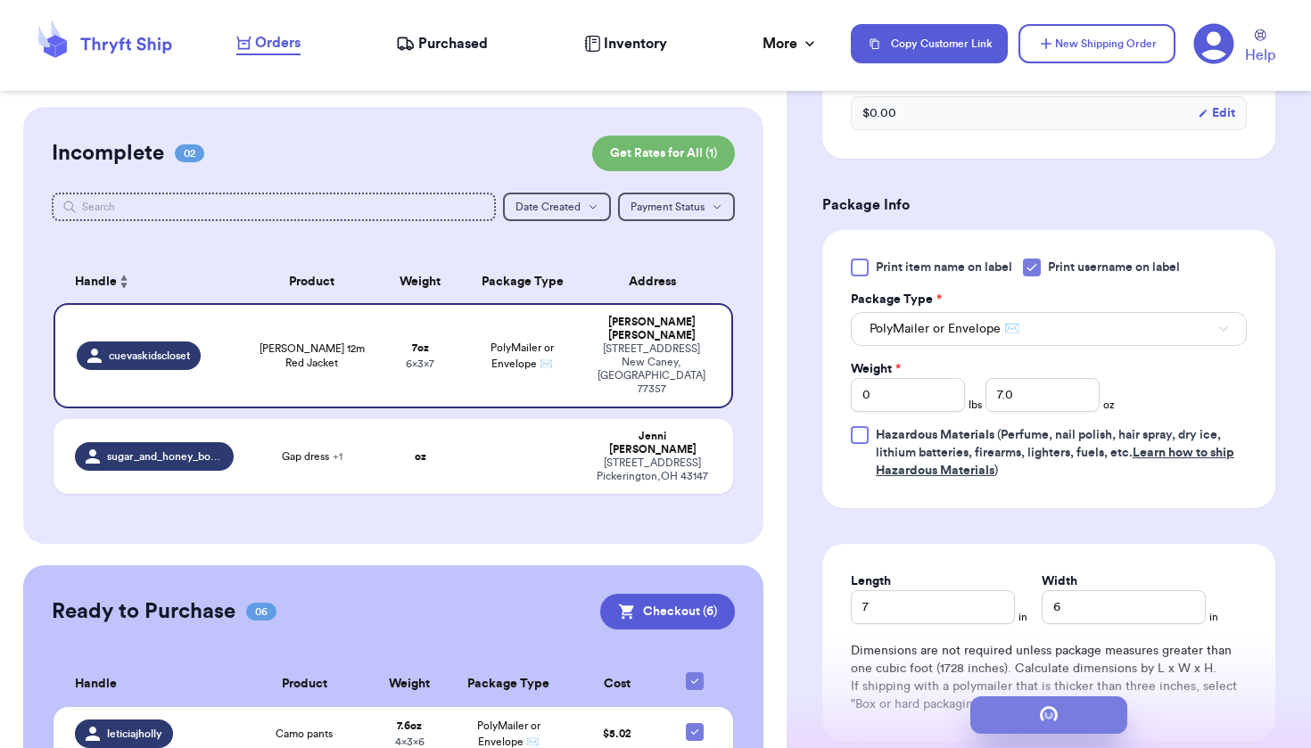
scroll to position [0, 0]
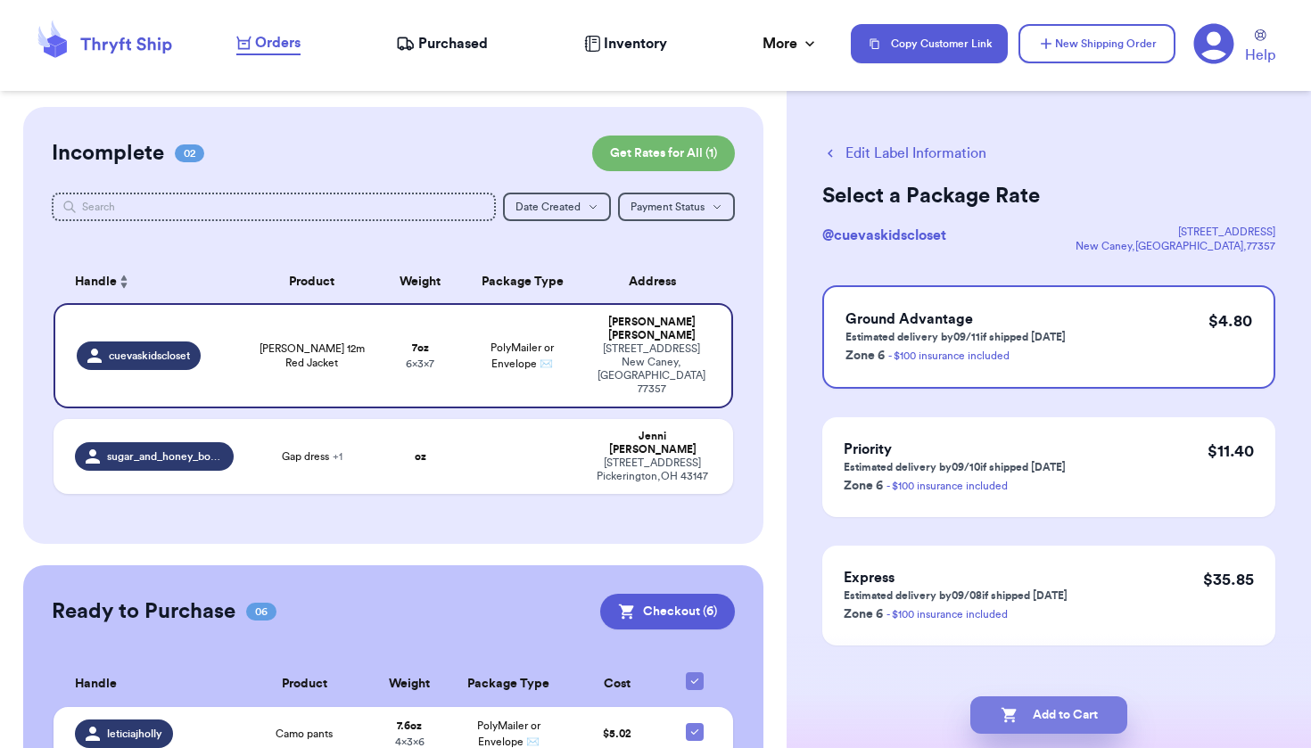
click at [1037, 720] on button "Add to Cart" at bounding box center [1049, 715] width 157 height 37
checkbox input "true"
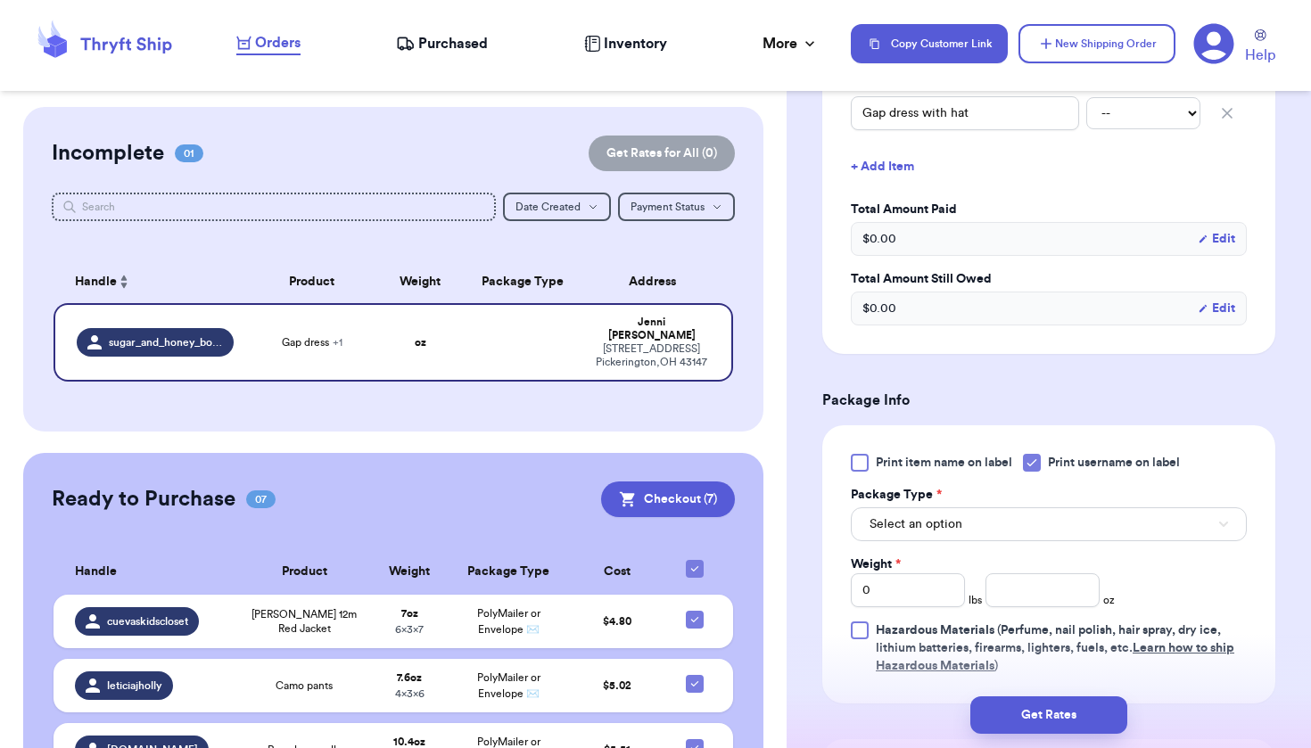
scroll to position [562, 0]
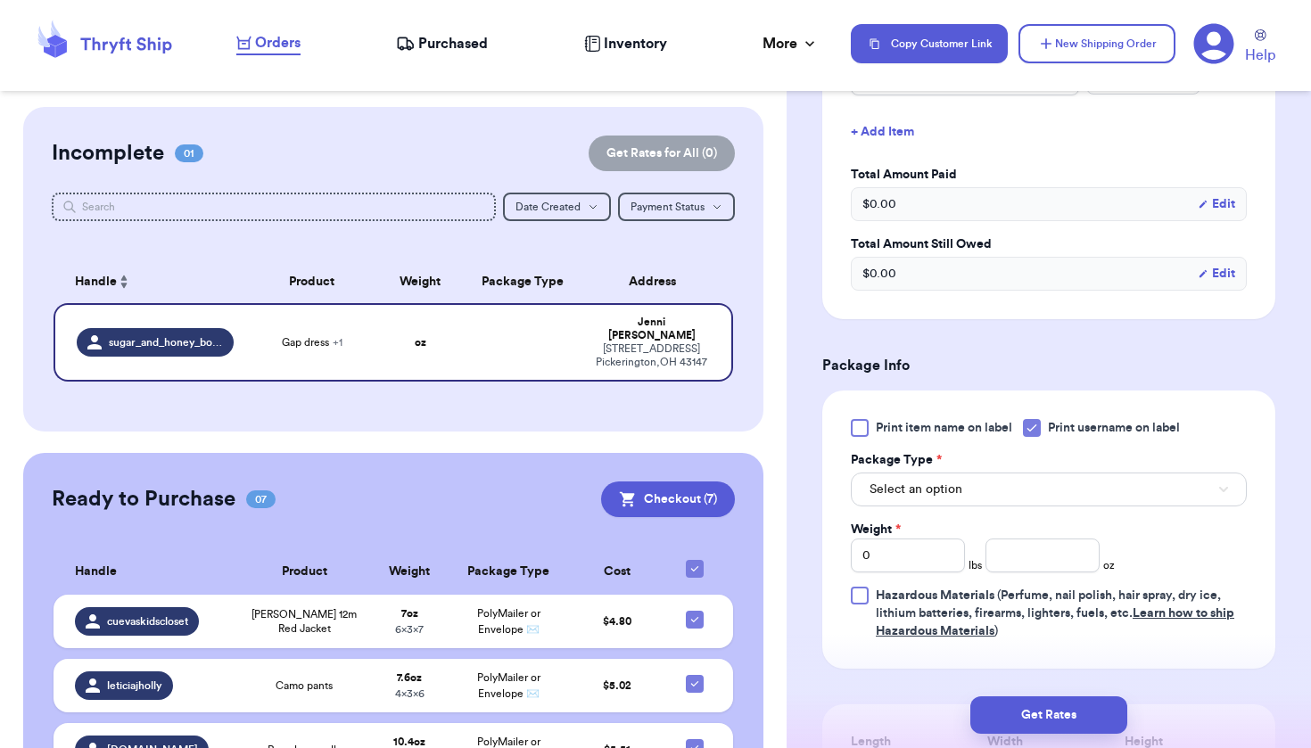
click at [994, 489] on button "Select an option" at bounding box center [1049, 490] width 396 height 34
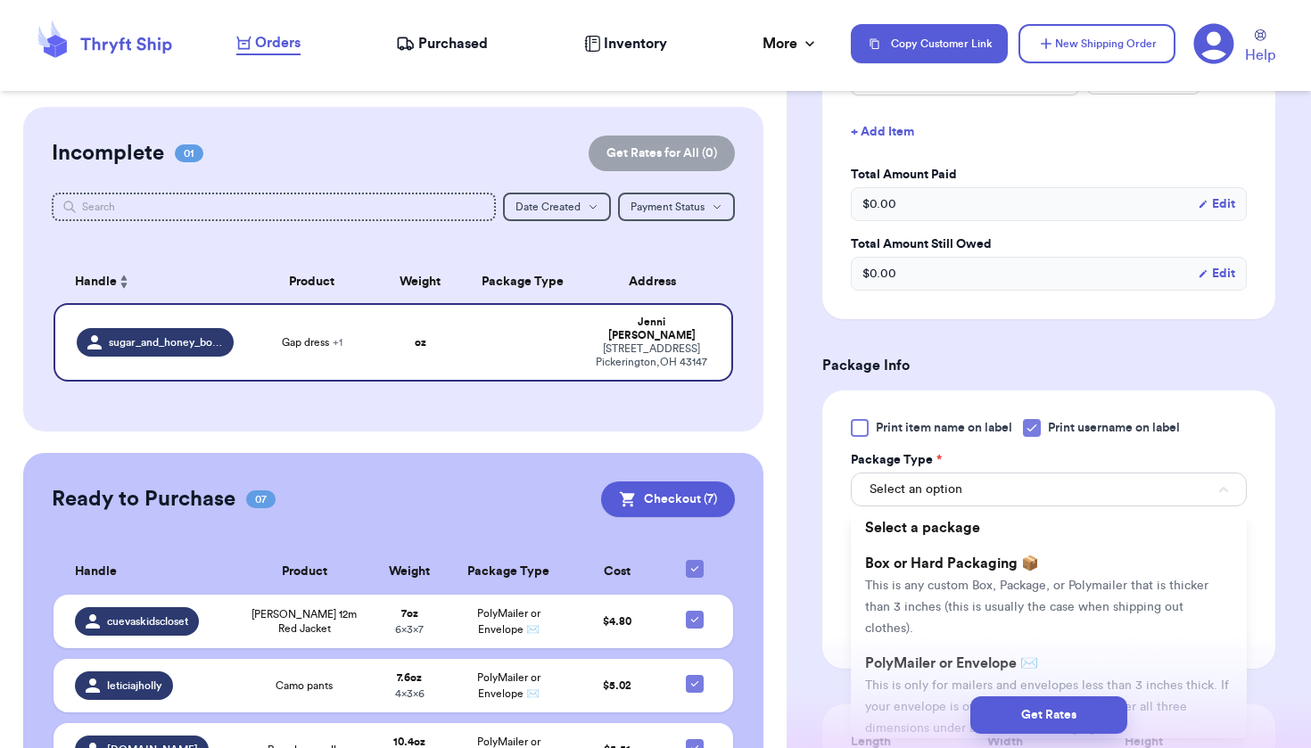
click at [949, 692] on div "Get Rates" at bounding box center [1049, 715] width 525 height 66
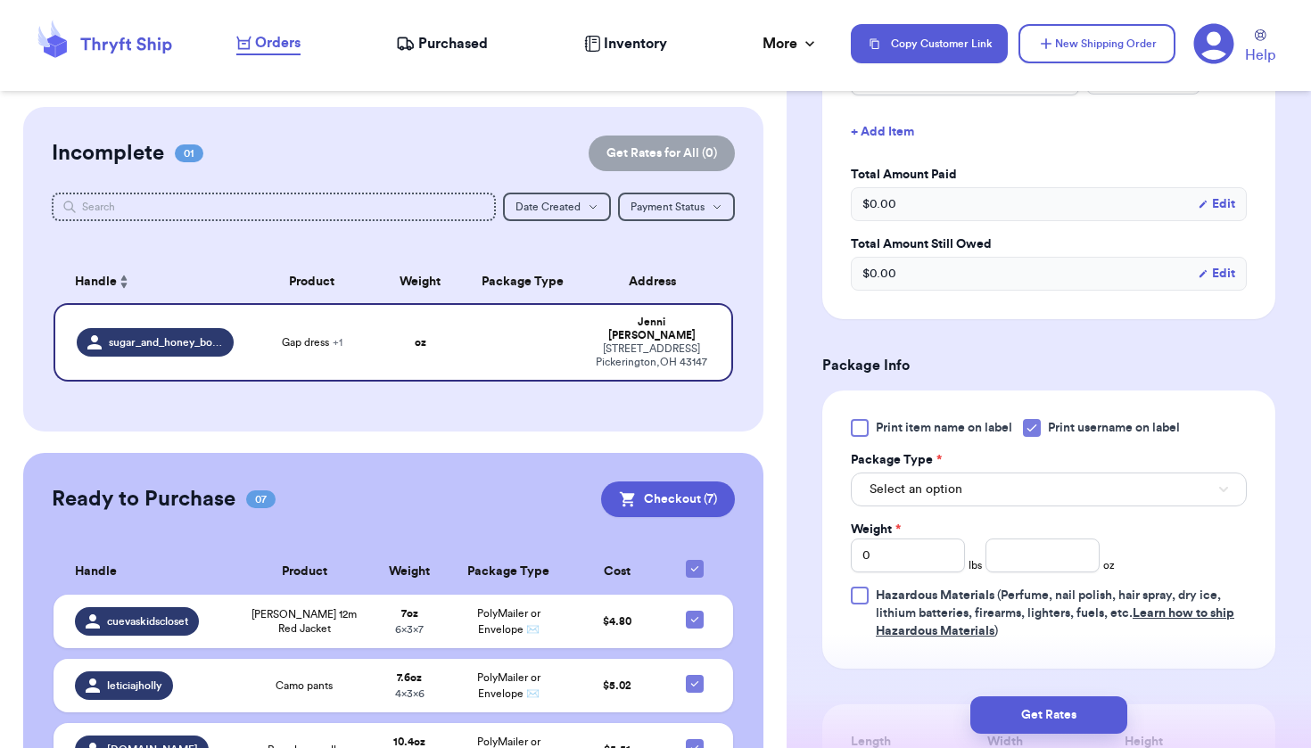
click at [1016, 484] on button "Select an option" at bounding box center [1049, 490] width 396 height 34
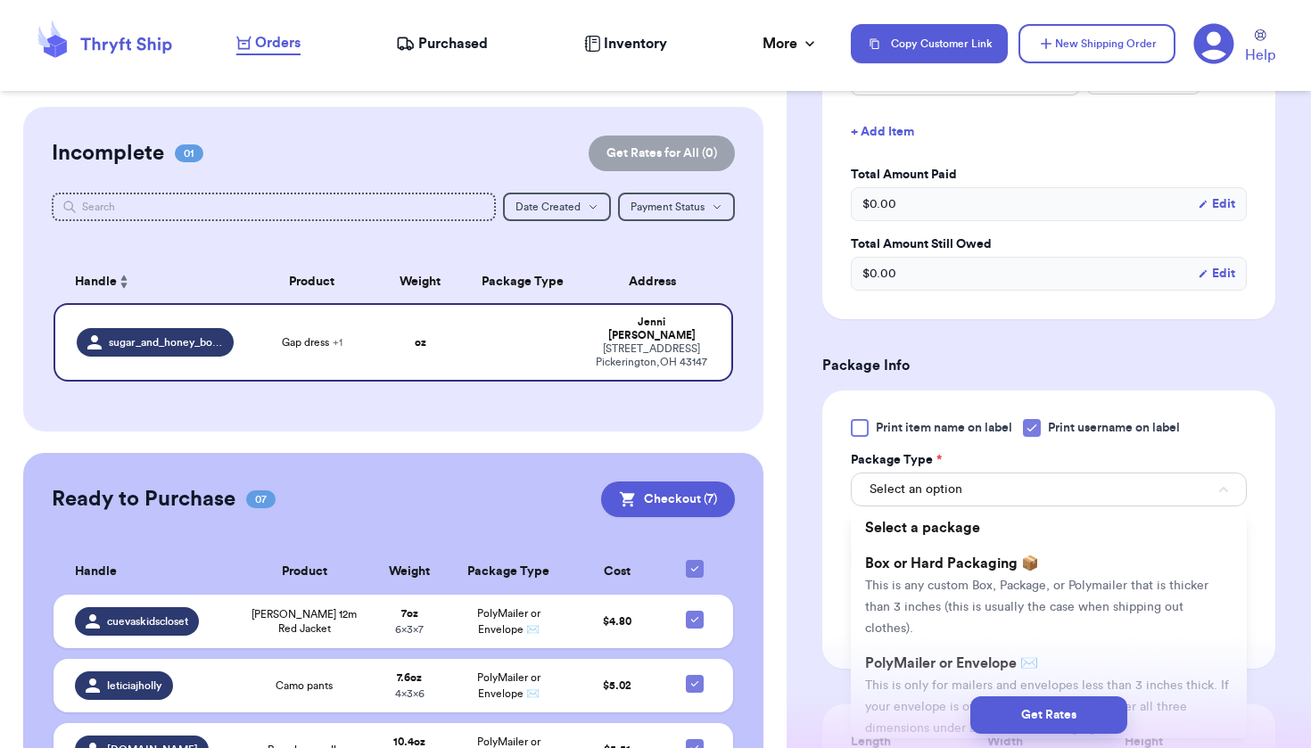
click at [938, 693] on div "Get Rates" at bounding box center [1049, 715] width 525 height 66
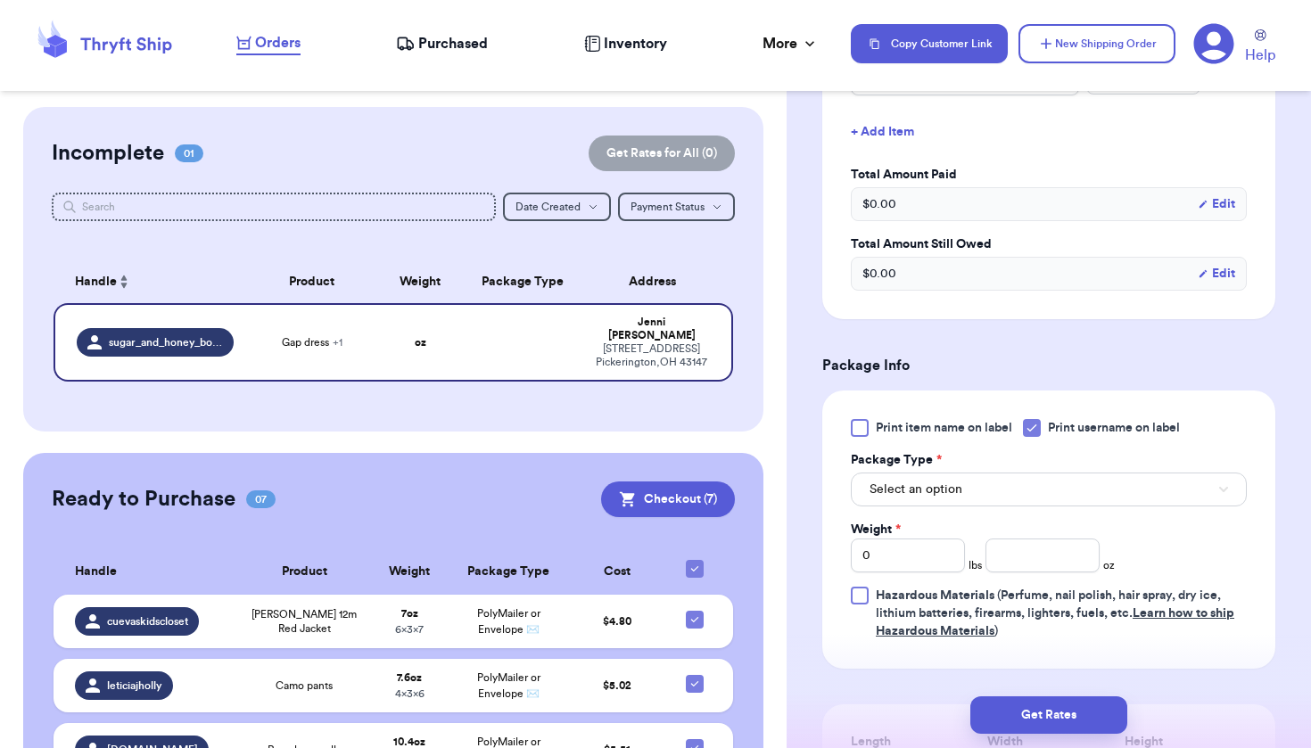
click at [1016, 492] on button "Select an option" at bounding box center [1049, 490] width 396 height 34
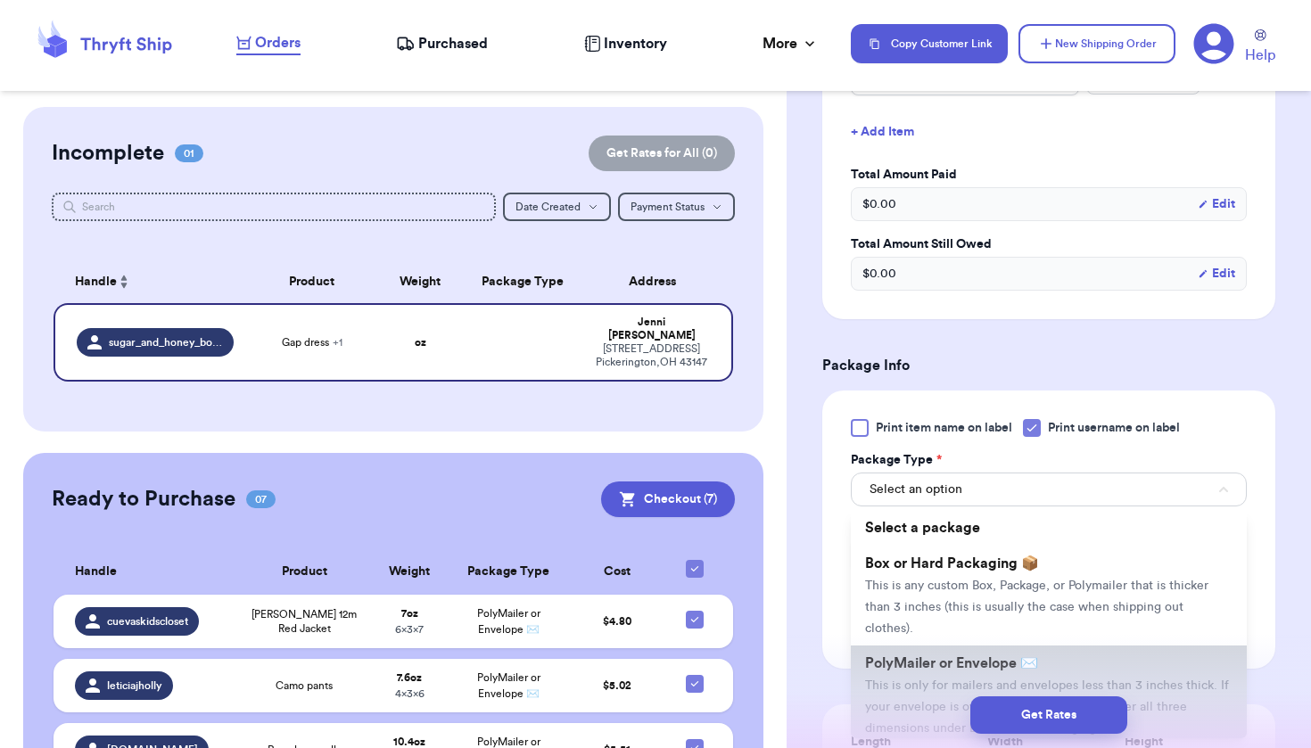
click at [943, 671] on span "PolyMailer or Envelope ✉️" at bounding box center [951, 664] width 173 height 14
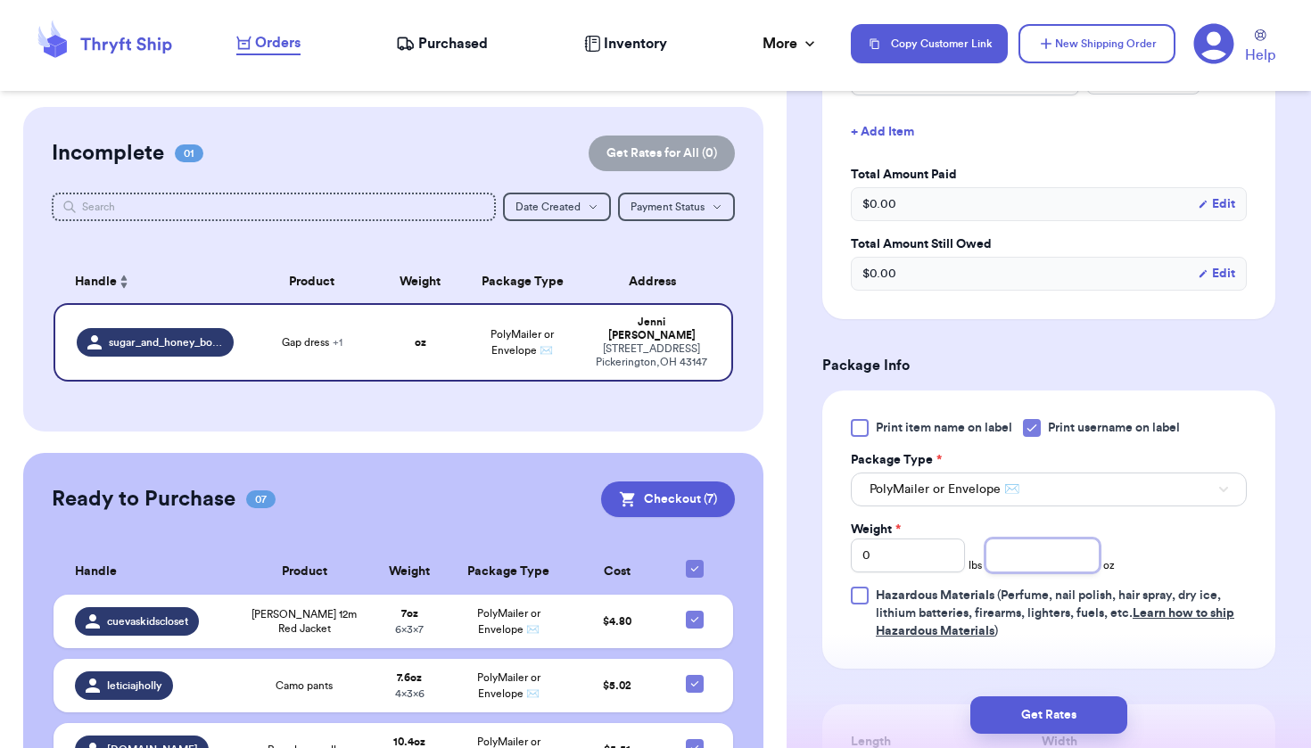
click at [1045, 552] on input "number" at bounding box center [1043, 556] width 114 height 34
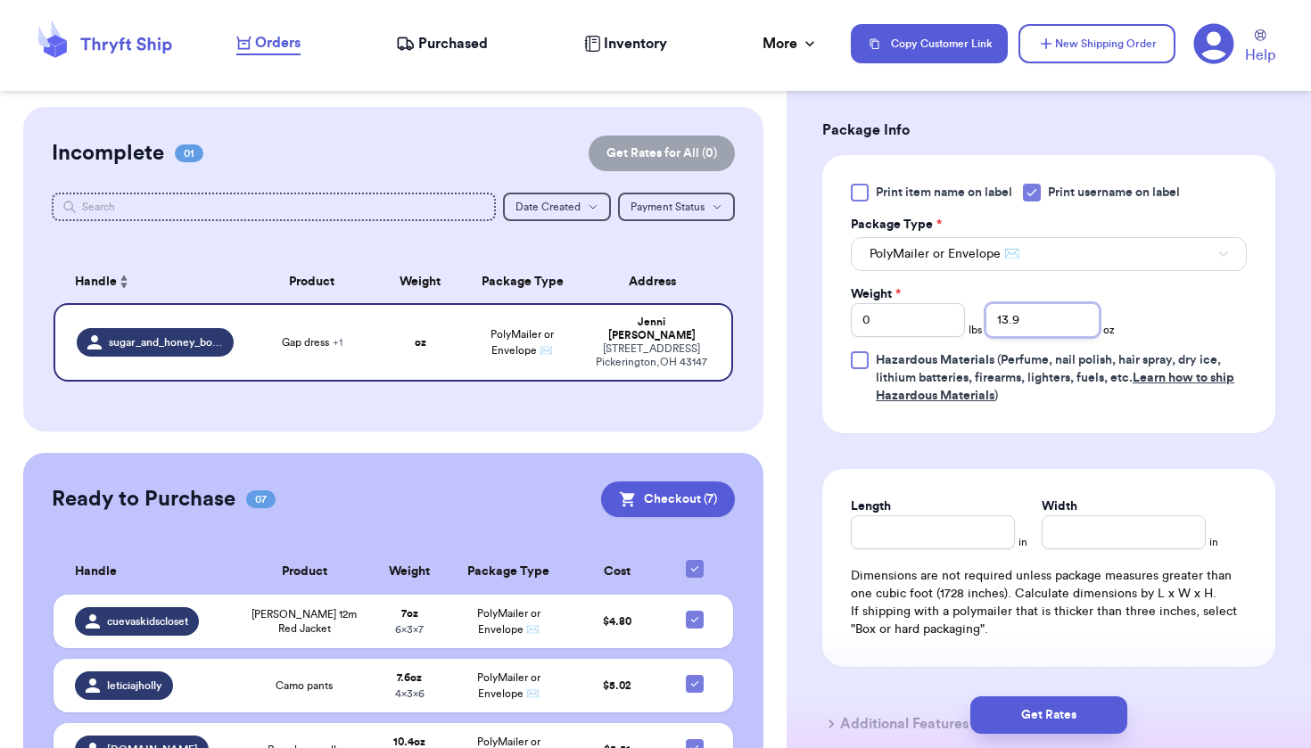
scroll to position [800, 0]
type input "13.9"
click at [961, 525] on input "Length" at bounding box center [933, 530] width 164 height 34
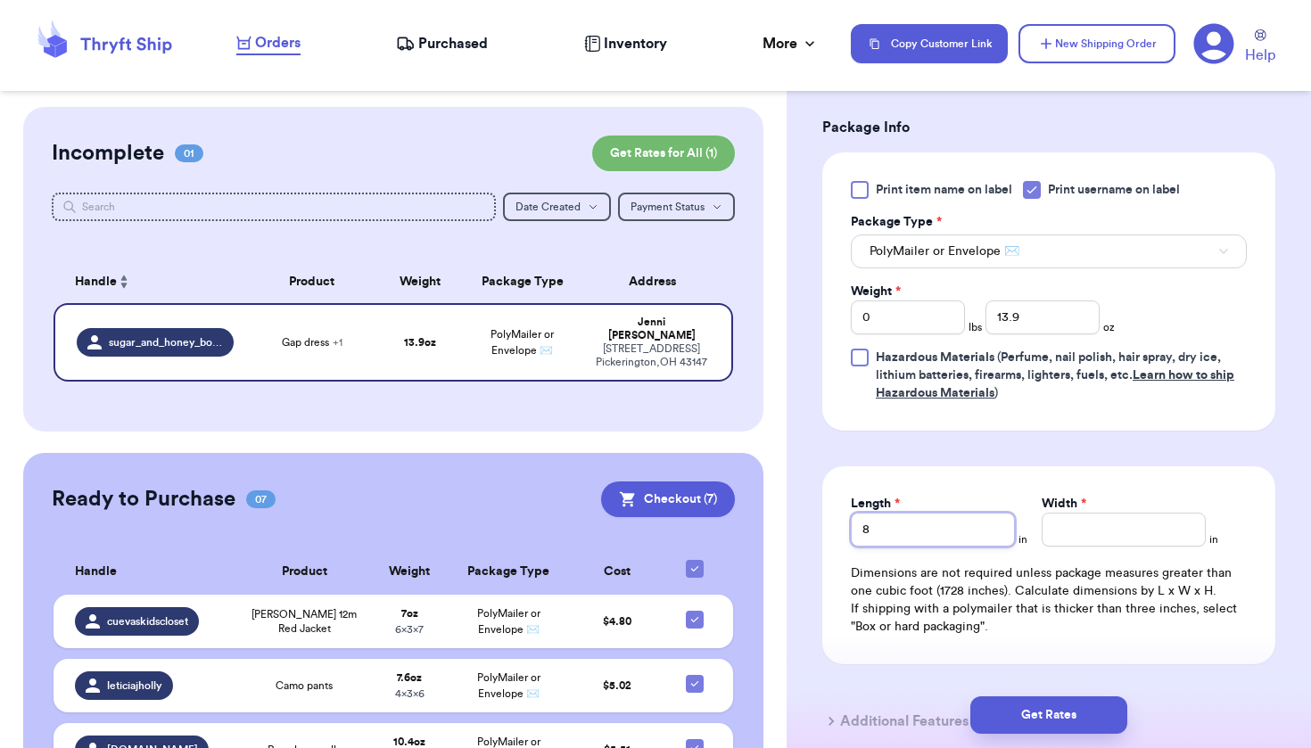
type input "8"
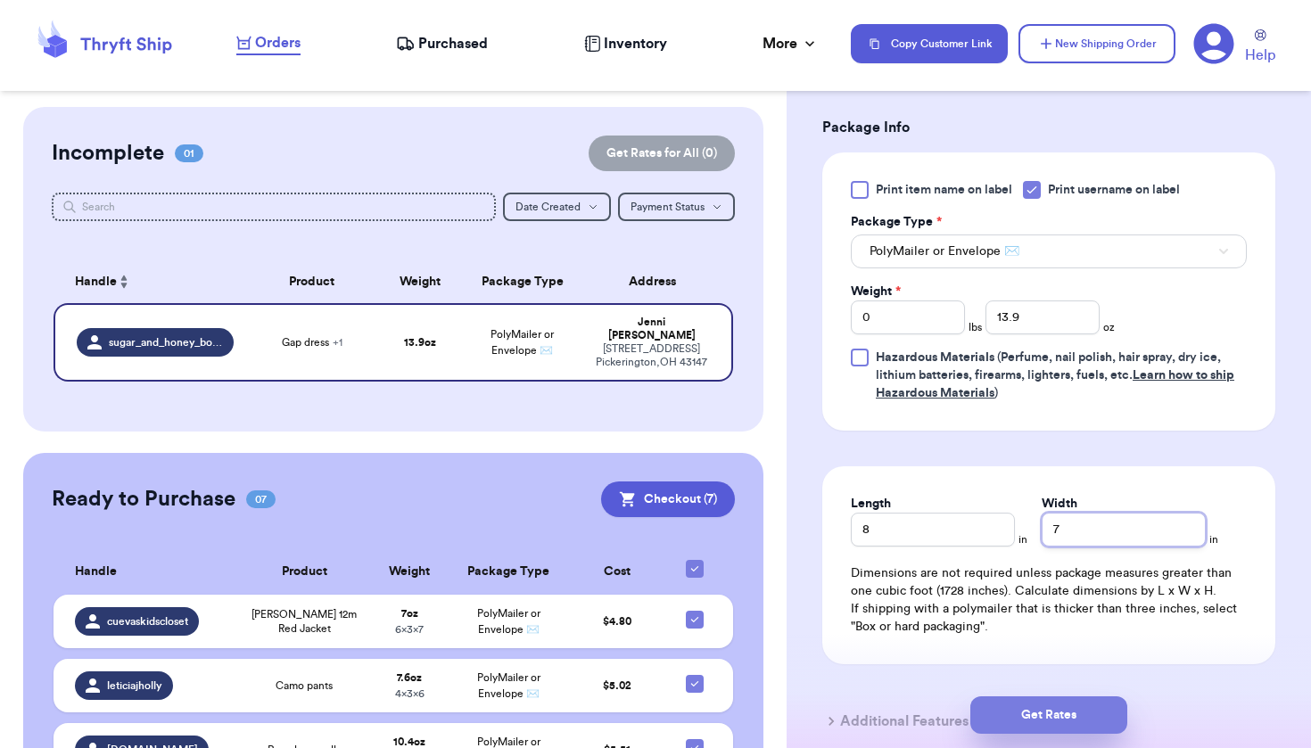
type input "7"
click at [1078, 705] on button "Get Rates" at bounding box center [1049, 715] width 157 height 37
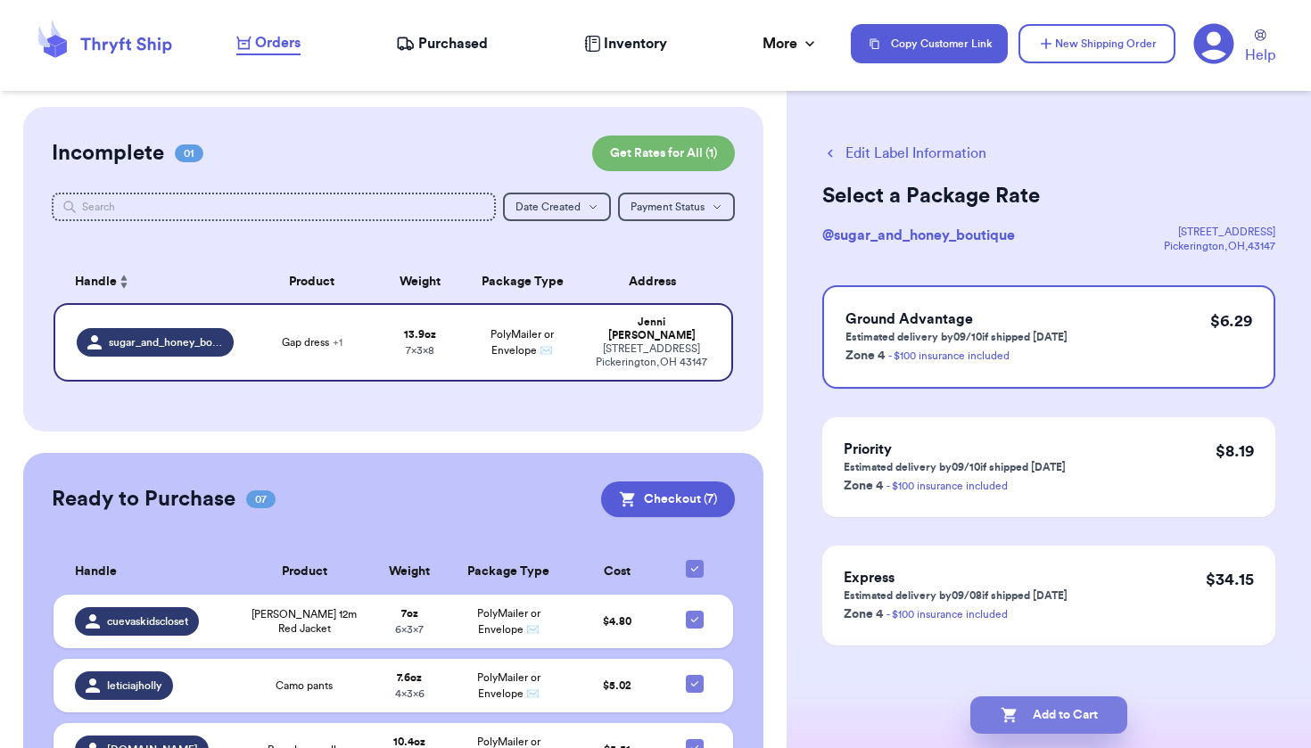
click at [1077, 715] on button "Add to Cart" at bounding box center [1049, 715] width 157 height 37
checkbox input "true"
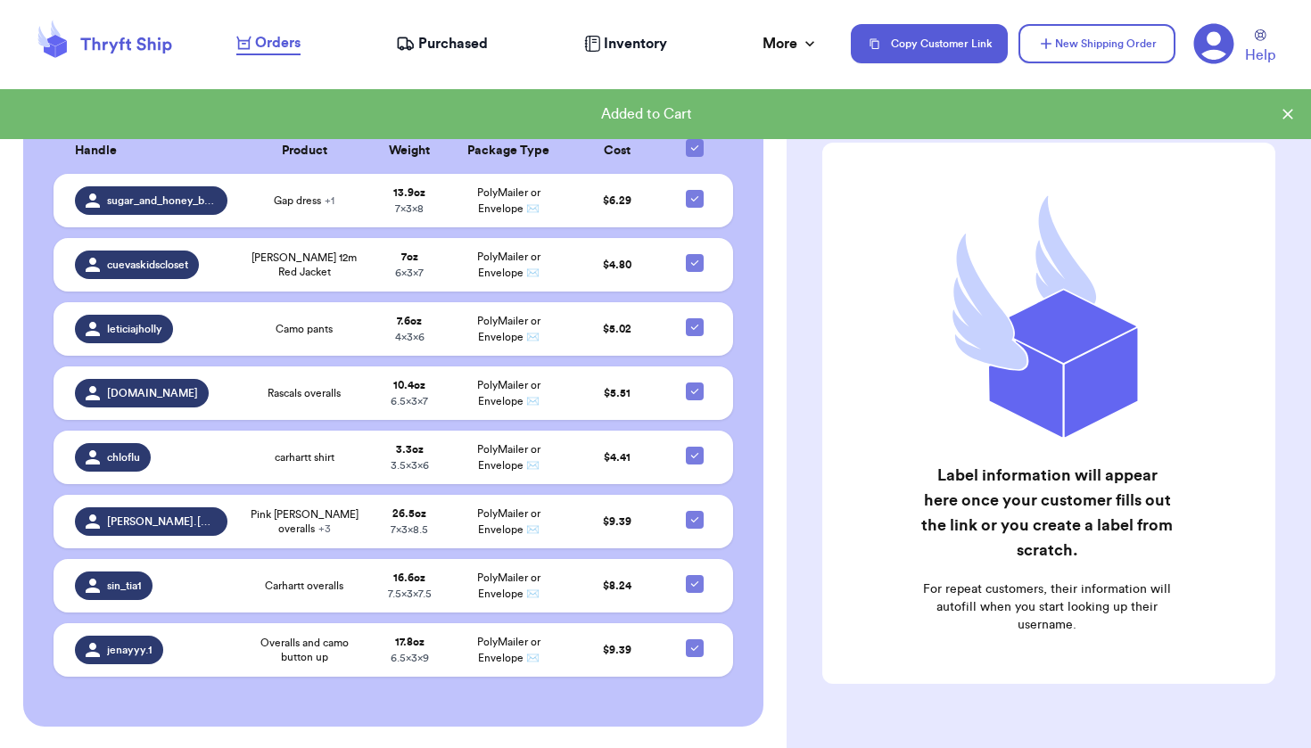
scroll to position [392, 0]
